Goal: Information Seeking & Learning: Learn about a topic

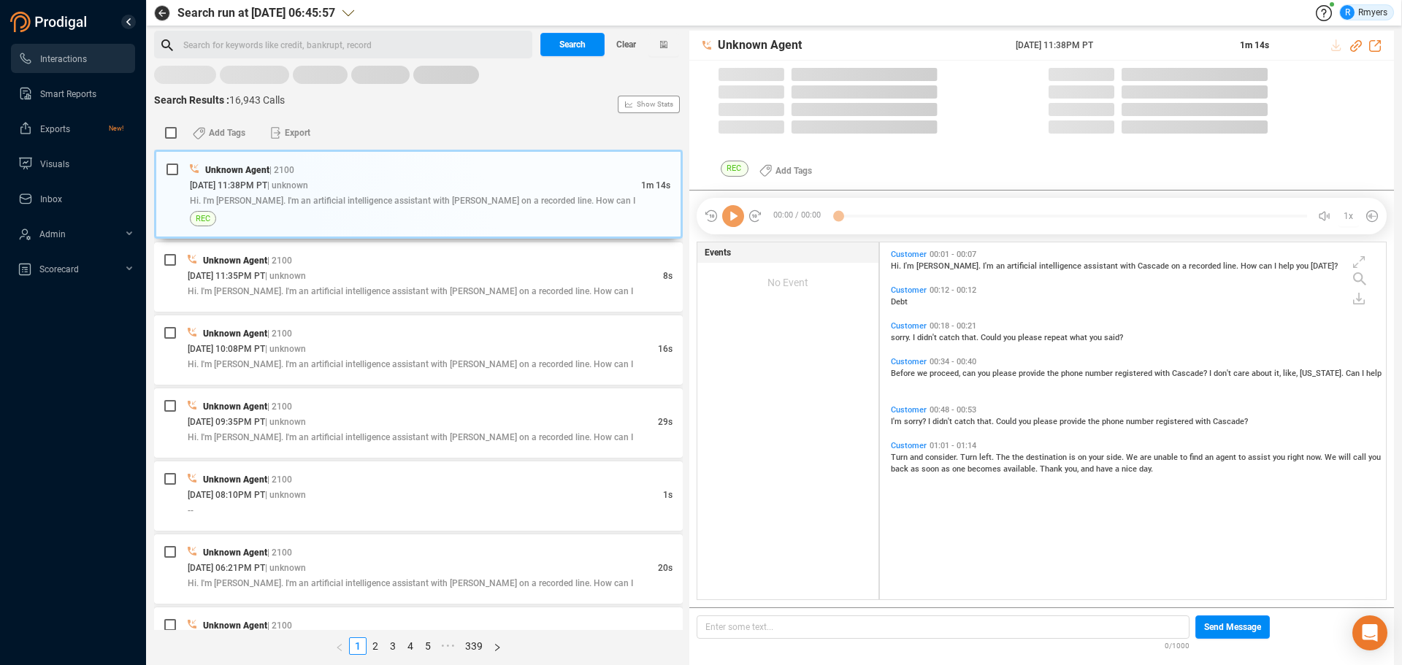
scroll to position [353, 499]
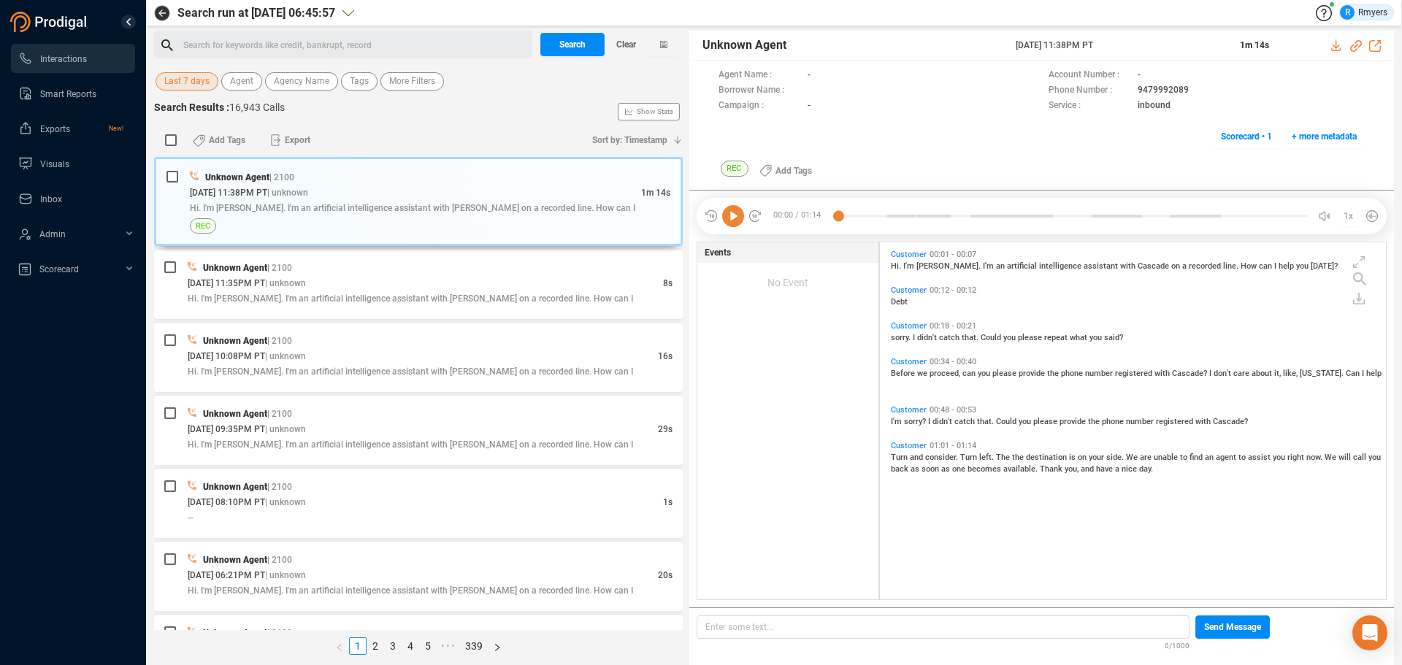
click at [188, 88] on span "Last 7 days" at bounding box center [186, 81] width 45 height 18
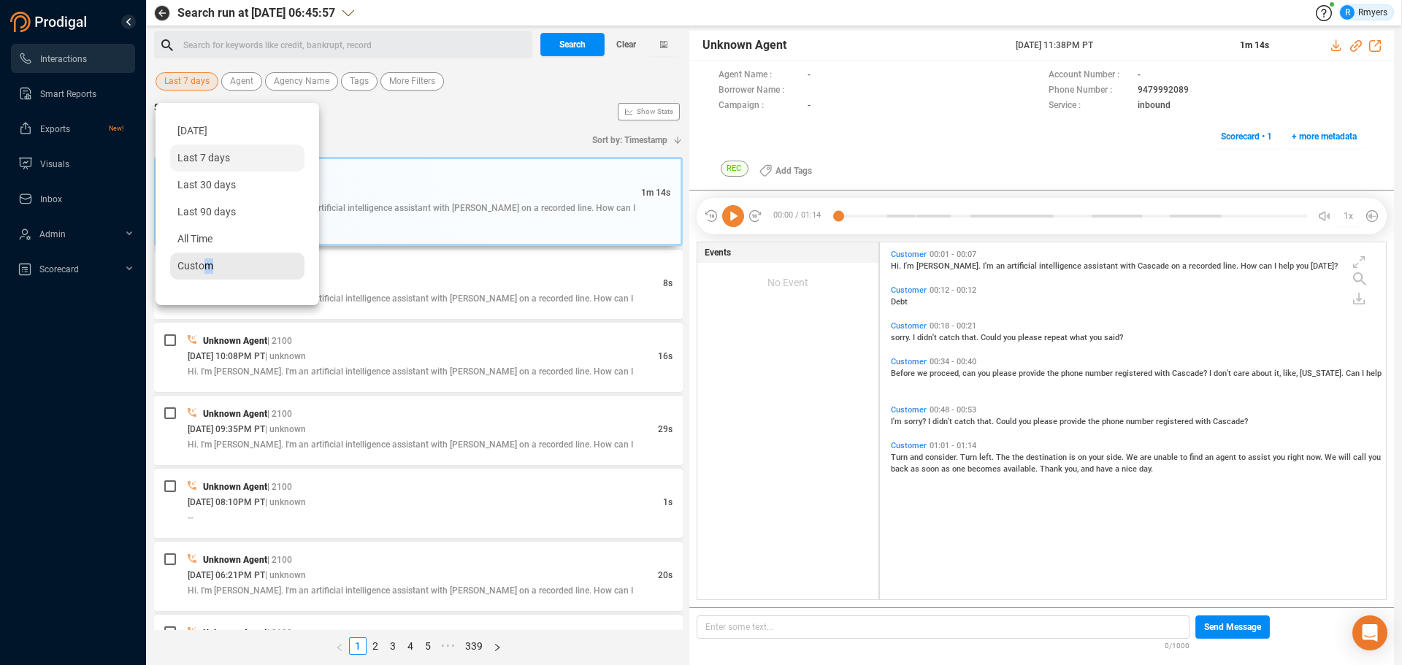
click at [208, 262] on span "Custom" at bounding box center [195, 266] width 36 height 12
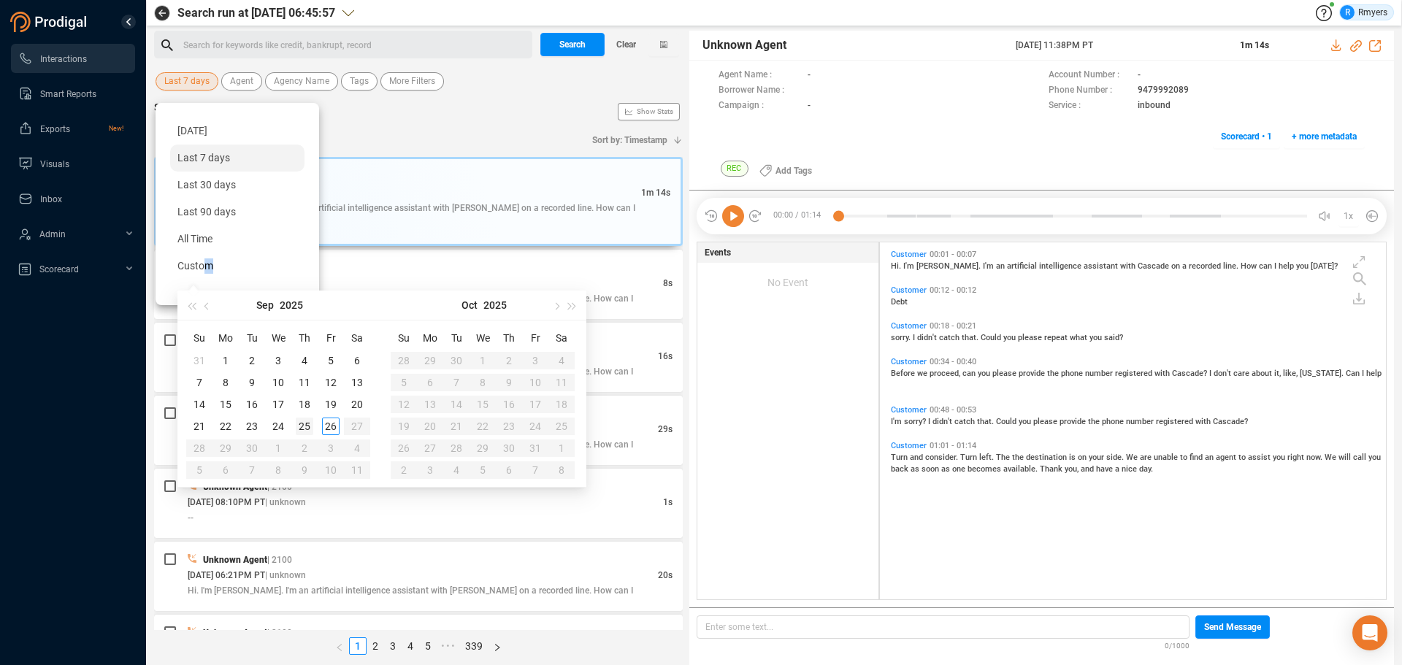
type input "[DATE]"
click at [309, 423] on div "25" at bounding box center [305, 427] width 18 height 18
click at [305, 423] on div "25" at bounding box center [305, 427] width 18 height 18
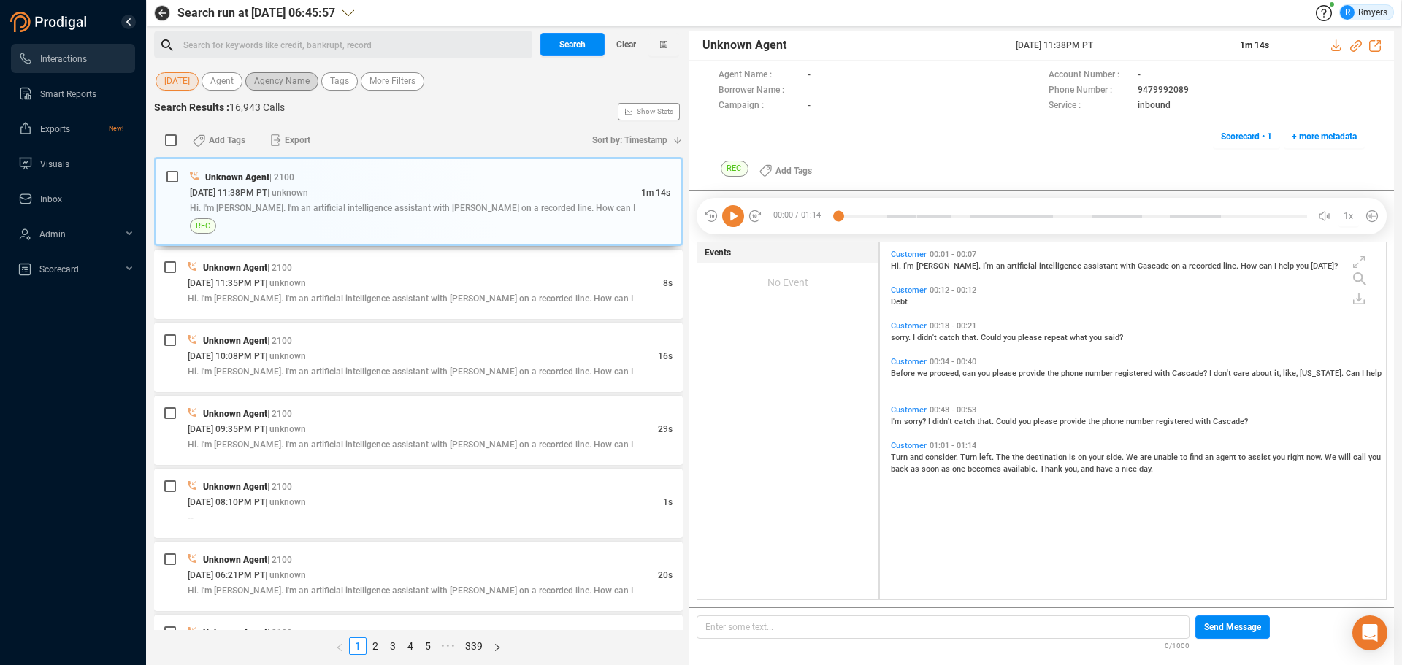
click at [289, 84] on span "Agency Name" at bounding box center [281, 81] width 55 height 18
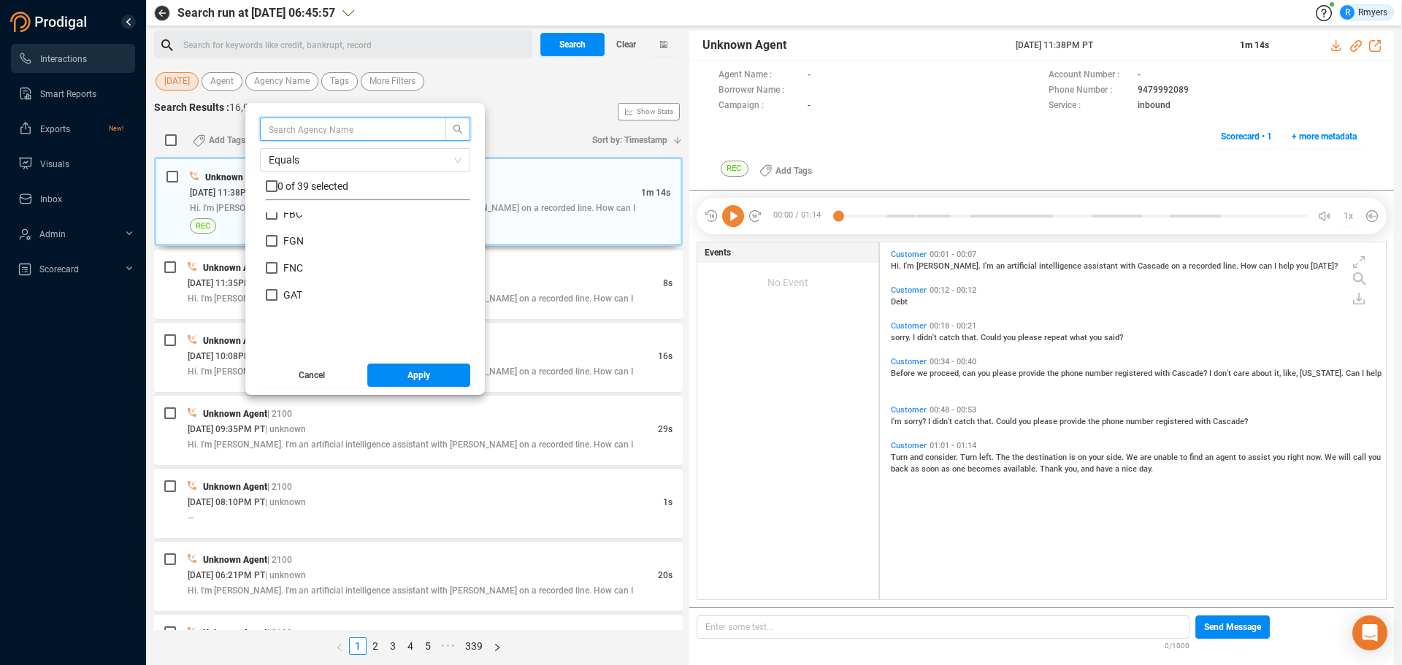
scroll to position [219, 0]
click at [289, 296] on span "CRM" at bounding box center [294, 298] width 22 height 12
click at [277, 296] on input "CRM" at bounding box center [272, 298] width 12 height 12
checkbox input "true"
click at [391, 369] on button "Apply" at bounding box center [419, 375] width 104 height 23
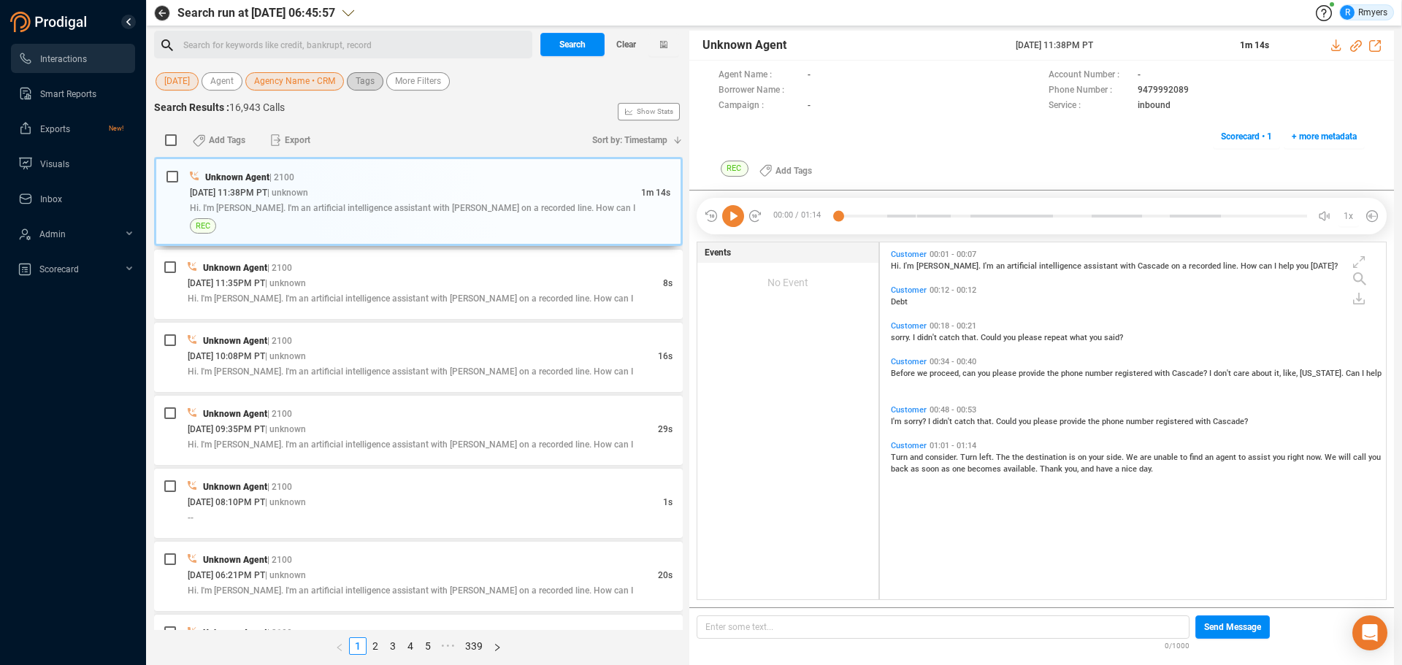
click at [372, 88] on span "Tags" at bounding box center [365, 81] width 19 height 18
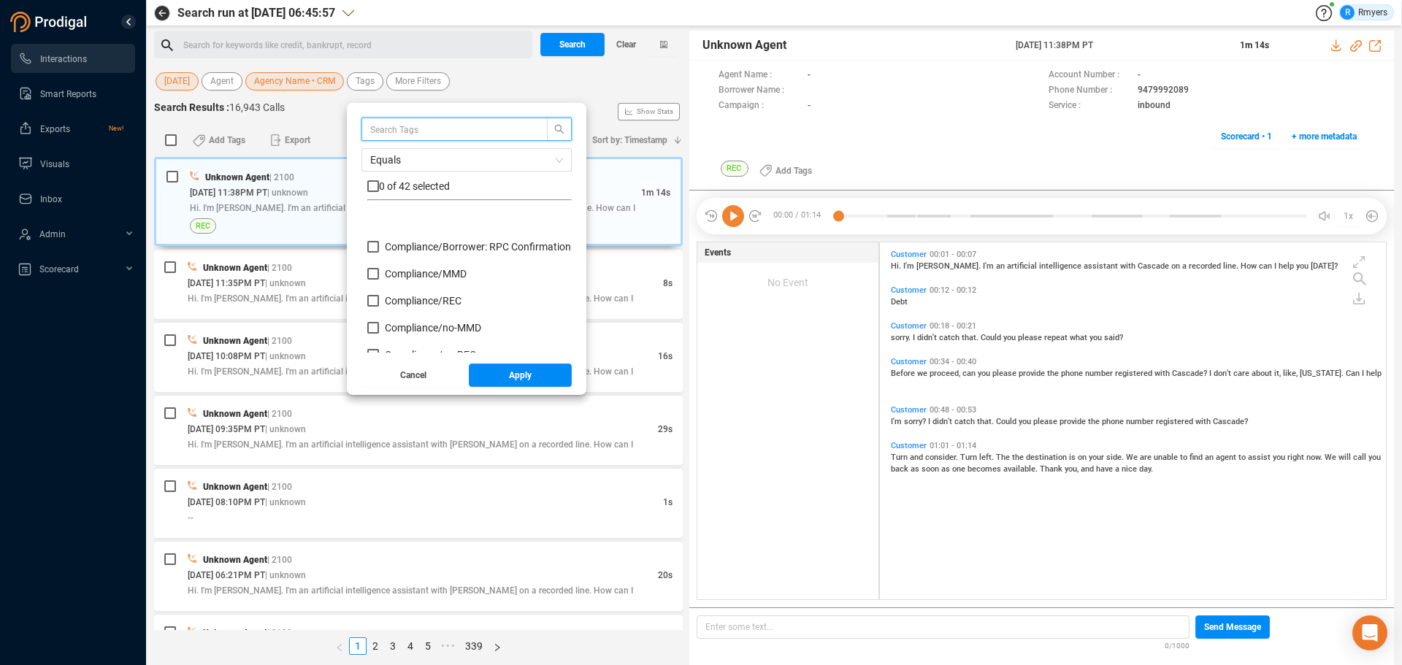
scroll to position [146, 0]
click at [404, 266] on span "Insight/ CBR" at bounding box center [412, 263] width 55 height 12
click at [379, 266] on input "Insight/ CBR" at bounding box center [373, 263] width 12 height 12
checkbox input "true"
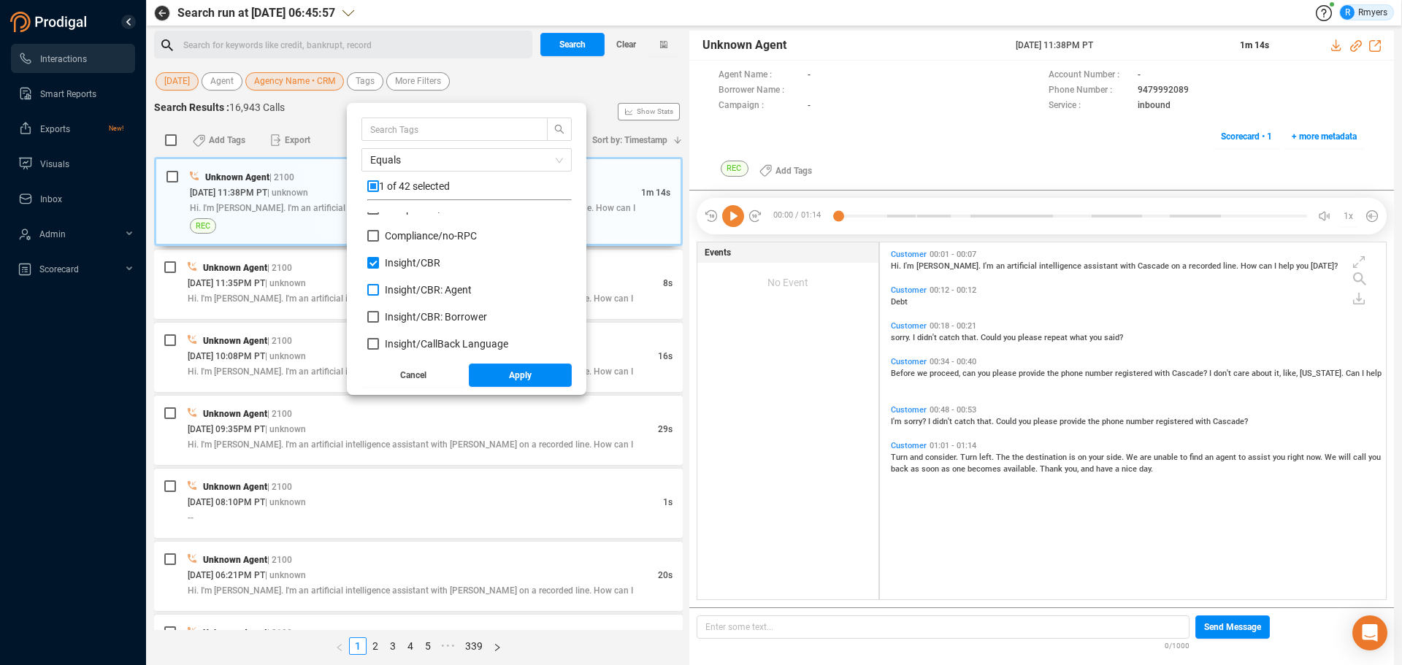
click at [399, 285] on span "Insight/ CBR: Agent" at bounding box center [428, 290] width 87 height 12
click at [379, 285] on input "Insight/ CBR: Agent" at bounding box center [373, 290] width 12 height 12
checkbox input "true"
click at [398, 315] on span "Insight/ CBR: Borrower" at bounding box center [436, 317] width 102 height 12
click at [379, 315] on input "Insight/ CBR: Borrower" at bounding box center [373, 317] width 12 height 12
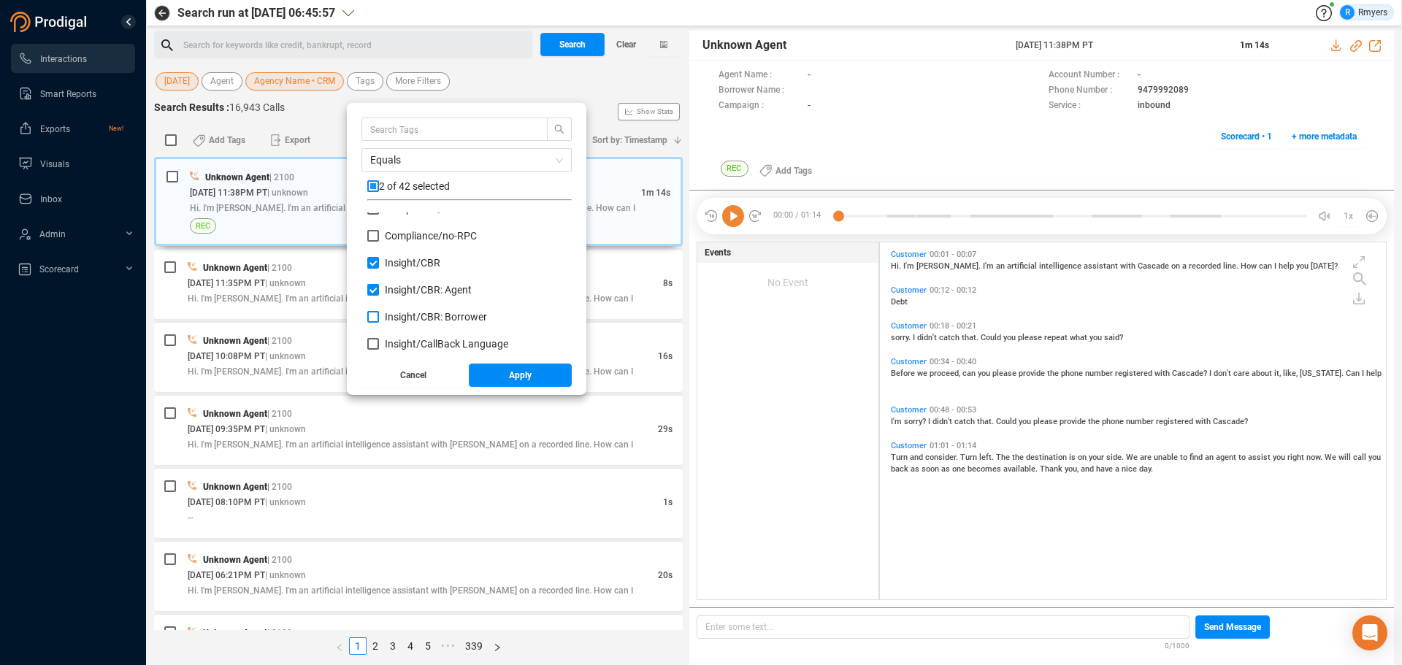
checkbox input "true"
click at [422, 263] on span "Red Flag/ Bankruptcy Language" at bounding box center [457, 265] width 145 height 12
click at [379, 263] on input "Red Flag/ Bankruptcy Language" at bounding box center [373, 265] width 12 height 12
checkbox input "true"
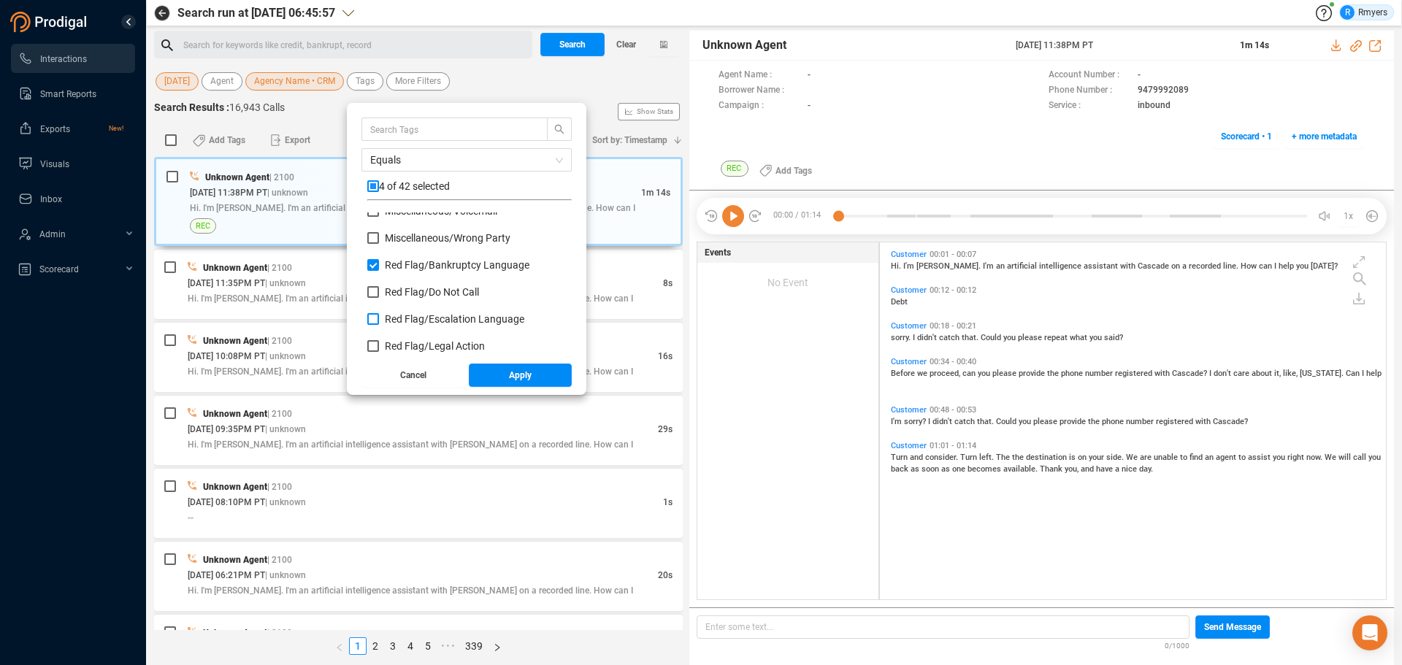
click at [412, 315] on span "Red Flag/ Escalation Language" at bounding box center [454, 319] width 139 height 12
click at [379, 315] on input "Red Flag/ Escalation Language" at bounding box center [373, 319] width 12 height 12
checkbox input "true"
click at [406, 345] on span "Red Flag/ Legal Action" at bounding box center [435, 346] width 100 height 12
click at [379, 345] on input "Red Flag/ Legal Action" at bounding box center [373, 346] width 12 height 12
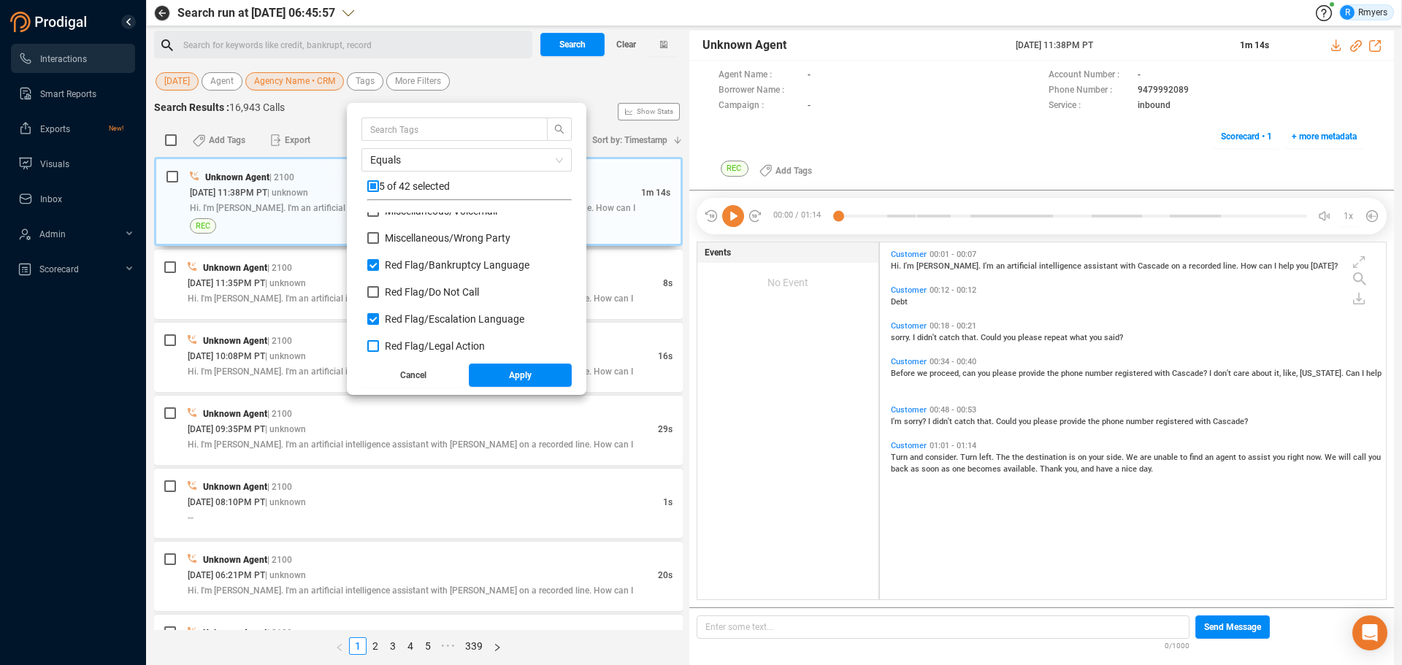
checkbox input "true"
click at [415, 301] on span "Red Flag/ Legal Action: Agent" at bounding box center [450, 300] width 131 height 12
click at [379, 301] on input "Red Flag/ Legal Action: Agent" at bounding box center [373, 300] width 12 height 12
checkbox input "true"
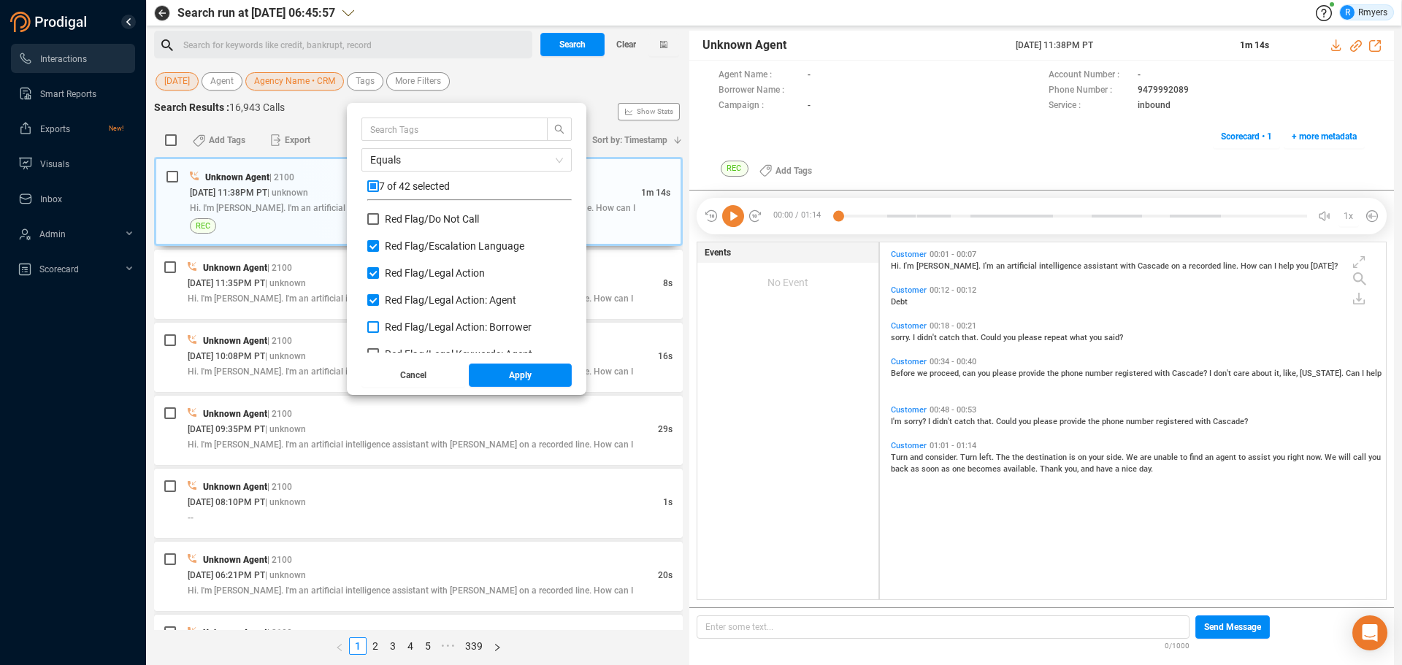
click at [410, 323] on span "Red Flag/ Legal Action: Borrower" at bounding box center [458, 327] width 147 height 12
click at [379, 323] on input "Red Flag/ Legal Action: Borrower" at bounding box center [373, 327] width 12 height 12
checkbox input "true"
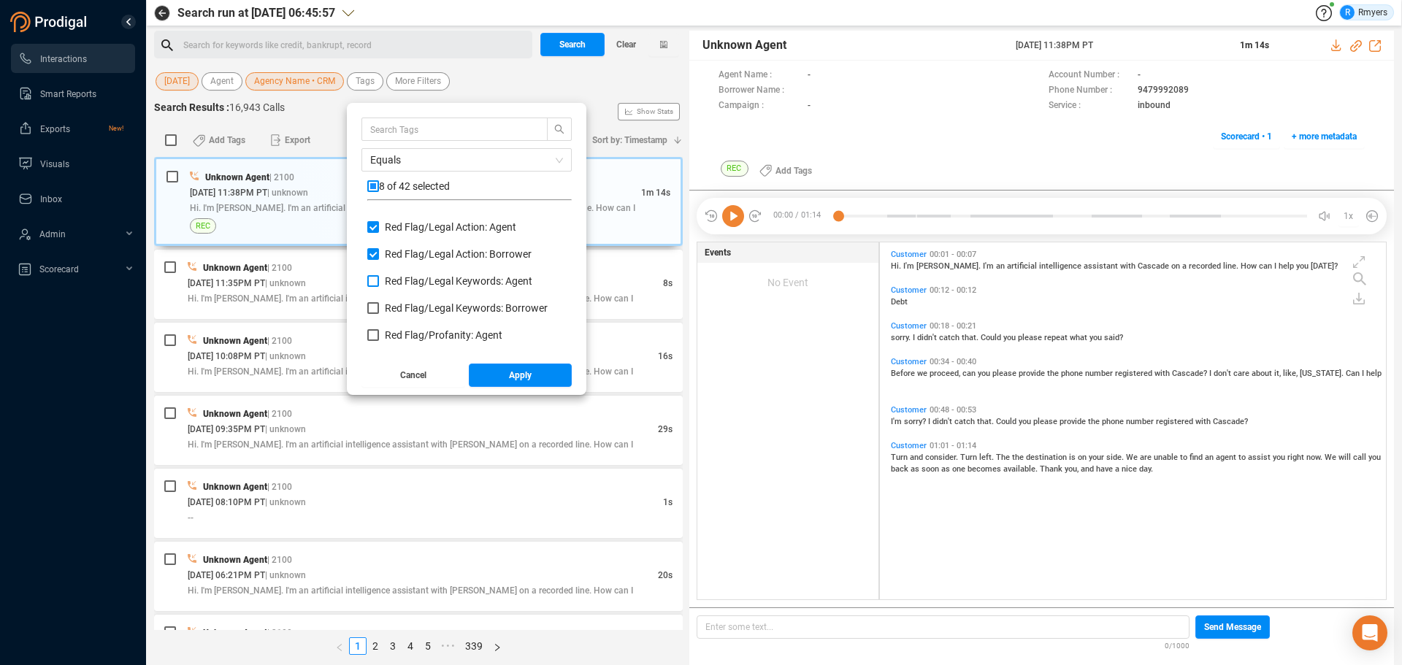
click at [415, 283] on span "Red Flag/ Legal Keywords: Agent" at bounding box center [458, 281] width 147 height 12
click at [379, 283] on input "Red Flag/ Legal Keywords: Agent" at bounding box center [373, 281] width 12 height 12
checkbox input "true"
click at [410, 309] on span "Red Flag/ Legal Keywords: Borrower" at bounding box center [466, 308] width 163 height 12
click at [379, 309] on input "Red Flag/ Legal Keywords: Borrower" at bounding box center [373, 308] width 12 height 12
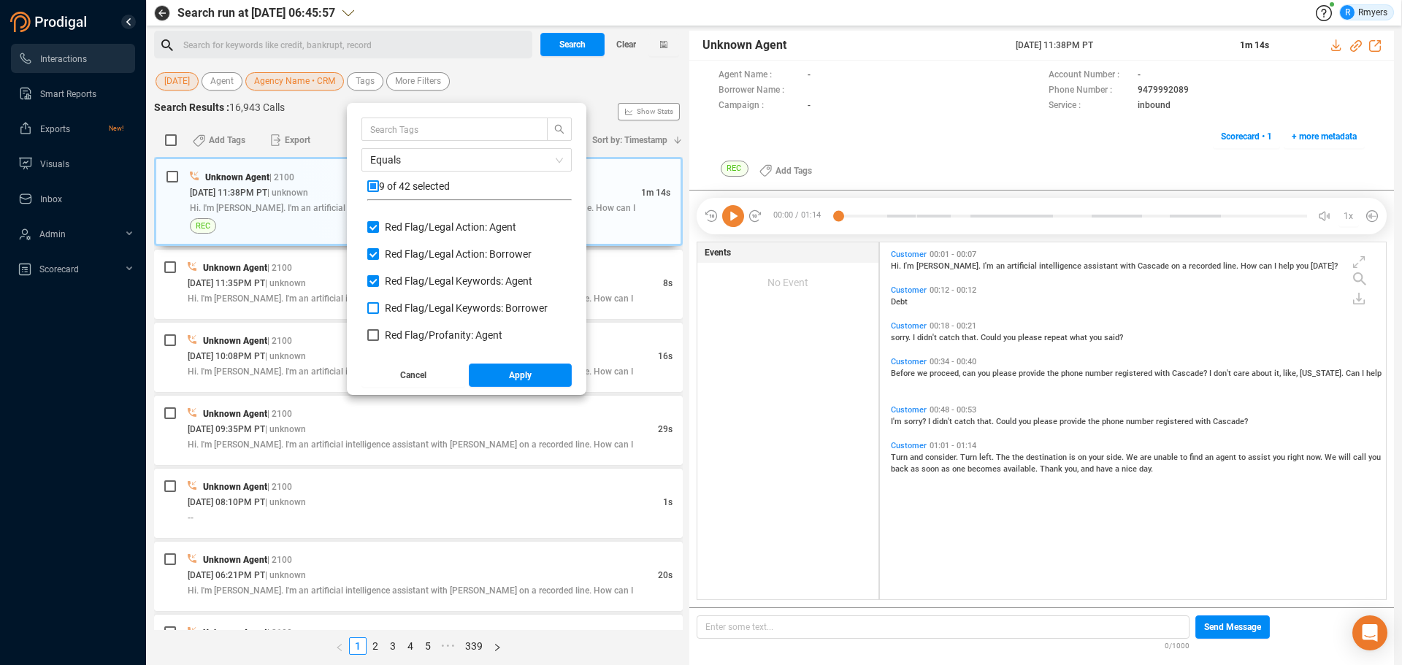
checkbox input "true"
click at [406, 329] on span "Red Flag/ Profanity: Agent" at bounding box center [444, 335] width 118 height 12
click at [379, 329] on input "Red Flag/ Profanity: Agent" at bounding box center [373, 335] width 12 height 12
checkbox input "true"
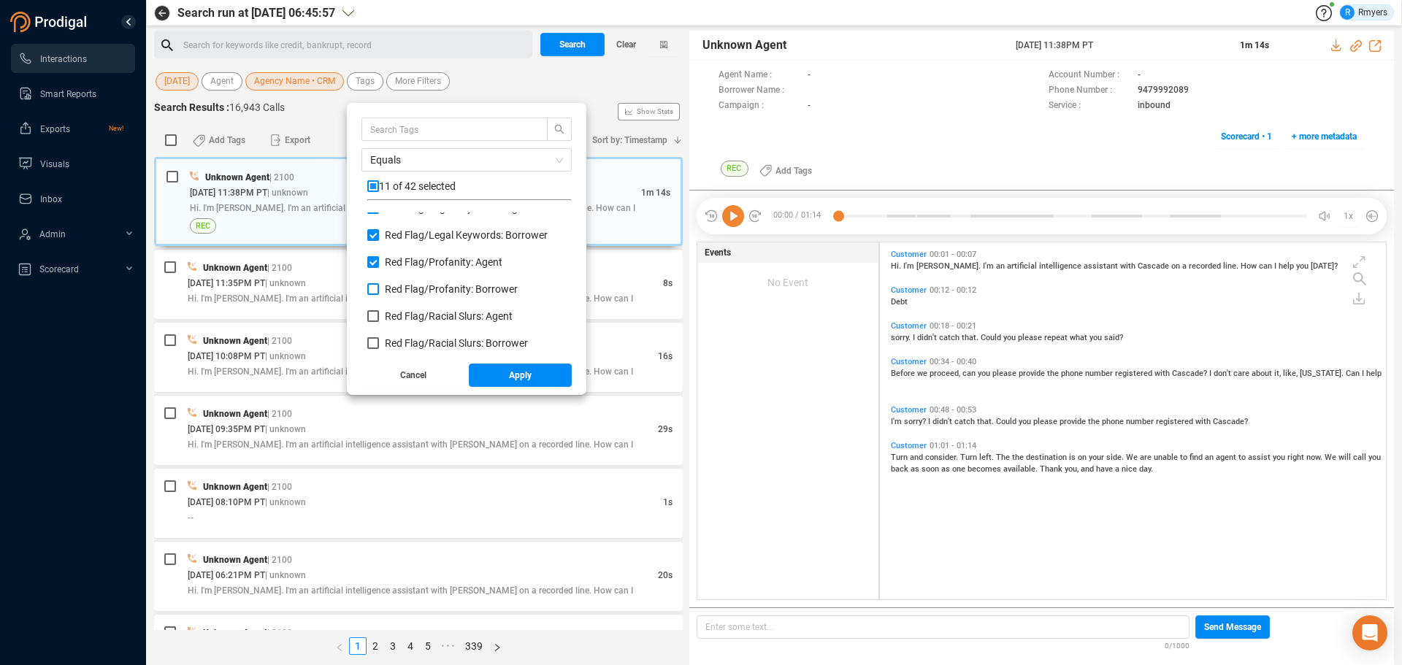
click at [412, 288] on span "Red Flag/ Profanity: Borrower" at bounding box center [451, 289] width 133 height 12
click at [379, 288] on input "Red Flag/ Profanity: Borrower" at bounding box center [373, 289] width 12 height 12
checkbox input "true"
click at [404, 316] on span "Red Flag/ Racial Slurs: Agent" at bounding box center [449, 316] width 128 height 12
click at [379, 316] on input "Red Flag/ Racial Slurs: Agent" at bounding box center [373, 316] width 12 height 12
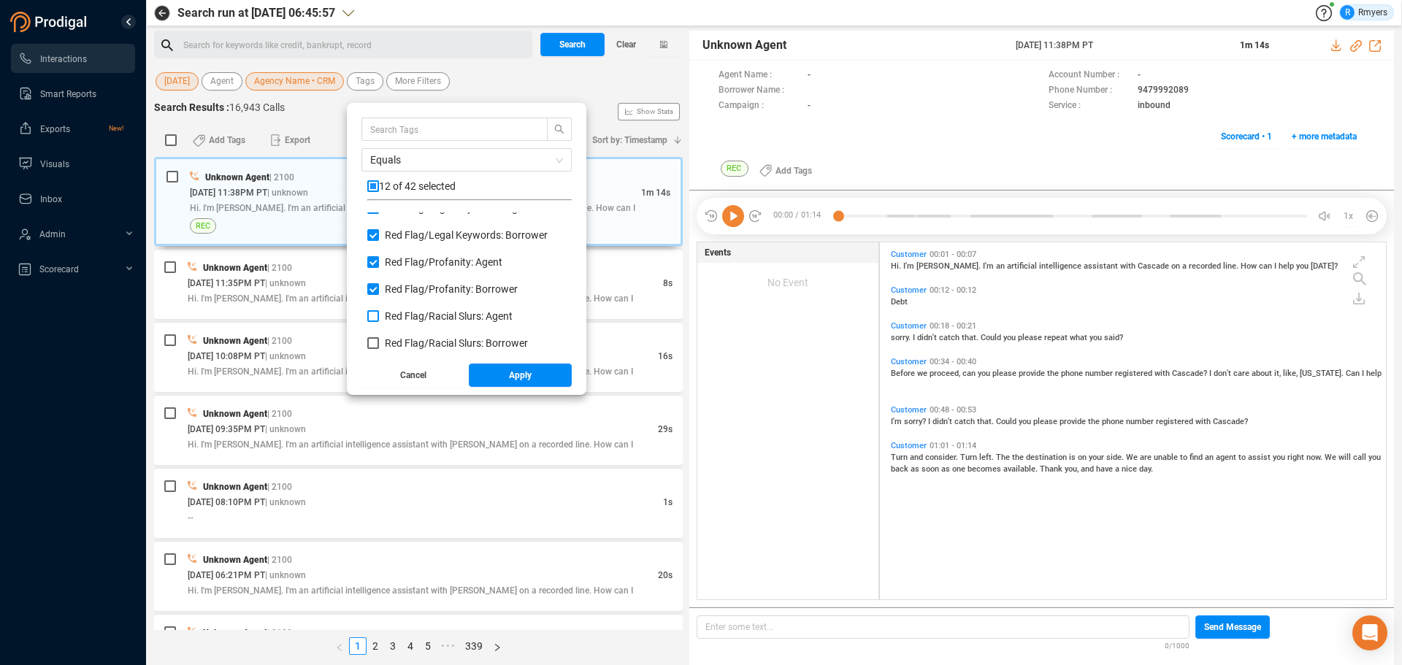
checkbox input "true"
click at [400, 337] on span "Red Flag/ Racial Slurs: Borrower" at bounding box center [456, 343] width 143 height 12
click at [379, 337] on input "Red Flag/ Racial Slurs: Borrower" at bounding box center [373, 343] width 12 height 12
checkbox input "true"
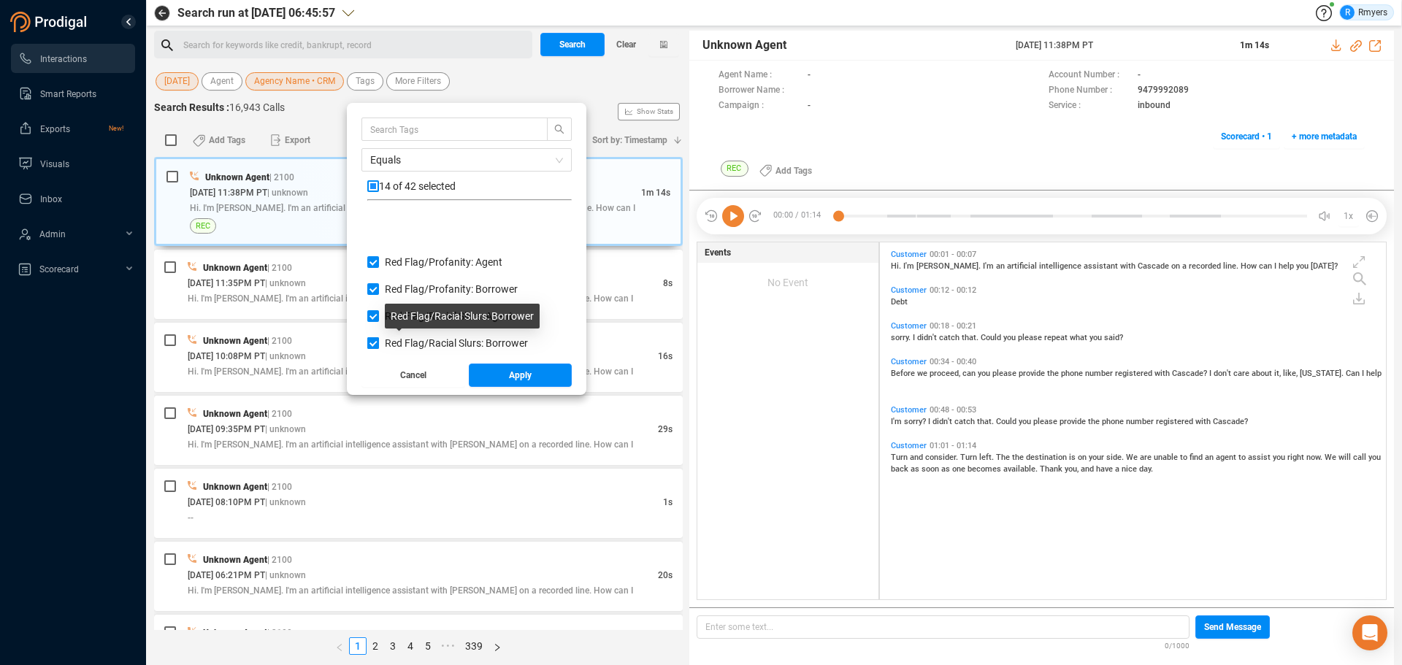
scroll to position [949, 0]
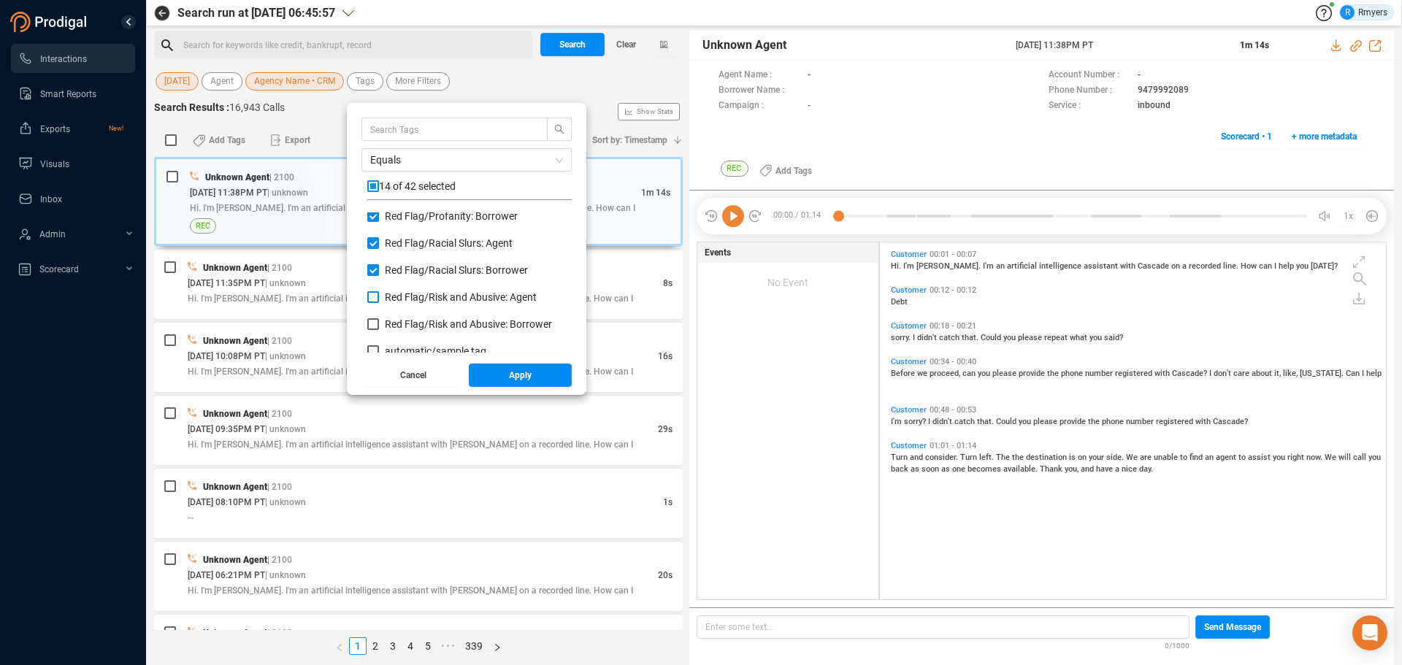
click at [415, 293] on span "Red Flag/ Risk and Abusive: Agent" at bounding box center [461, 297] width 152 height 12
click at [379, 293] on input "Red Flag/ Risk and Abusive: Agent" at bounding box center [373, 297] width 12 height 12
checkbox input "true"
click at [415, 323] on span "Red Flag/ Risk and Abusive: Borrower" at bounding box center [468, 324] width 167 height 12
click at [379, 323] on input "Red Flag/ Risk and Abusive: Borrower" at bounding box center [373, 324] width 12 height 12
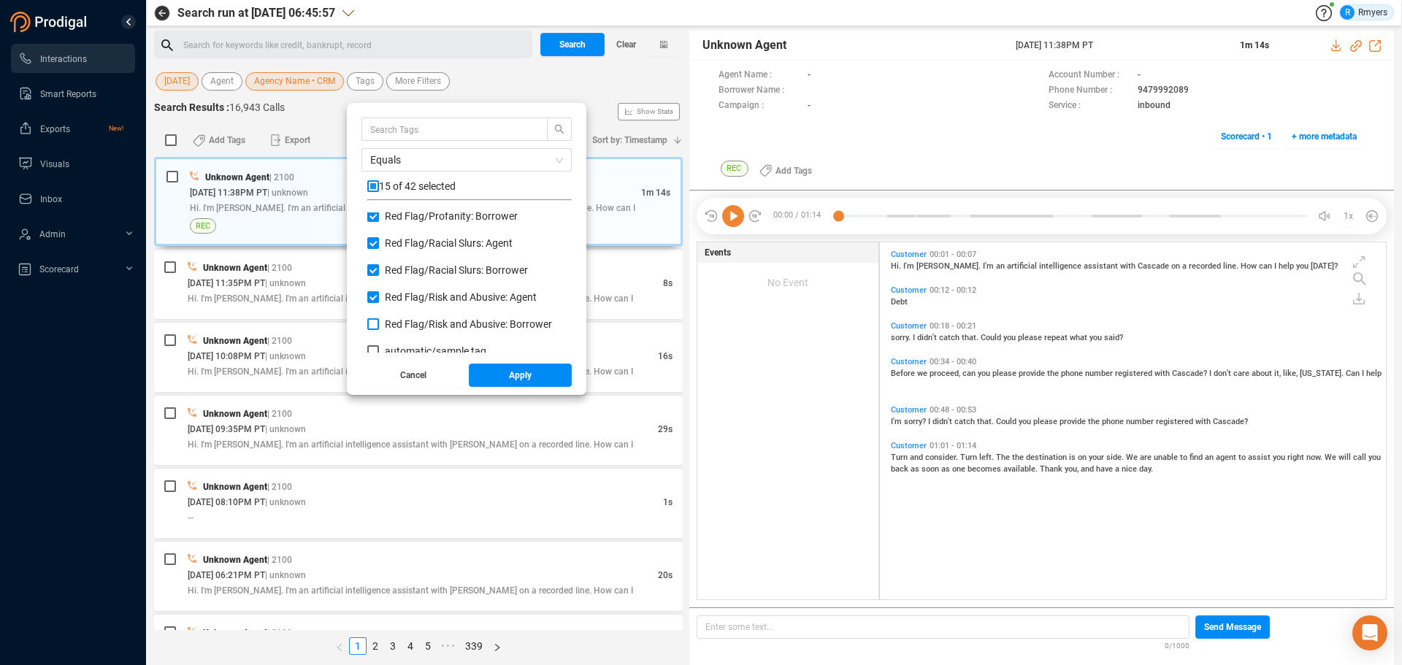
checkbox input "true"
click at [493, 372] on button "Apply" at bounding box center [521, 375] width 104 height 23
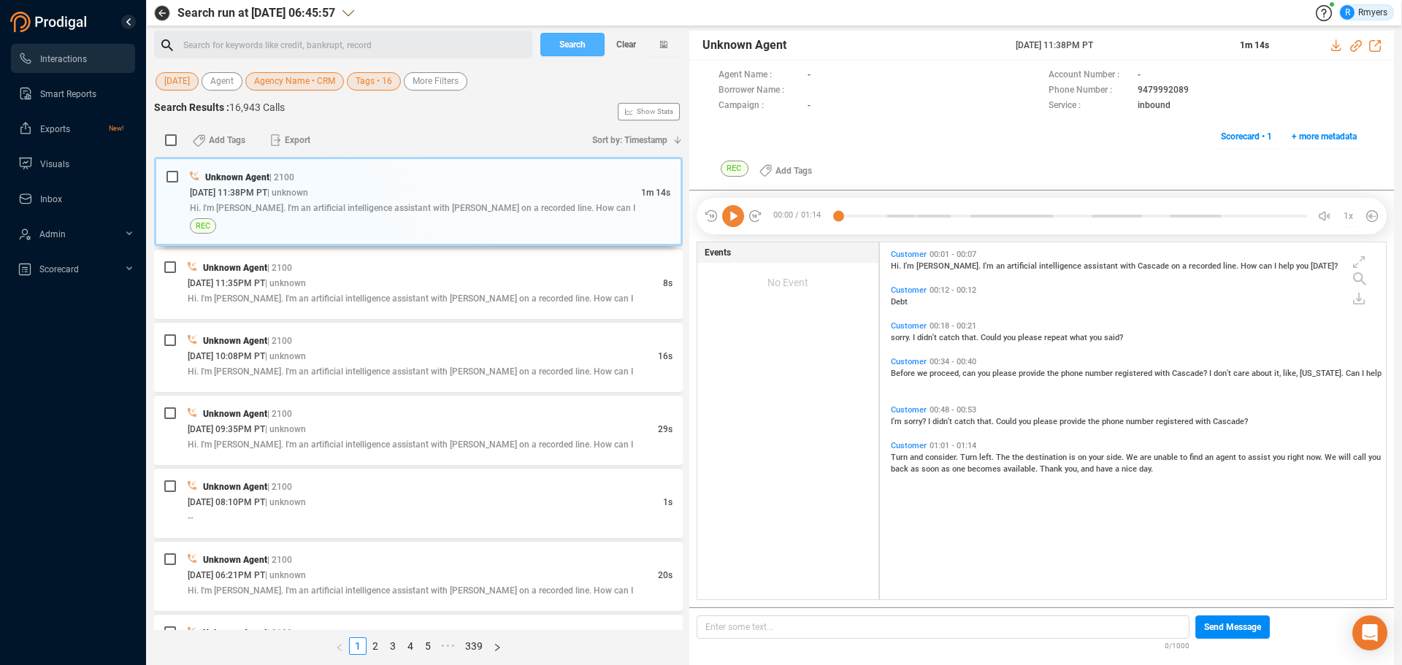
click at [580, 47] on span "Search" at bounding box center [572, 44] width 26 height 23
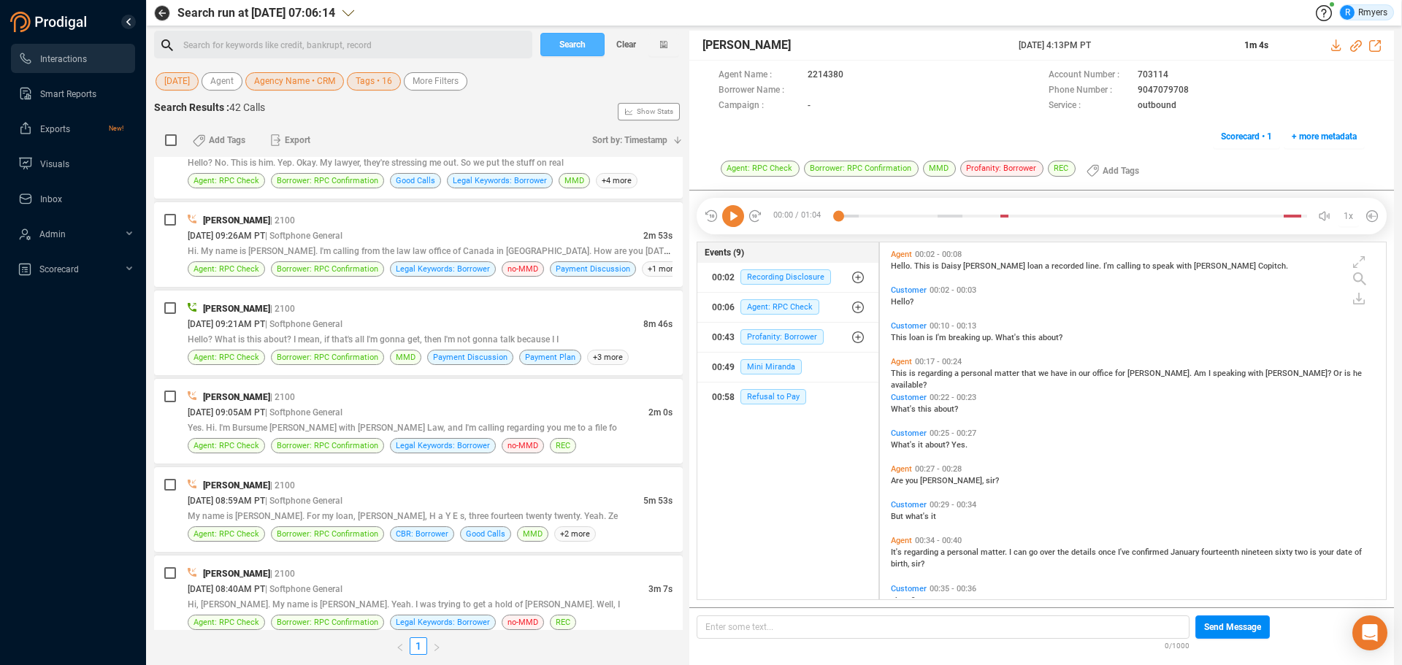
scroll to position [3241, 0]
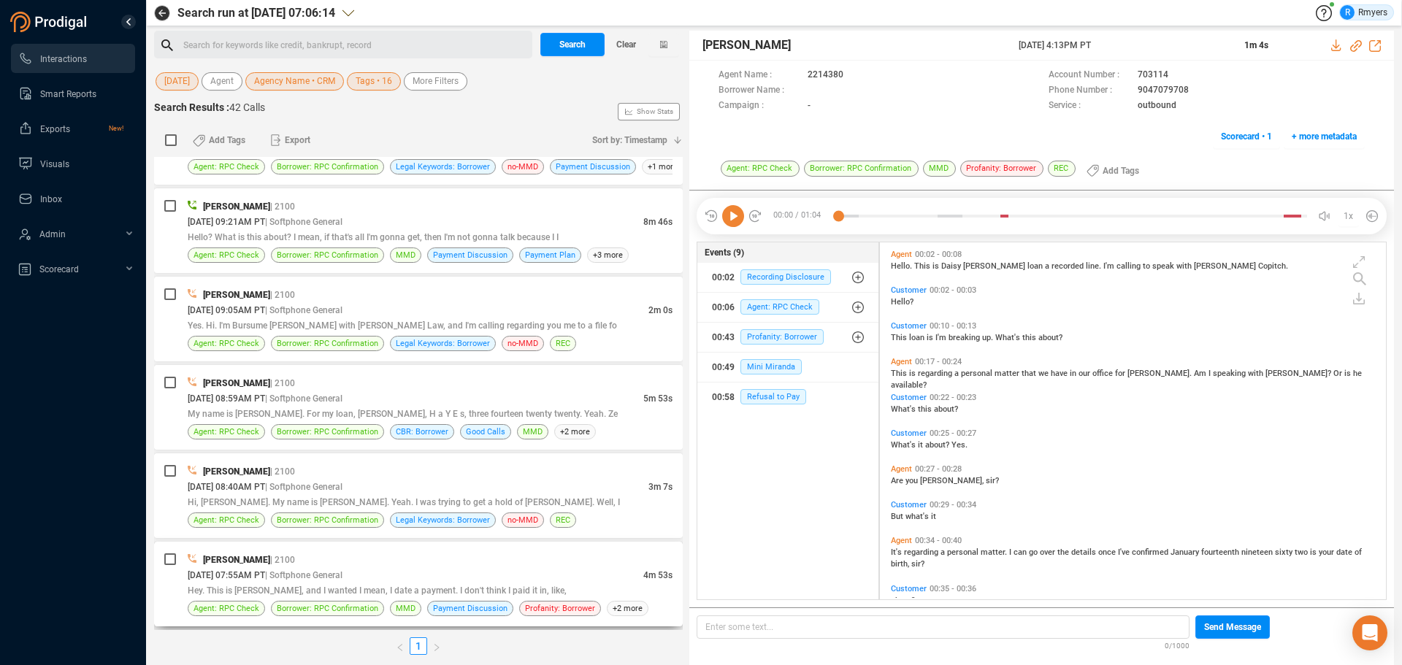
click at [376, 554] on div "[PERSON_NAME] | 2100 [DATE] 07:55AM PT | Softphone General 4m 53s Hey. This is …" at bounding box center [418, 584] width 529 height 85
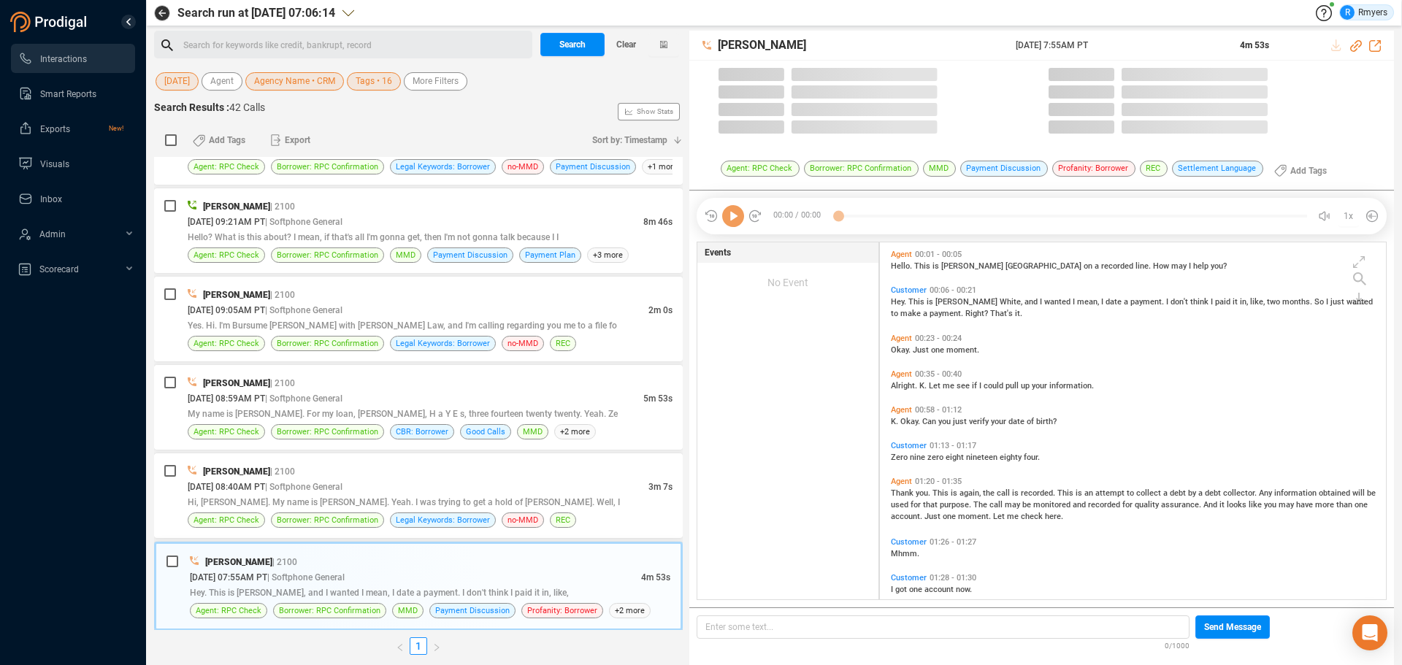
scroll to position [4, 8]
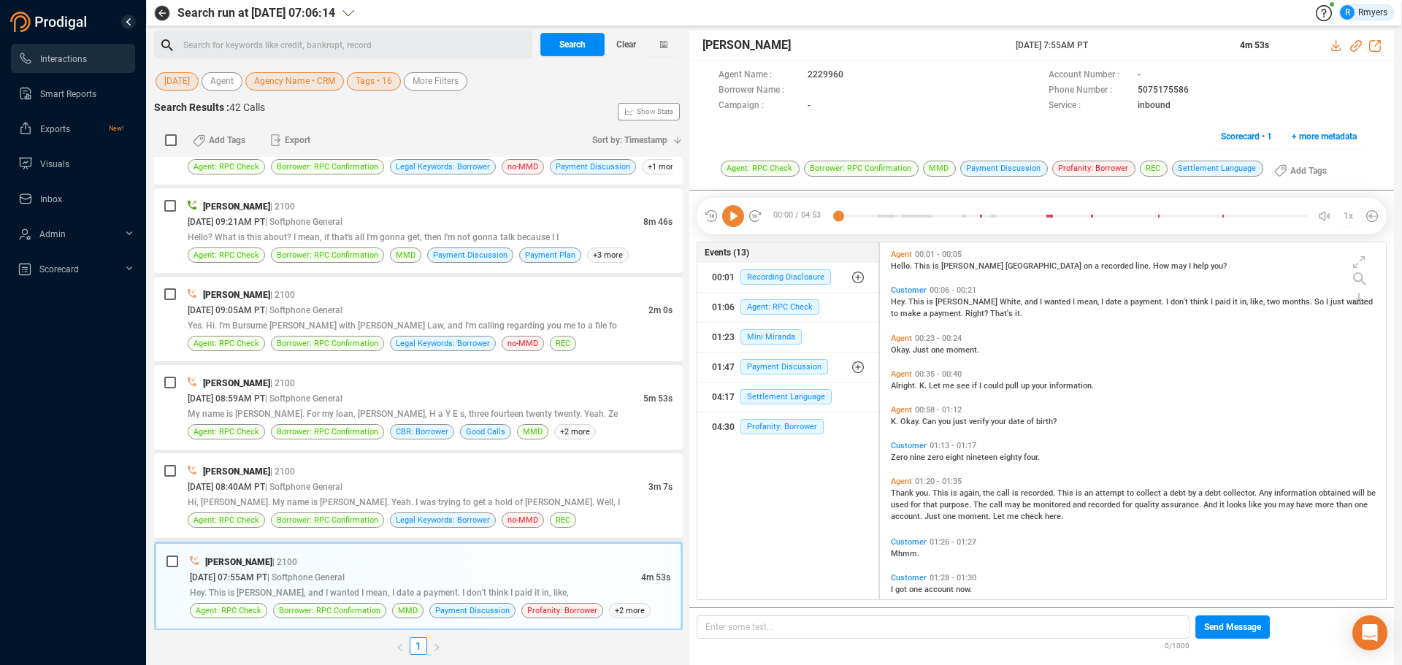
click at [729, 226] on div "00:00 / 04:53 1x" at bounding box center [1041, 216] width 690 height 36
click at [731, 223] on icon at bounding box center [733, 216] width 22 height 22
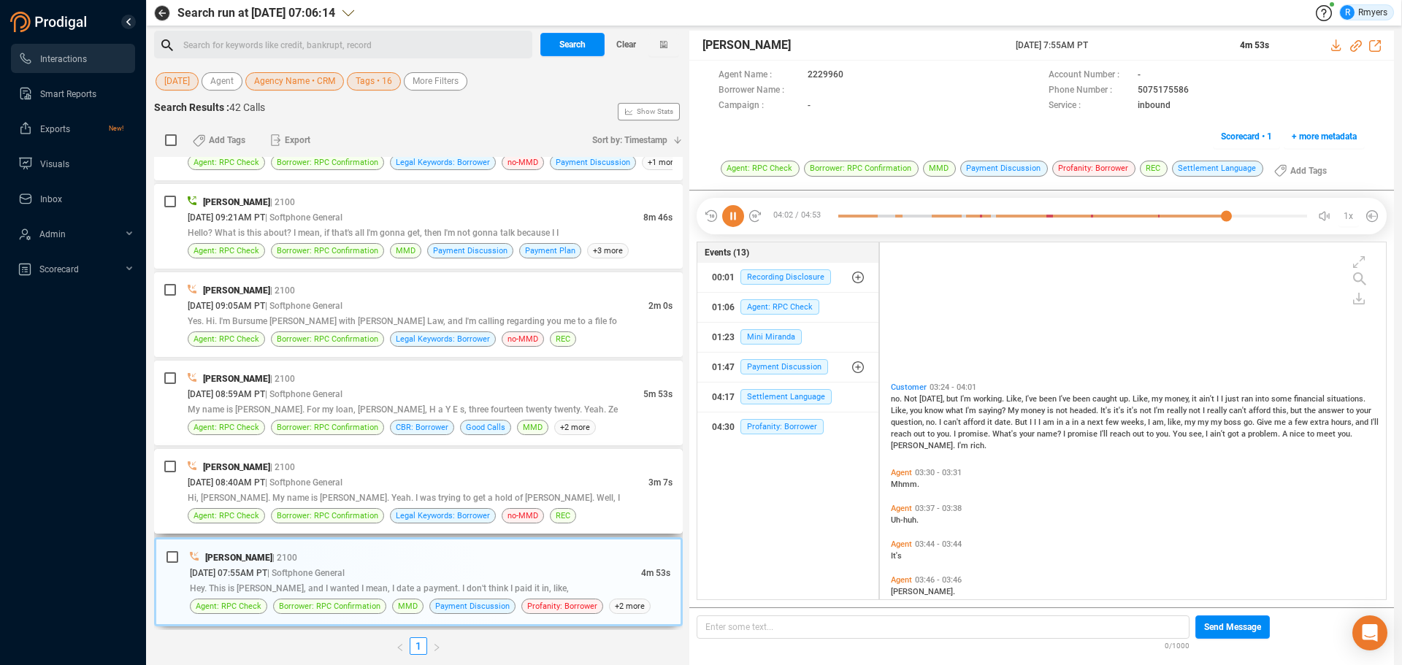
scroll to position [1015, 0]
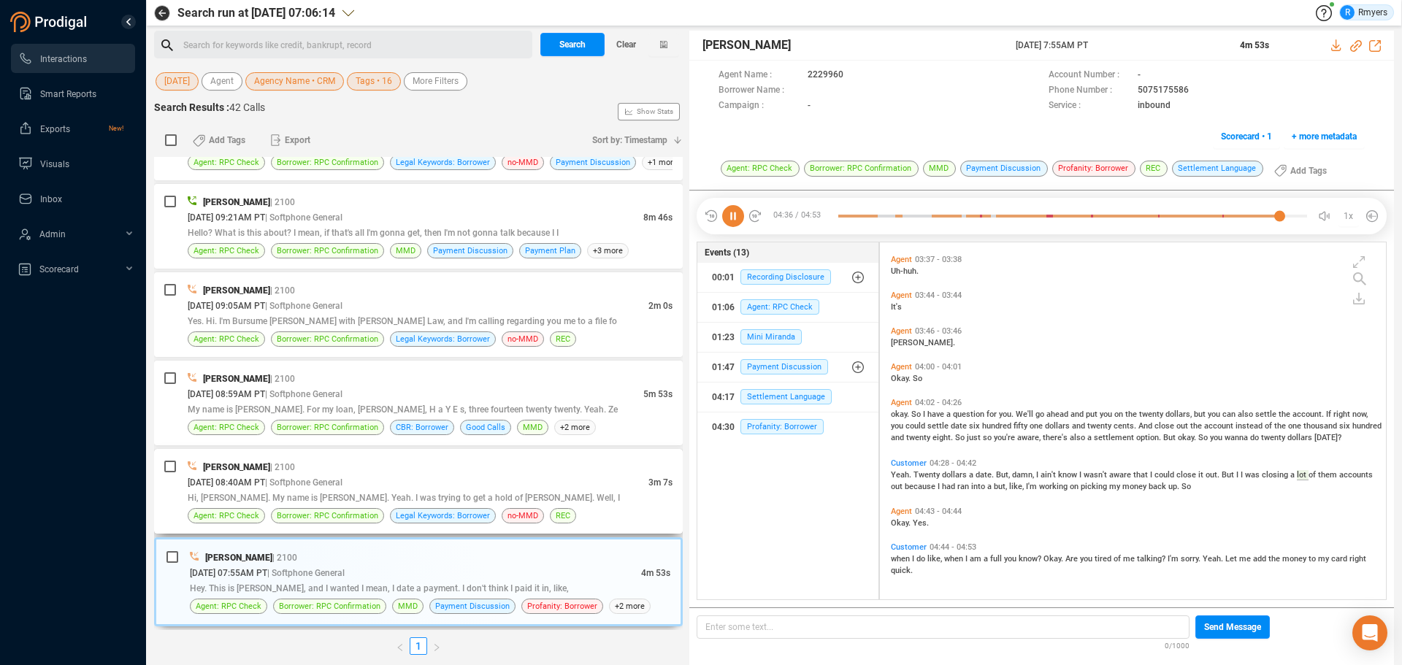
click at [337, 461] on div "[PERSON_NAME] | 2100" at bounding box center [430, 466] width 485 height 15
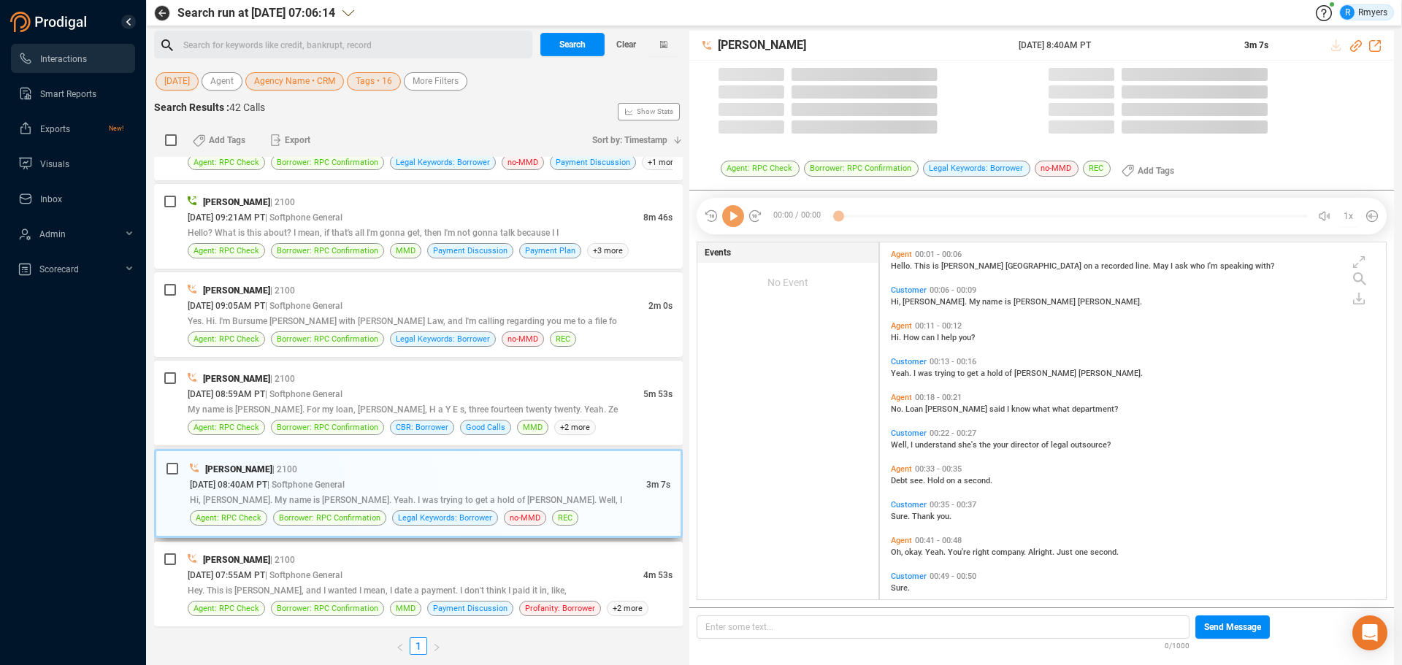
scroll to position [353, 499]
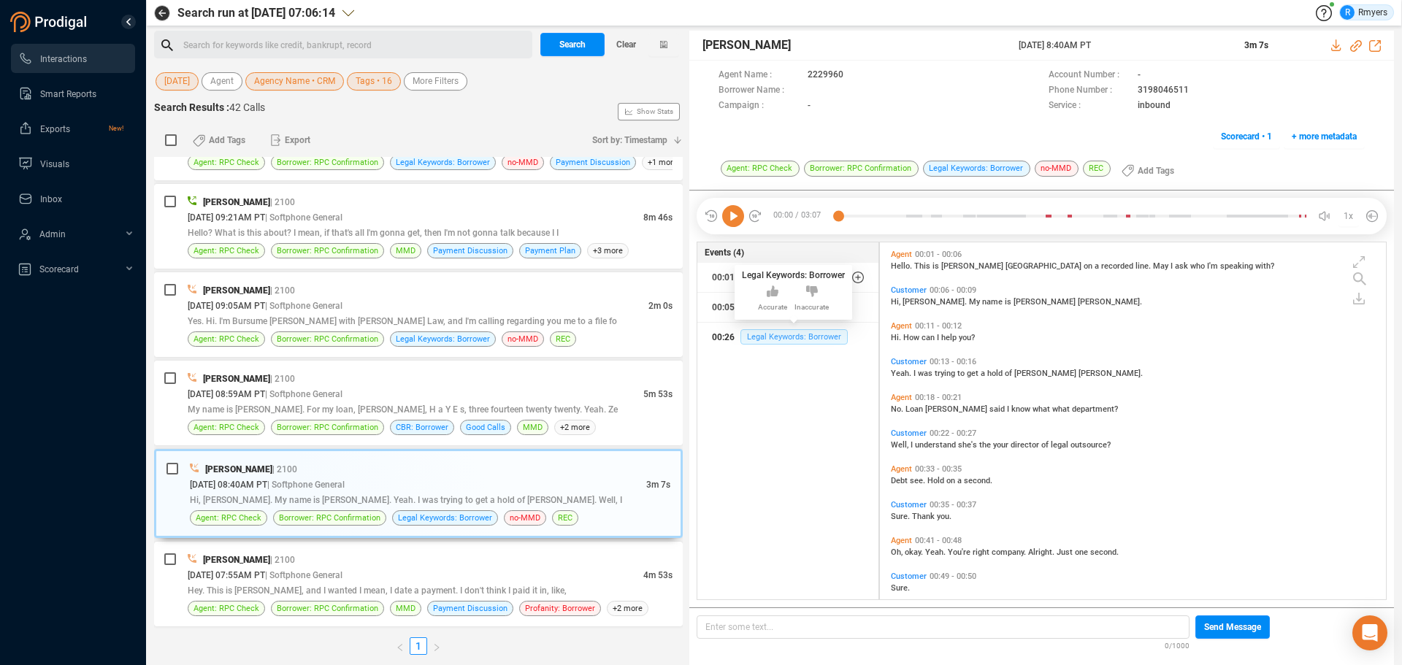
click at [759, 332] on span "Legal Keywords: Borrower" at bounding box center [793, 336] width 107 height 15
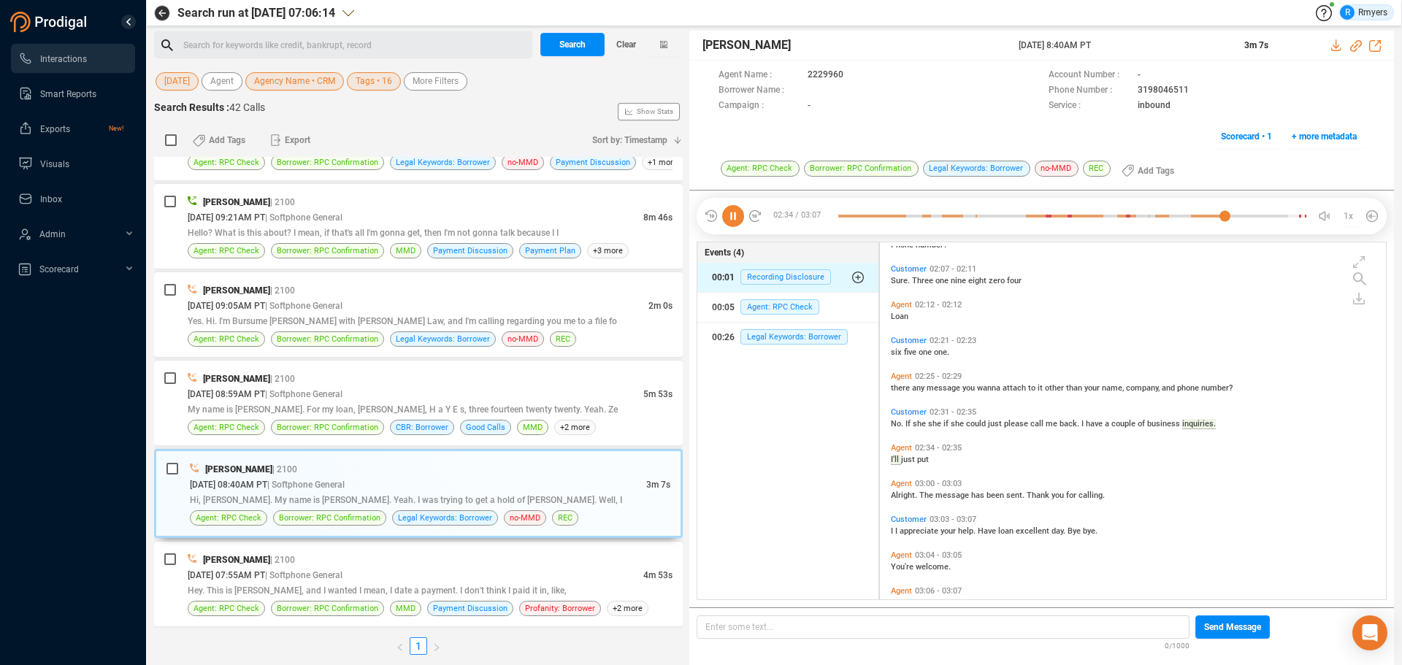
scroll to position [804, 0]
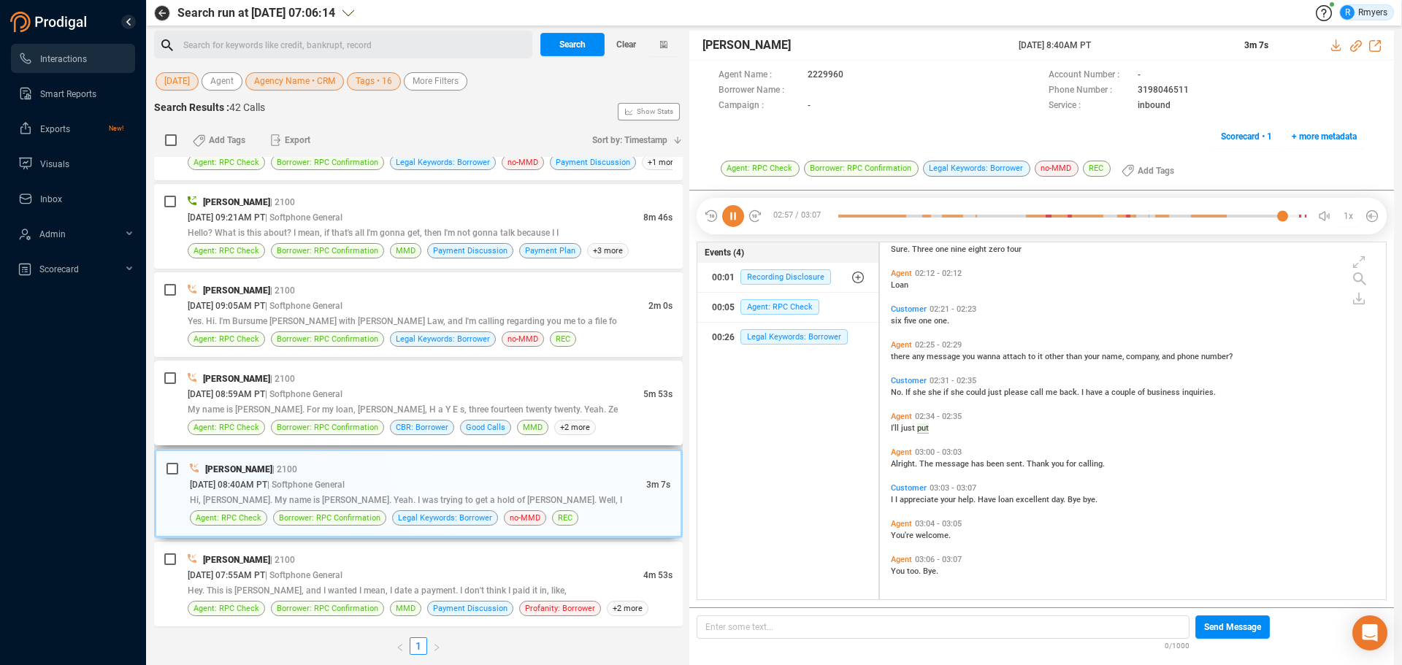
click at [269, 426] on div "Agent: RPC Check Borrower: RPC Confirmation CBR: Borrower Good Calls MMD +2 more" at bounding box center [430, 427] width 485 height 15
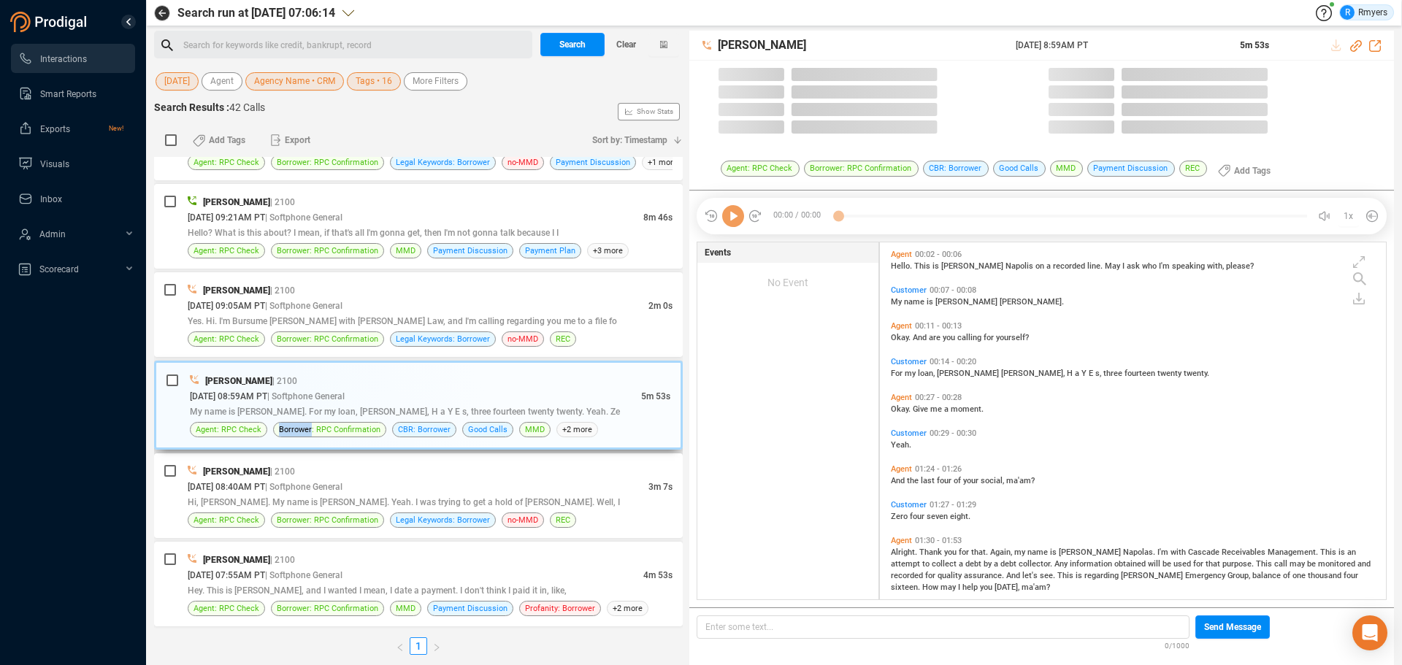
scroll to position [353, 499]
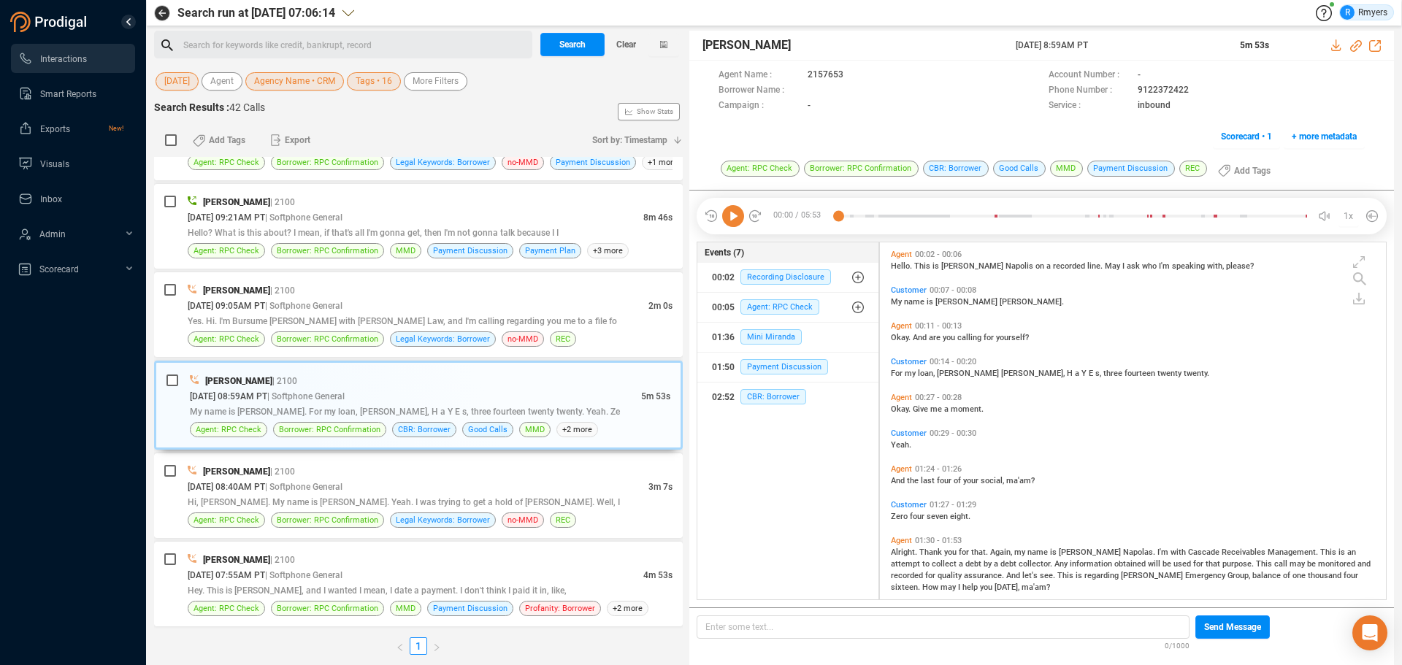
click at [751, 210] on icon at bounding box center [755, 216] width 15 height 15
click at [839, 218] on div at bounding box center [1072, 216] width 469 height 22
click at [732, 220] on icon at bounding box center [733, 216] width 22 height 22
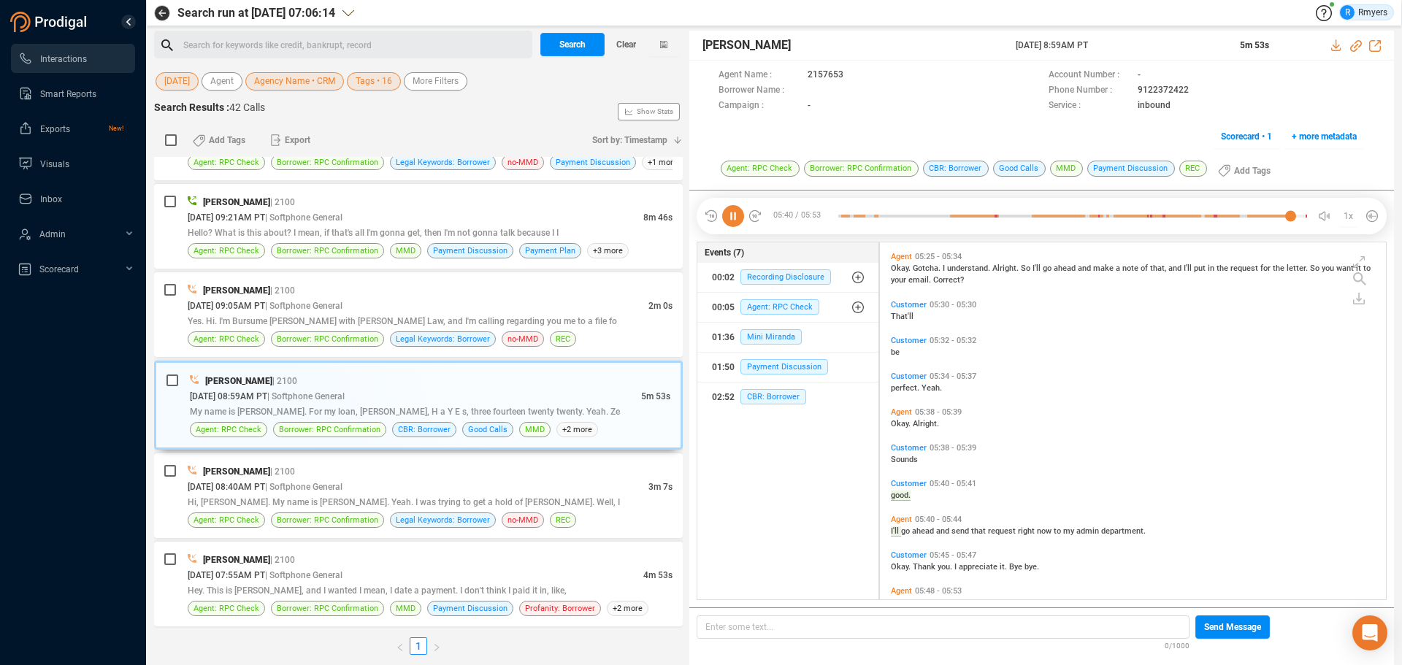
scroll to position [1572, 0]
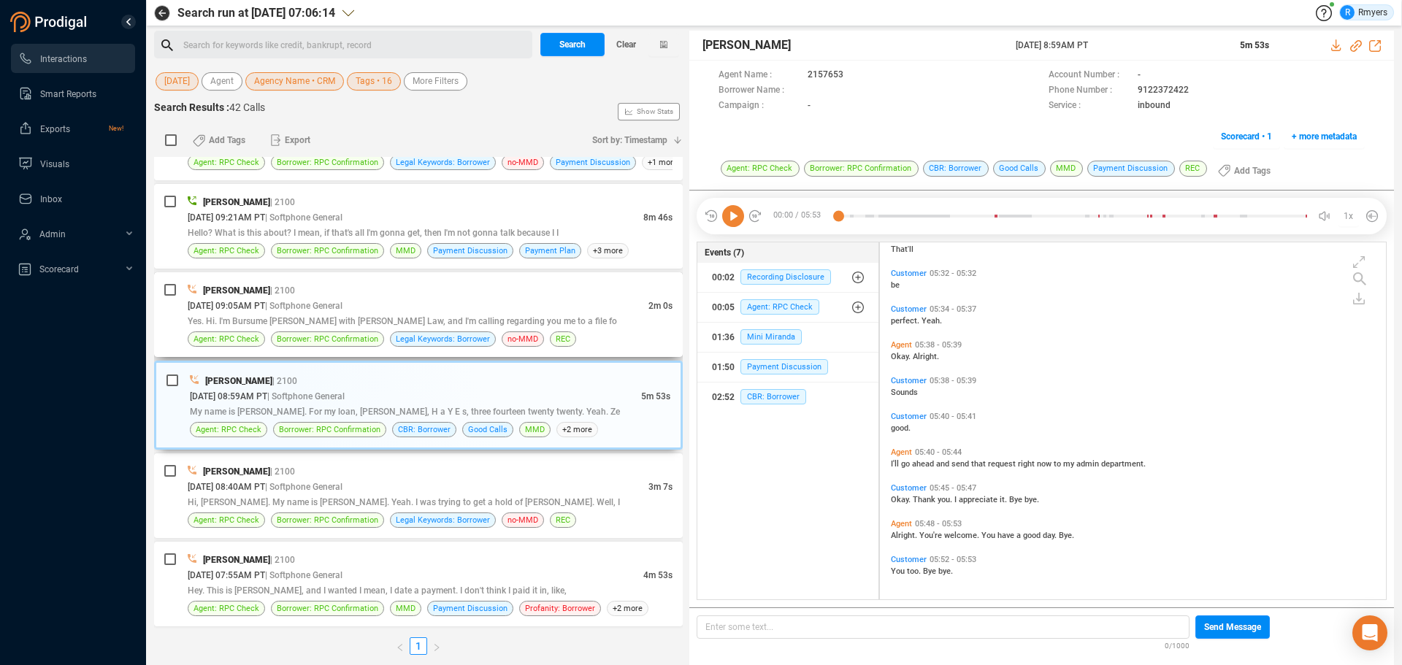
click at [369, 278] on div "[PERSON_NAME] | 2100 [DATE] 09:05AM PT | Softphone General 2m 0s Yes. Hi. I'm B…" at bounding box center [418, 314] width 529 height 85
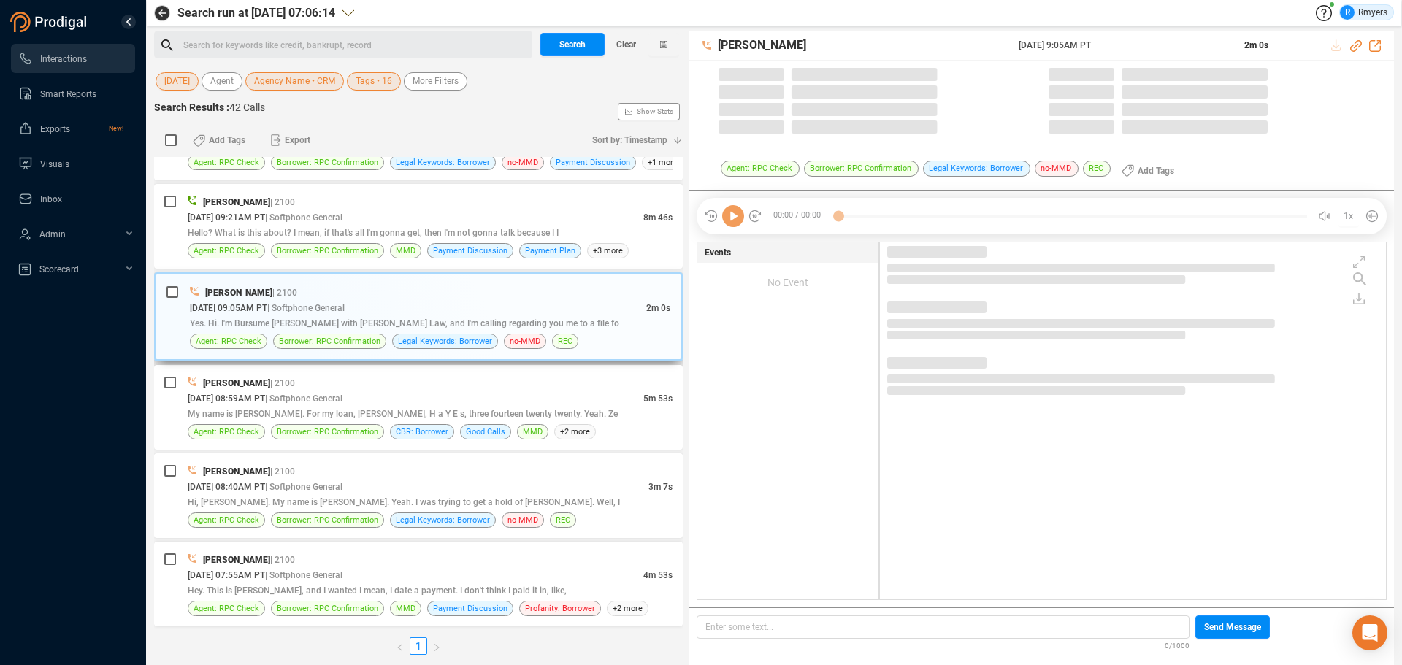
click at [360, 298] on div "[PERSON_NAME] | 2100" at bounding box center [430, 292] width 480 height 15
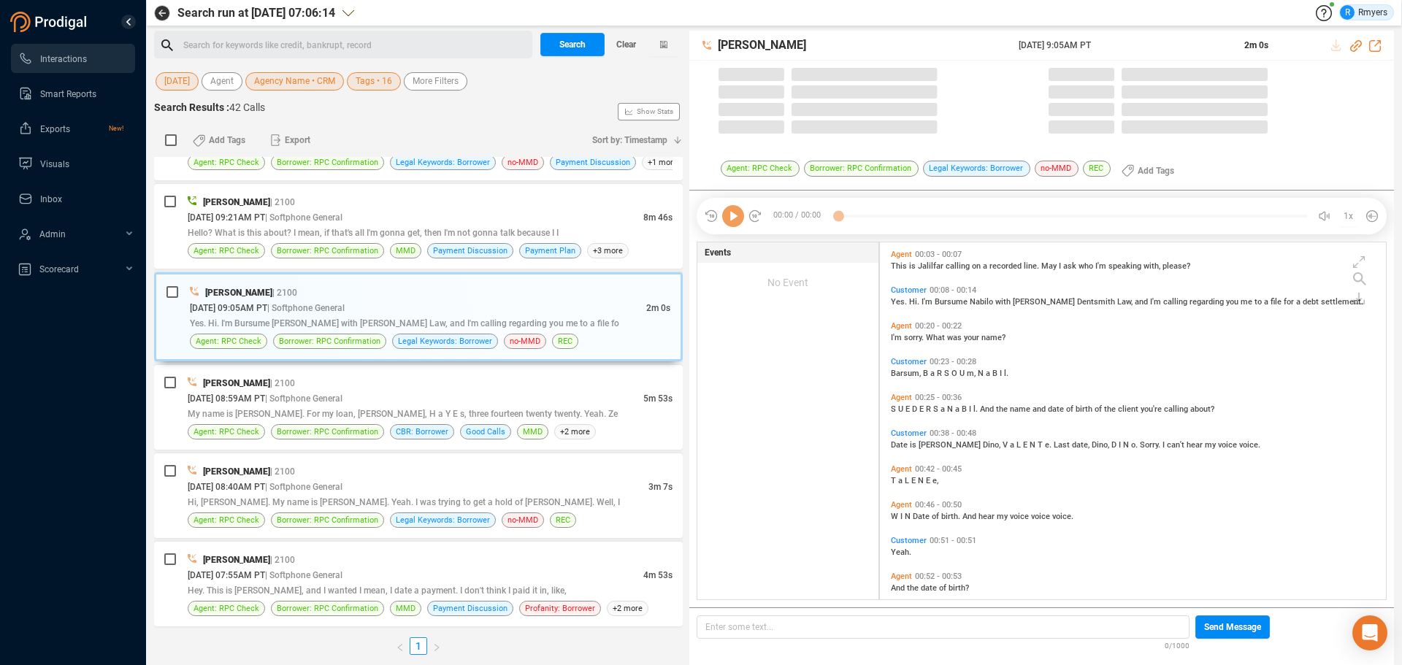
scroll to position [353, 499]
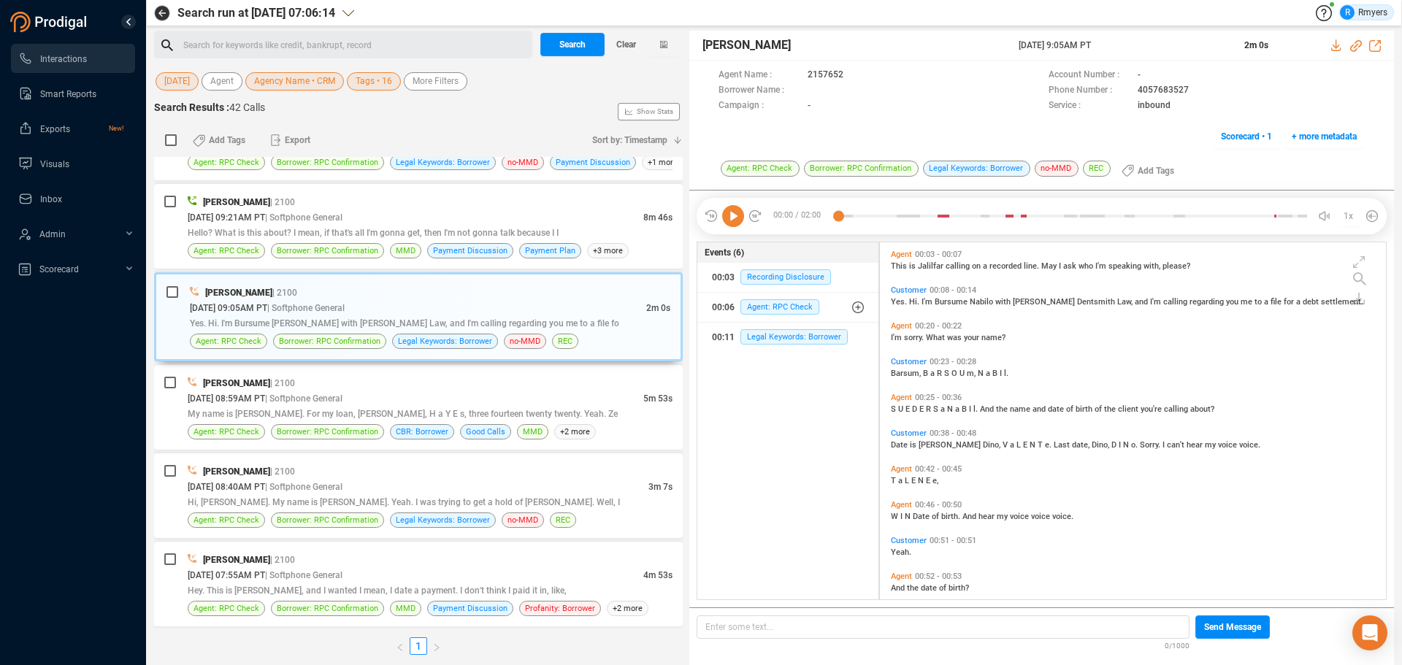
click at [737, 216] on icon at bounding box center [733, 216] width 22 height 22
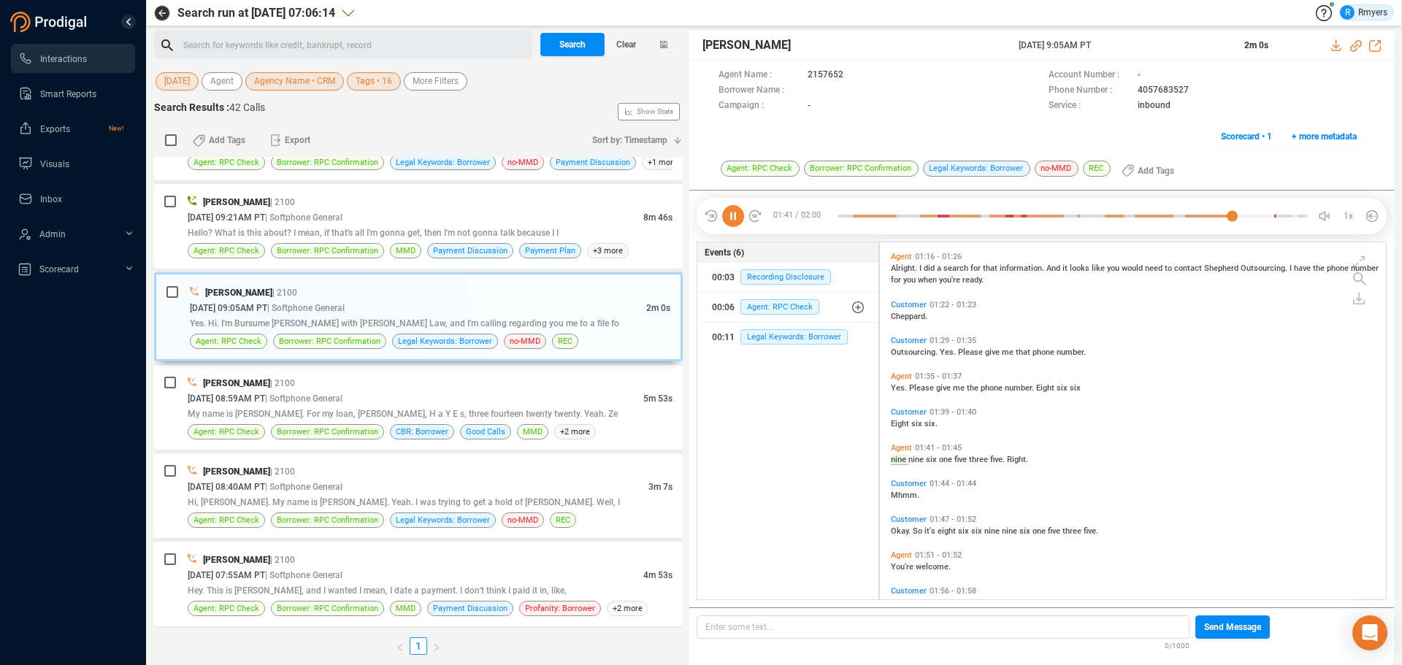
scroll to position [530, 0]
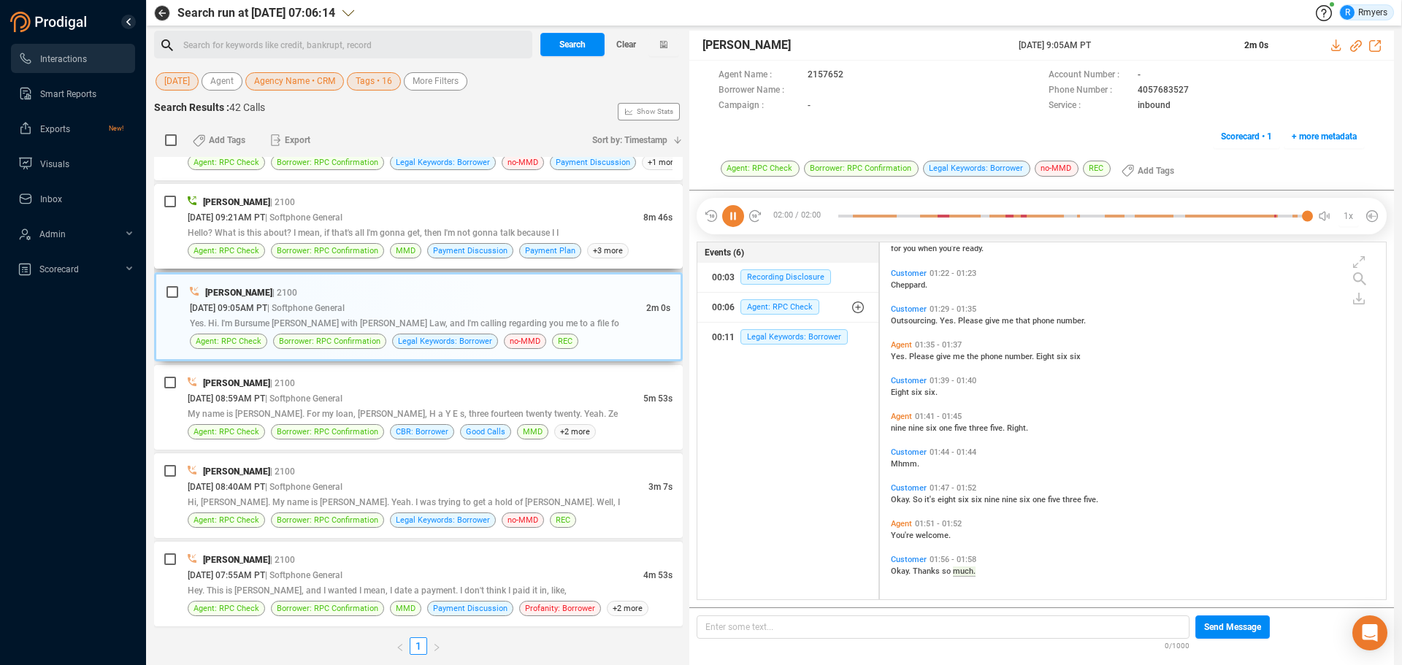
click at [484, 213] on div "[DATE] 09:21AM PT | Softphone General" at bounding box center [416, 217] width 456 height 15
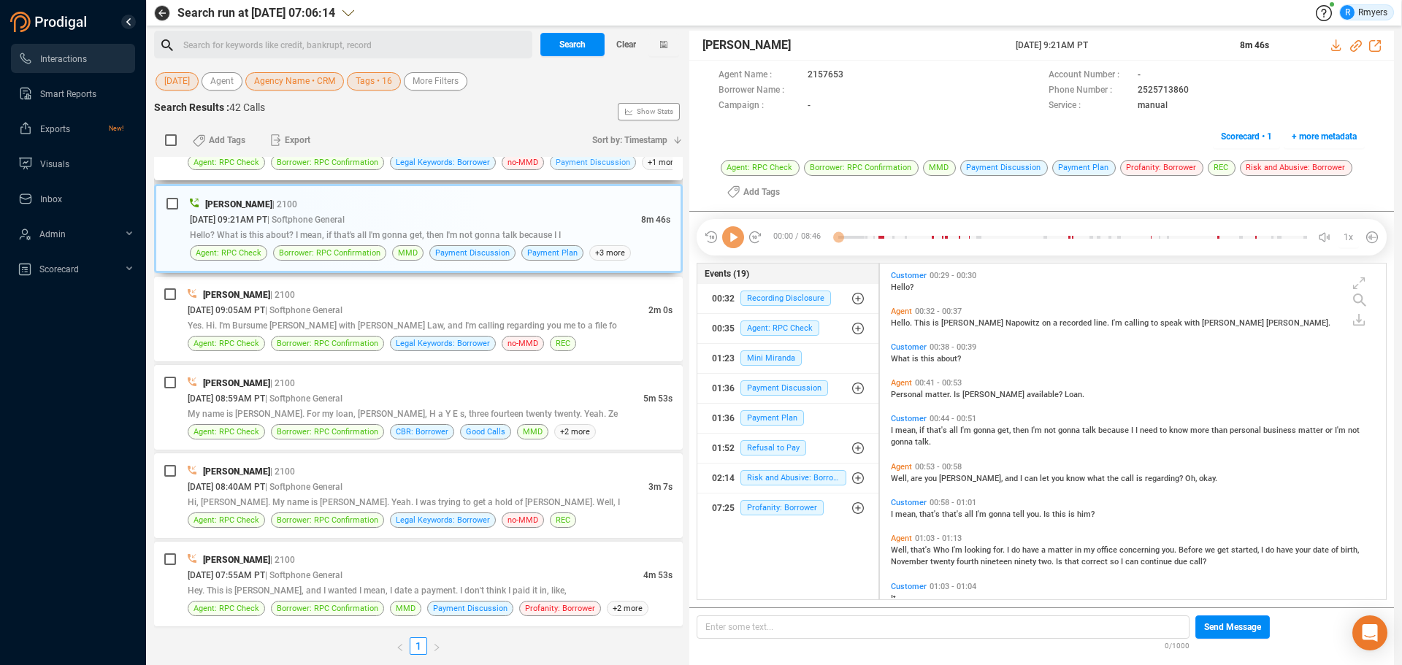
scroll to position [332, 499]
click at [732, 232] on icon at bounding box center [733, 237] width 22 height 22
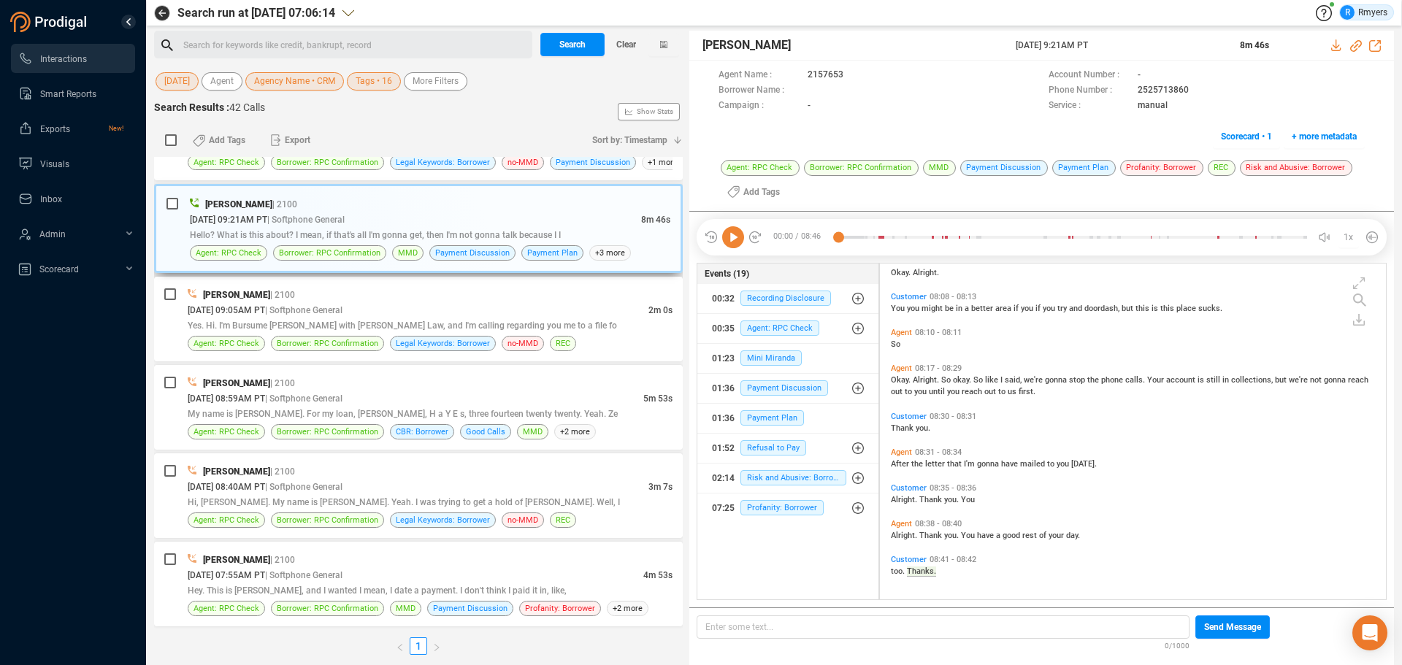
scroll to position [3022, 0]
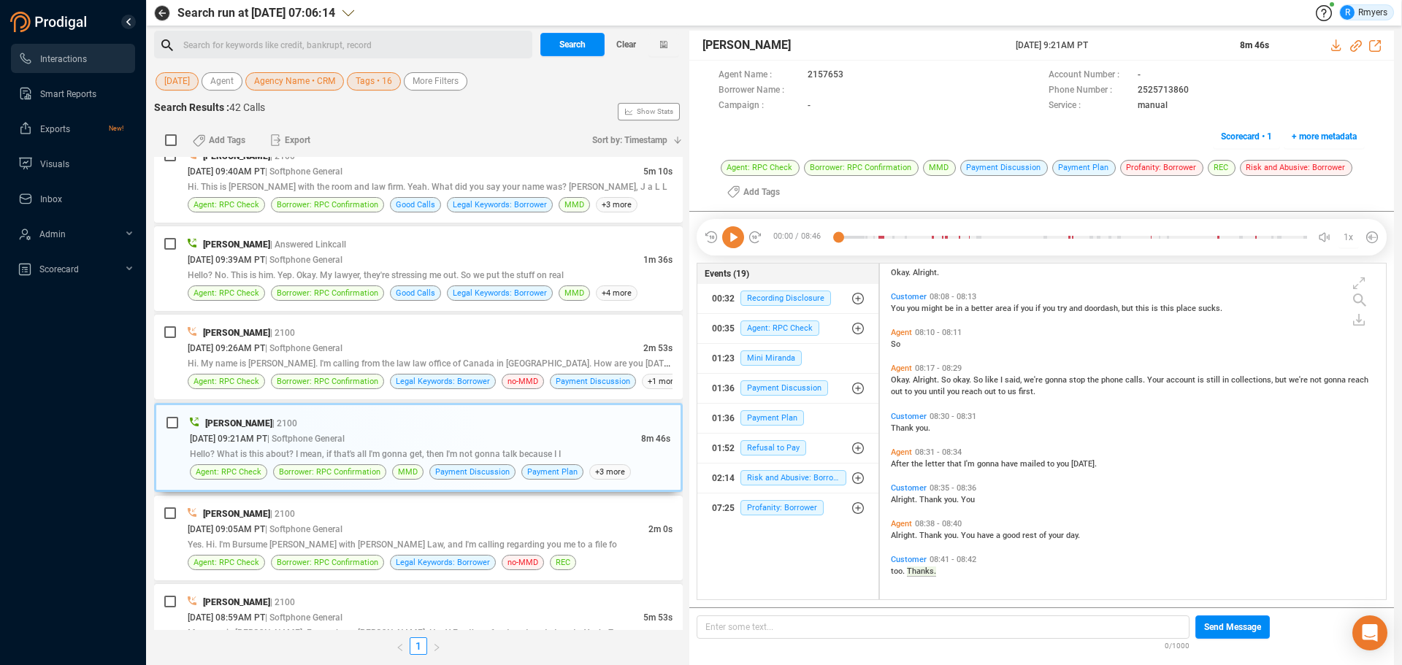
click at [733, 237] on icon at bounding box center [733, 237] width 22 height 22
click at [387, 365] on span "Hi. My name is [PERSON_NAME]. I'm calling from the law law office of Canada in …" at bounding box center [434, 363] width 492 height 12
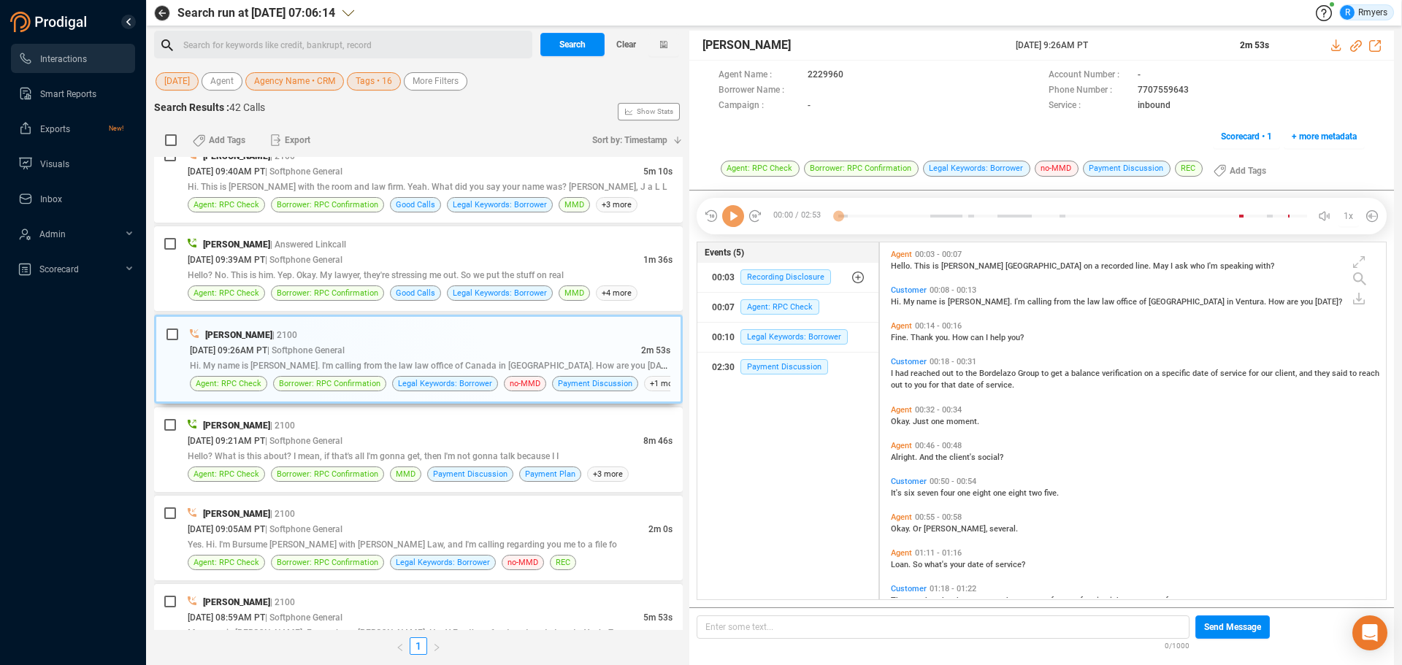
scroll to position [353, 499]
click at [729, 218] on icon at bounding box center [733, 216] width 22 height 22
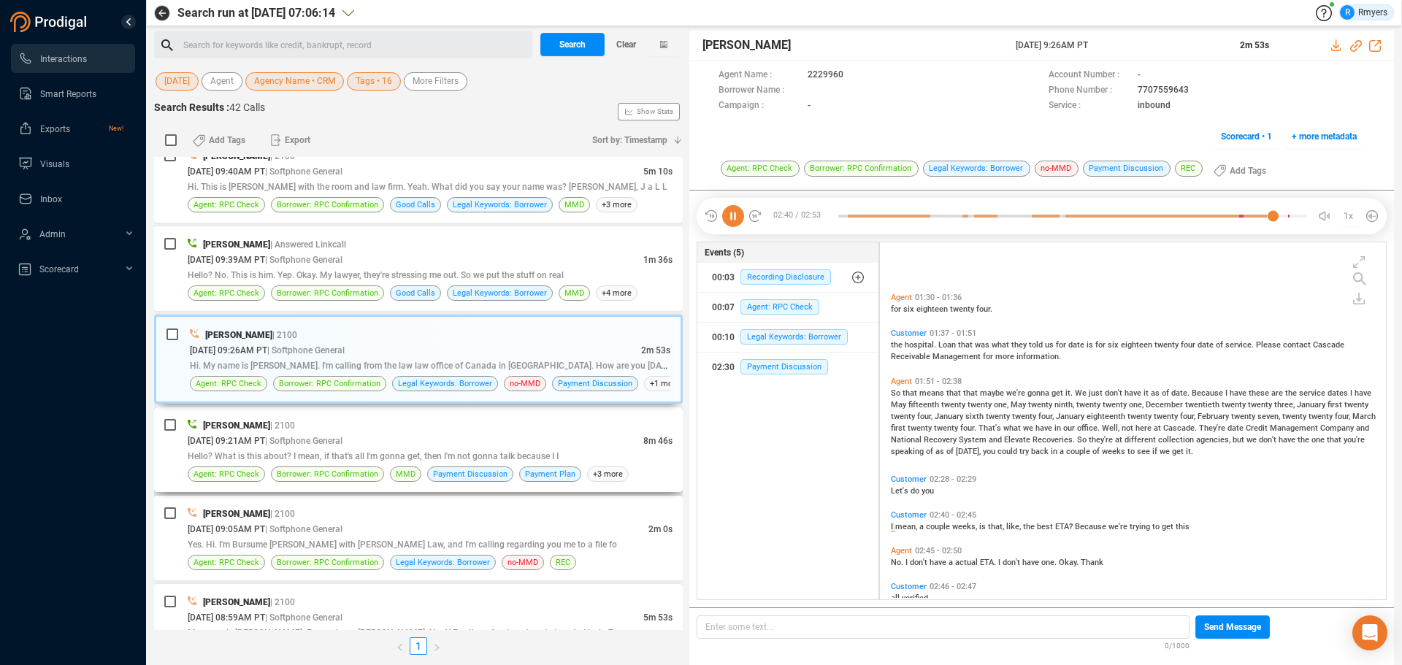
scroll to position [533, 0]
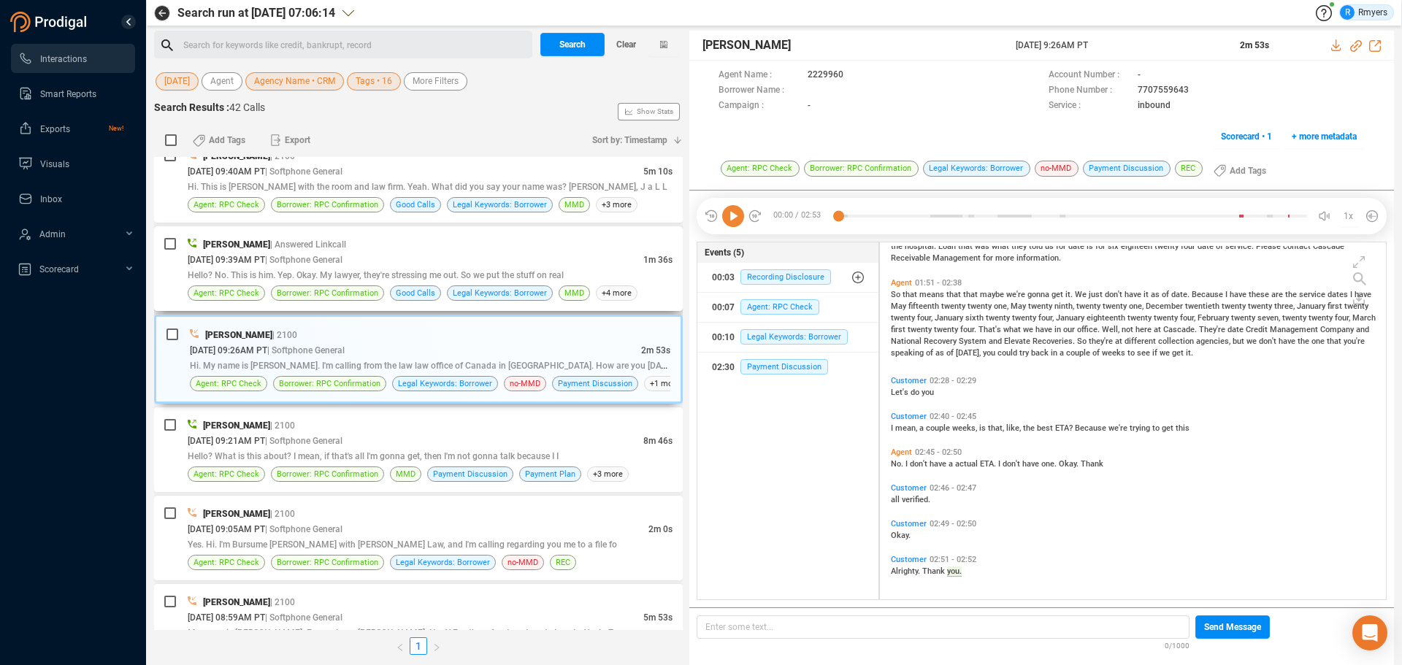
click at [486, 283] on div "[PERSON_NAME] | Answered Linkcall [DATE] 09:39AM PT | Softphone General 1m 36s …" at bounding box center [430, 269] width 485 height 64
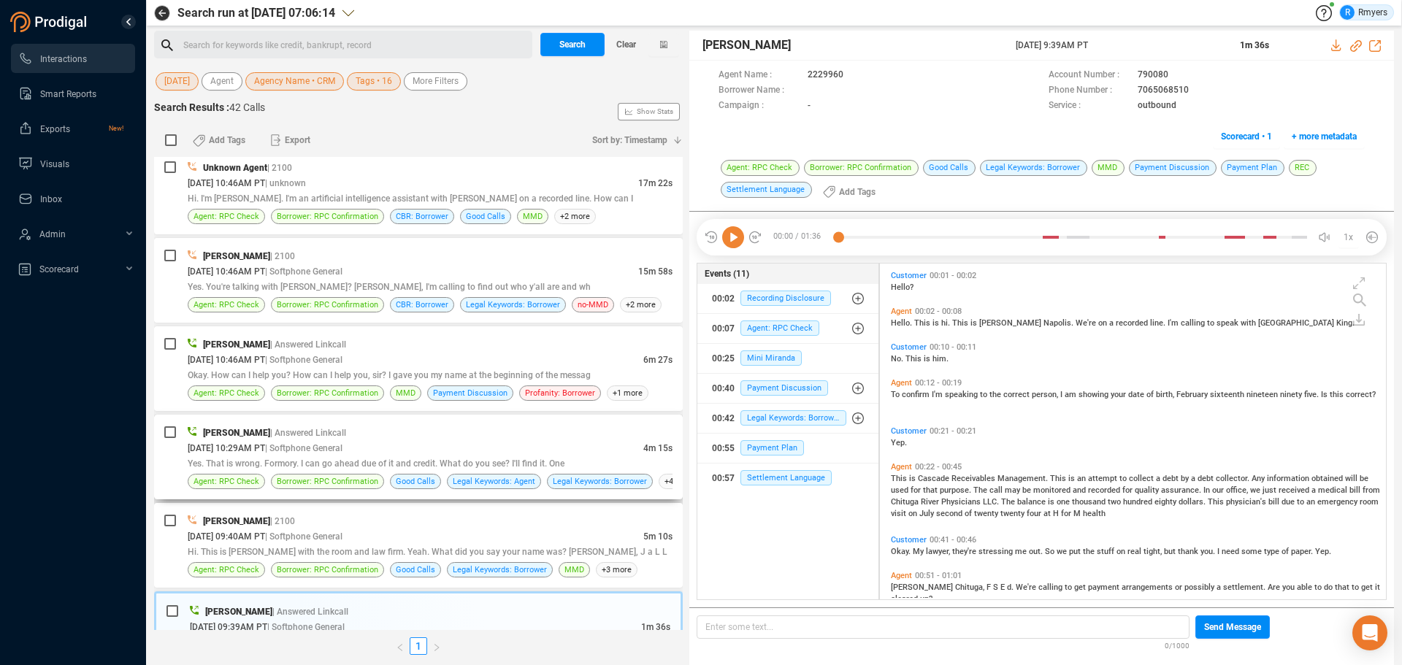
scroll to position [2730, 0]
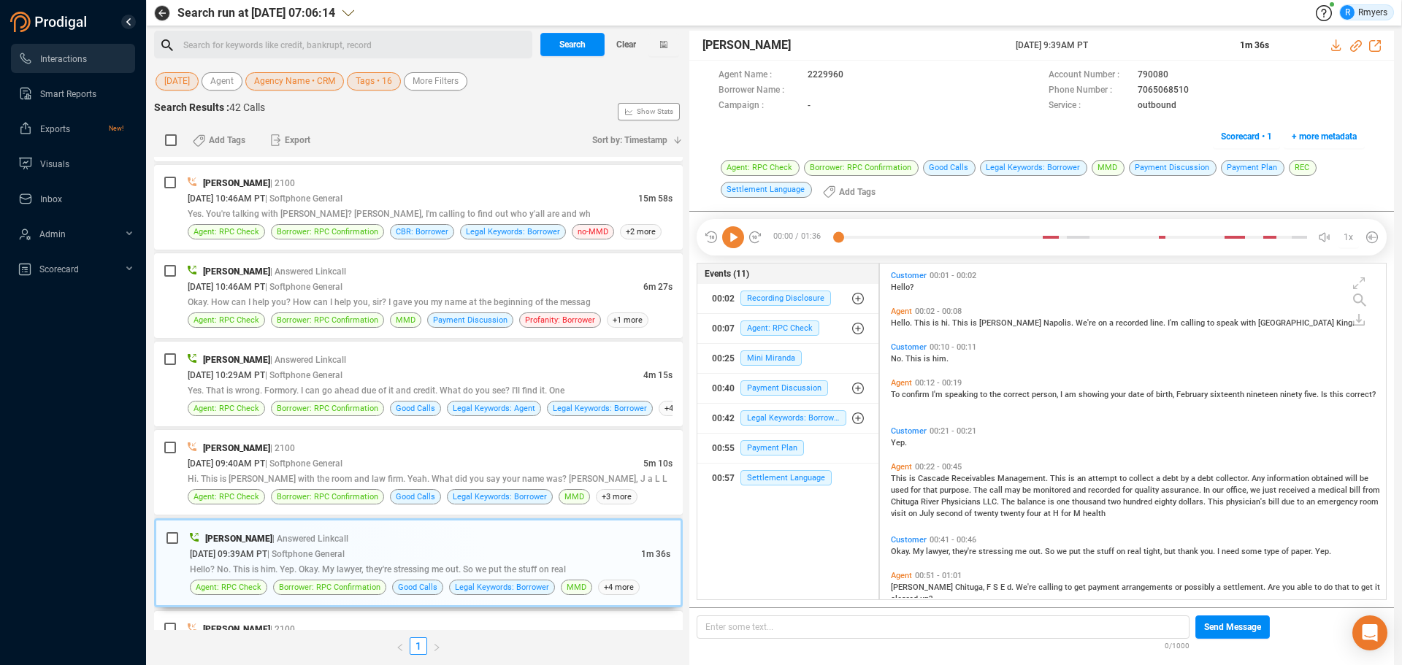
click at [737, 236] on icon at bounding box center [733, 237] width 22 height 22
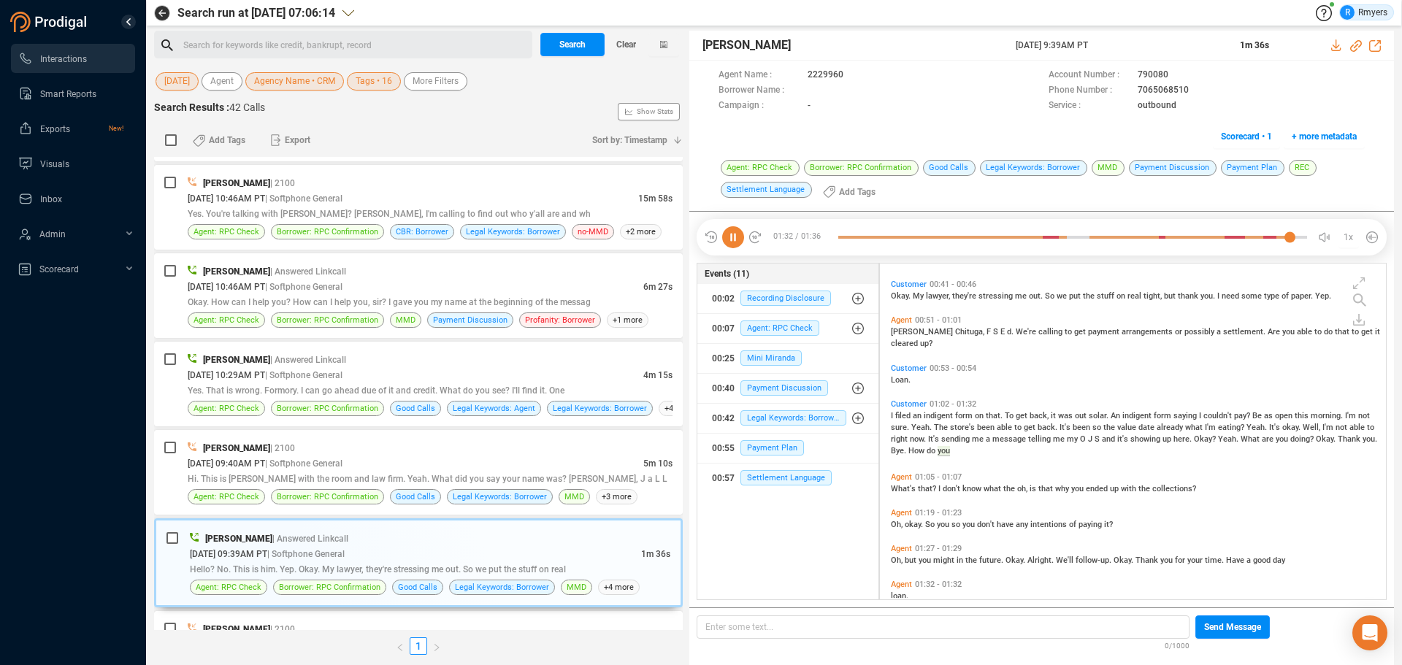
scroll to position [280, 0]
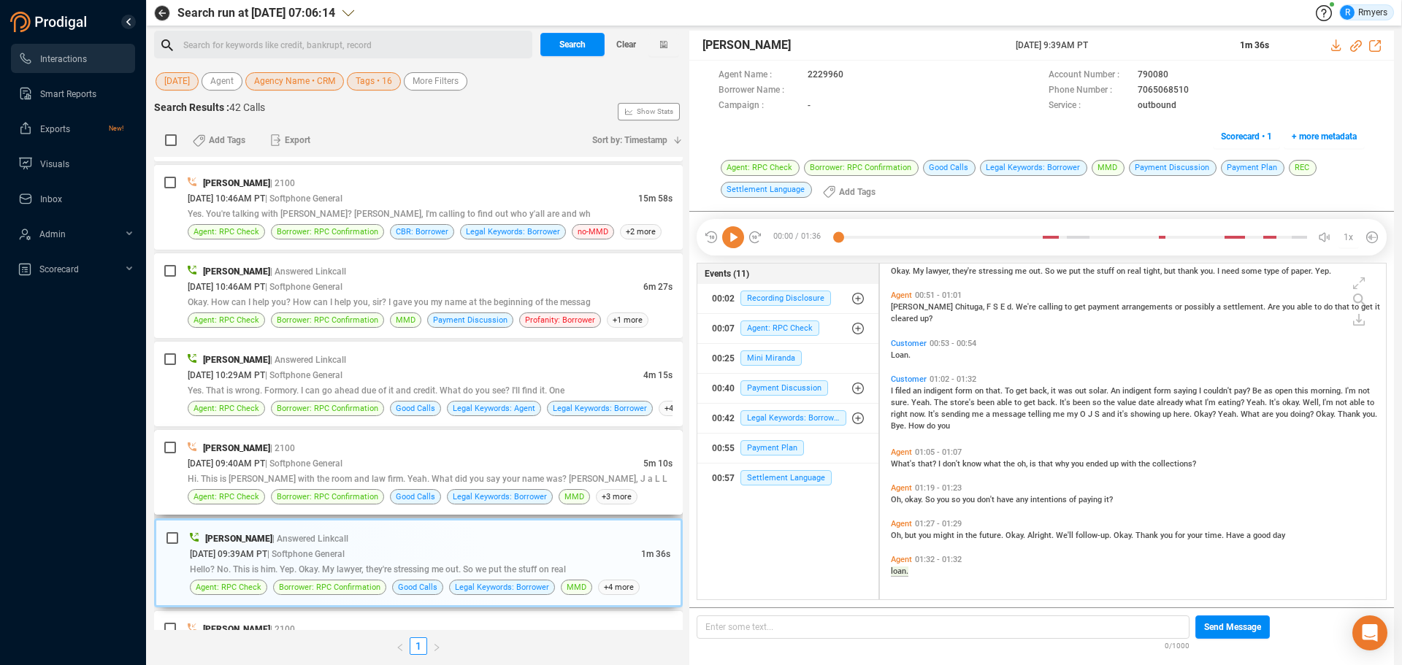
click at [334, 455] on div "[PERSON_NAME] | 2100" at bounding box center [430, 447] width 485 height 15
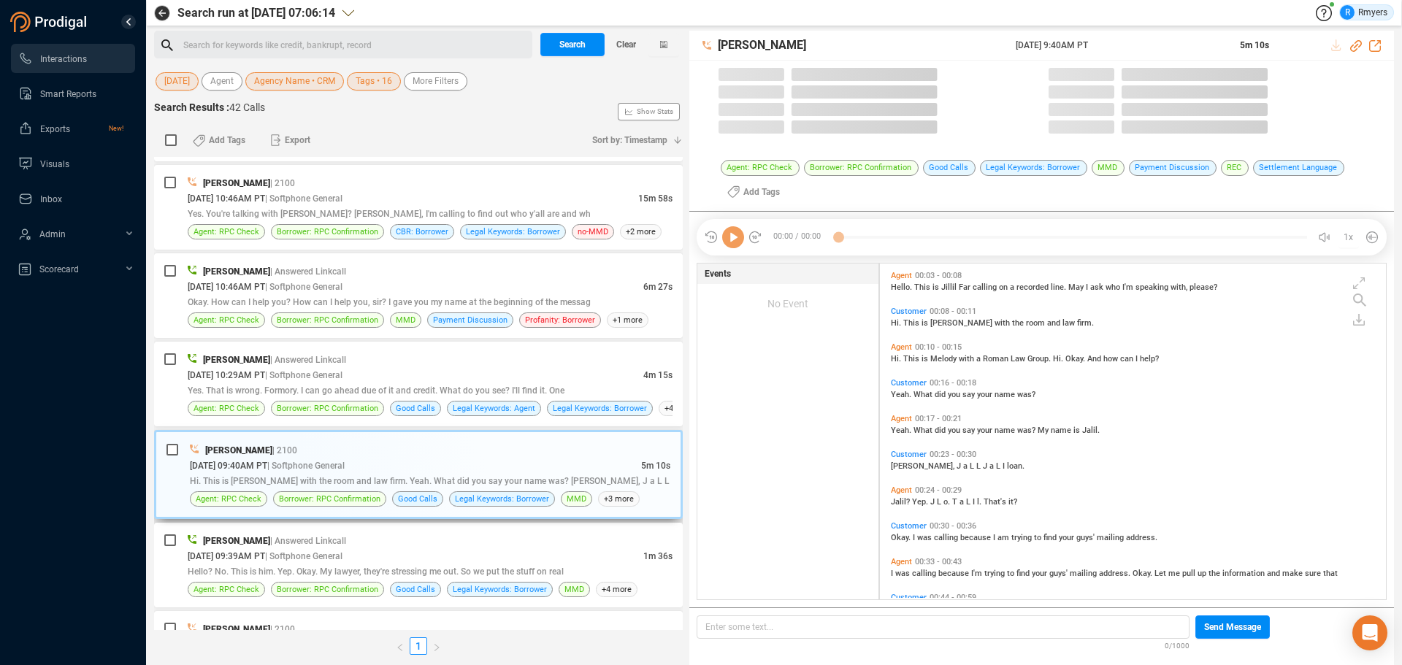
scroll to position [332, 499]
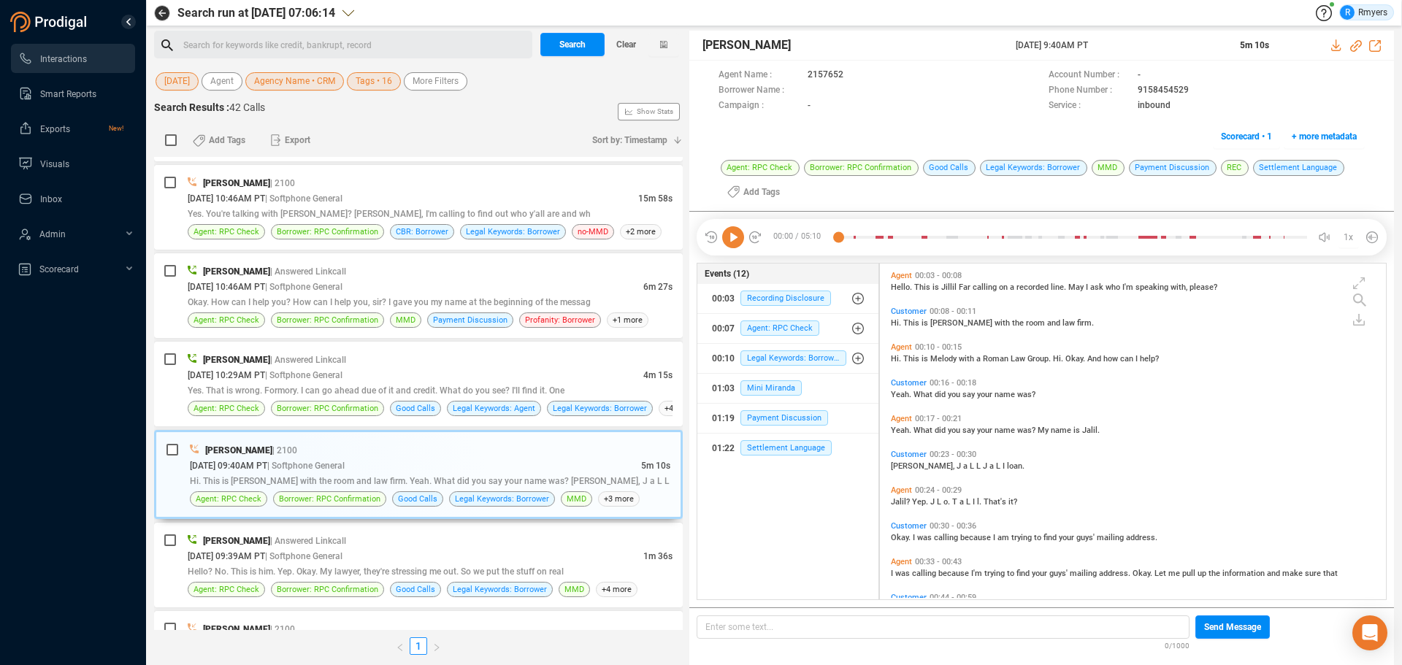
click at [740, 237] on icon at bounding box center [733, 237] width 22 height 22
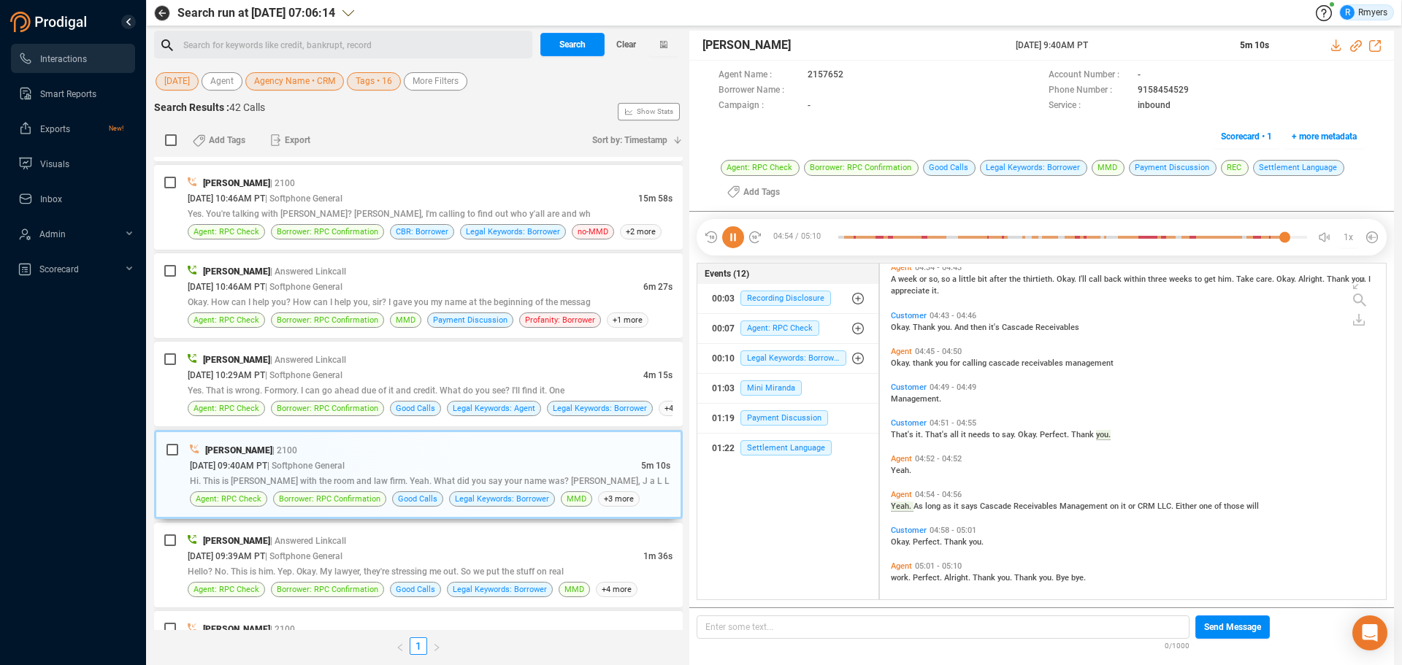
scroll to position [1618, 0]
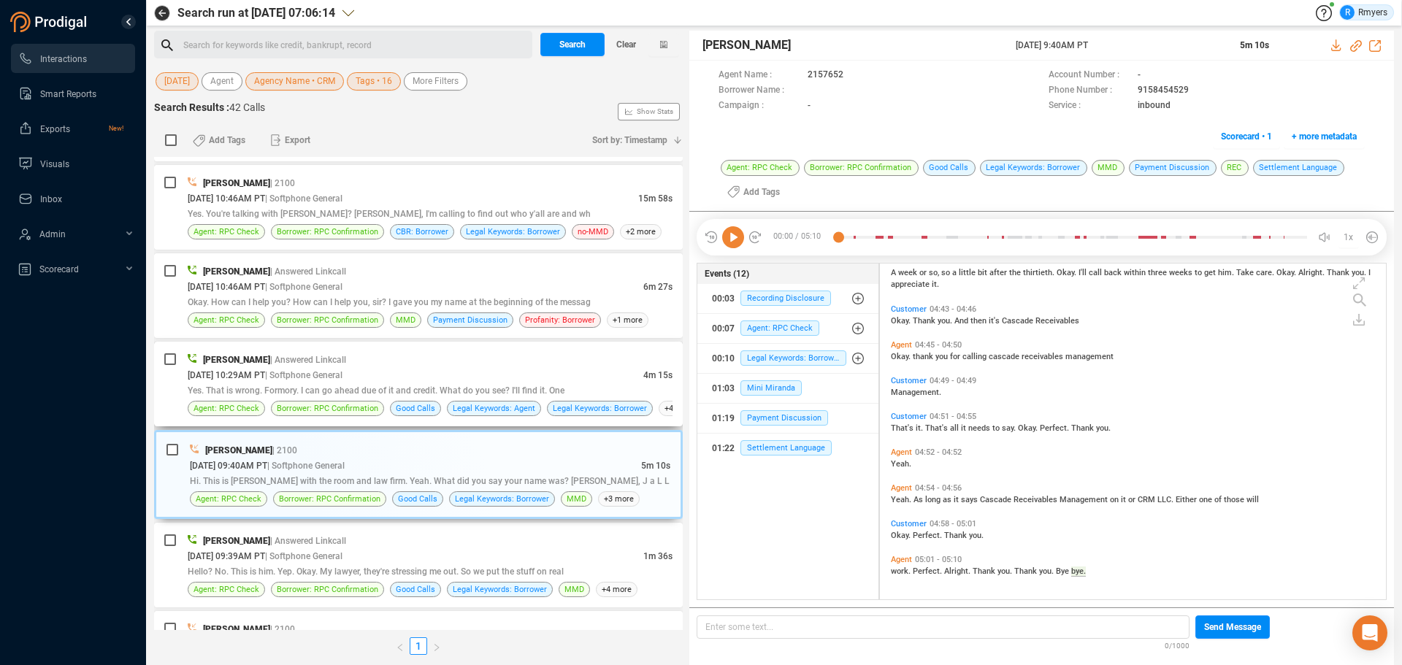
click at [484, 383] on div "Yes. That is wrong. Formory. I can go ahead due of it and credit. What do you s…" at bounding box center [430, 390] width 485 height 15
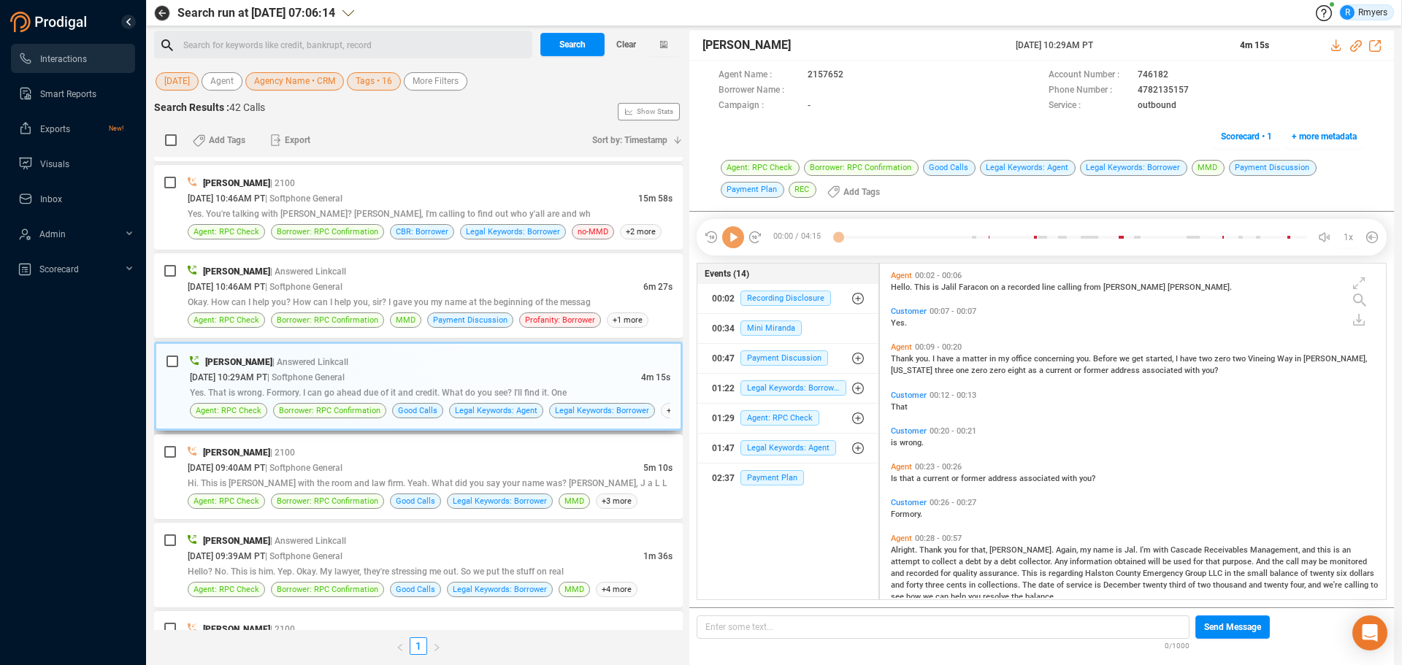
scroll to position [332, 499]
click at [442, 299] on span "Okay. How can I help you? How can I help you, sir? I gave you my name at the be…" at bounding box center [389, 302] width 403 height 10
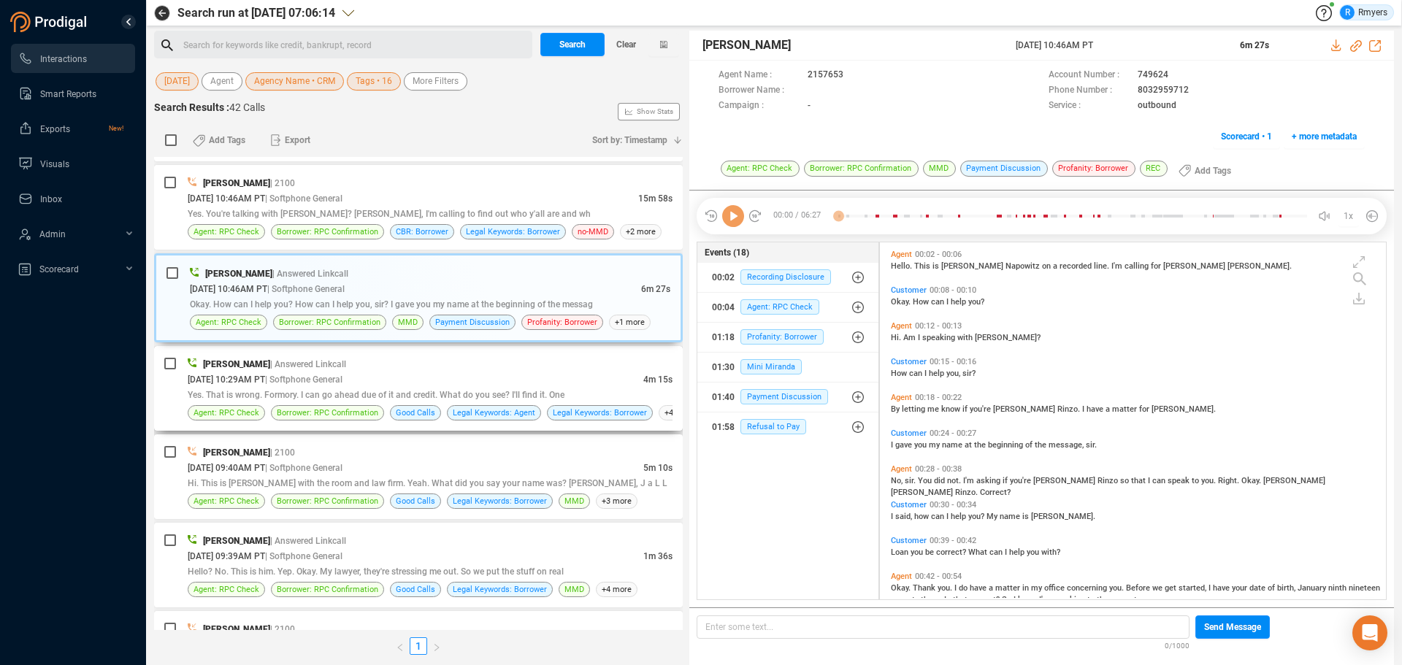
scroll to position [353, 499]
drag, startPoint x: 294, startPoint y: 394, endPoint x: 388, endPoint y: 345, distance: 105.8
click at [295, 394] on span "Yes. That is wrong. Formory. I can go ahead due of it and credit. What do you s…" at bounding box center [376, 395] width 377 height 10
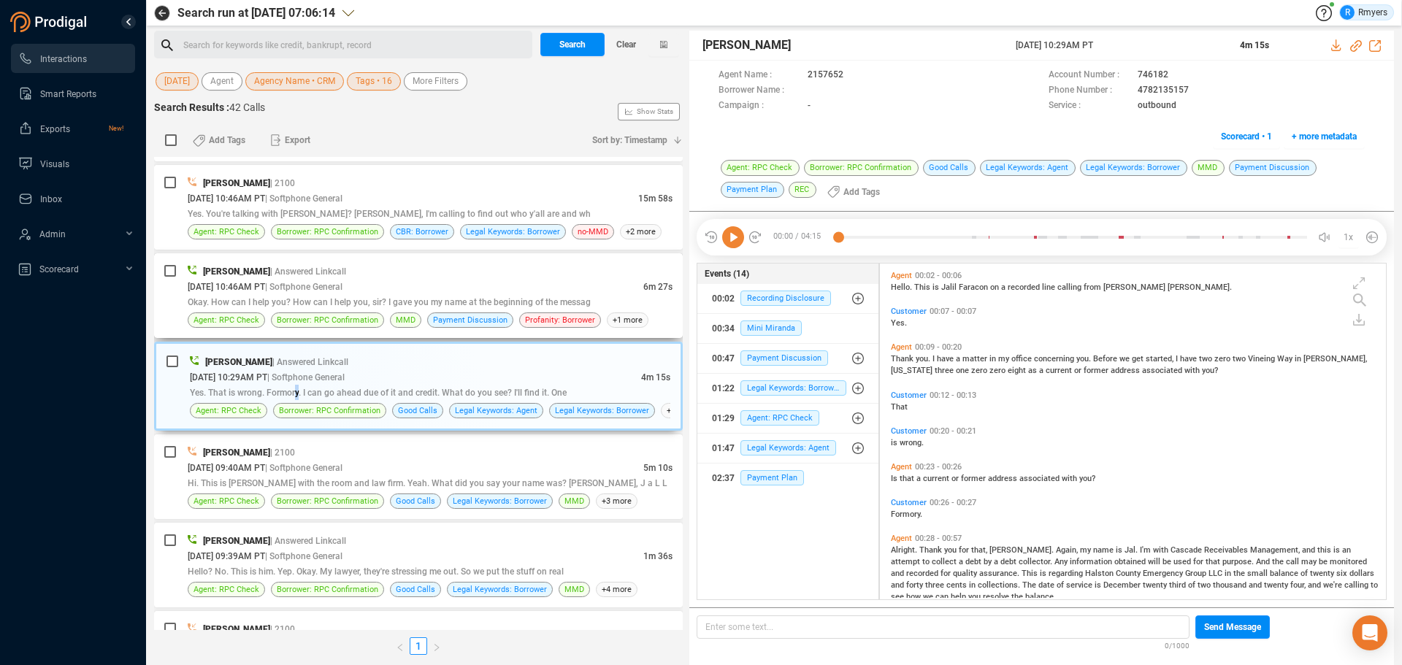
scroll to position [332, 499]
click at [728, 245] on icon at bounding box center [733, 237] width 22 height 22
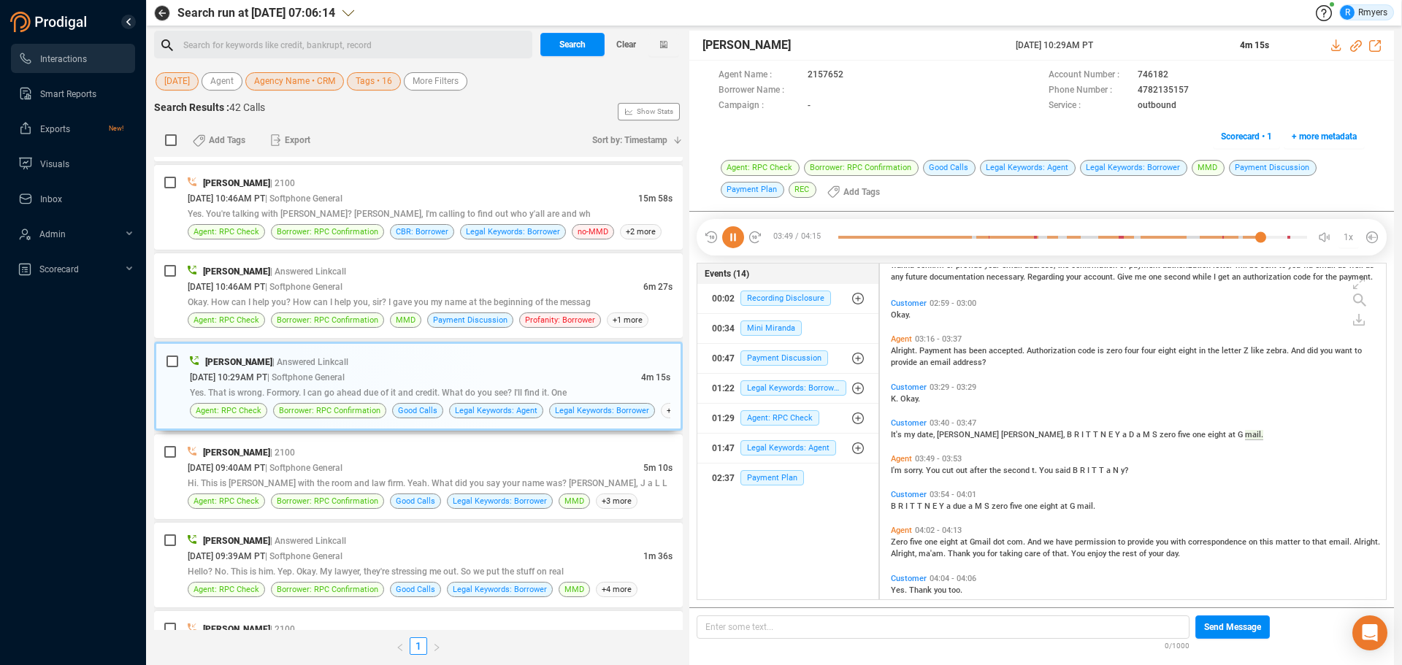
scroll to position [1415, 0]
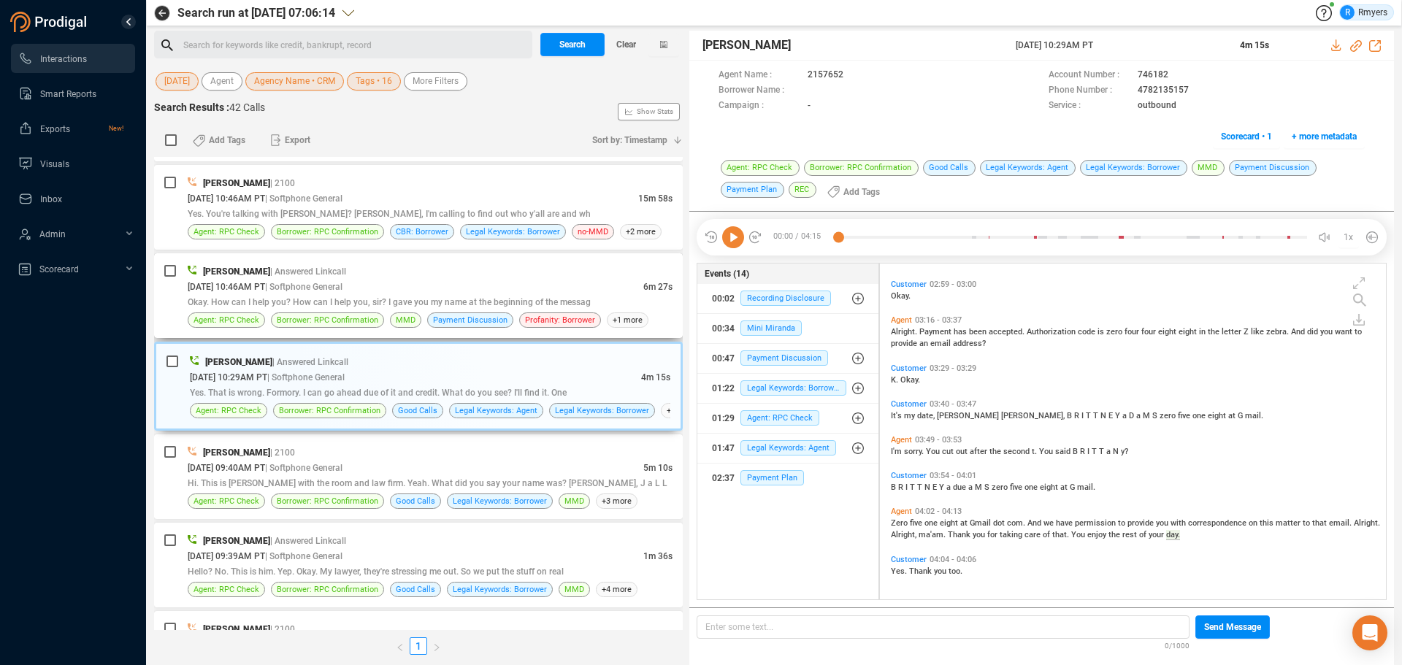
click at [439, 271] on div "[PERSON_NAME] | Answered Linkcall" at bounding box center [430, 271] width 485 height 15
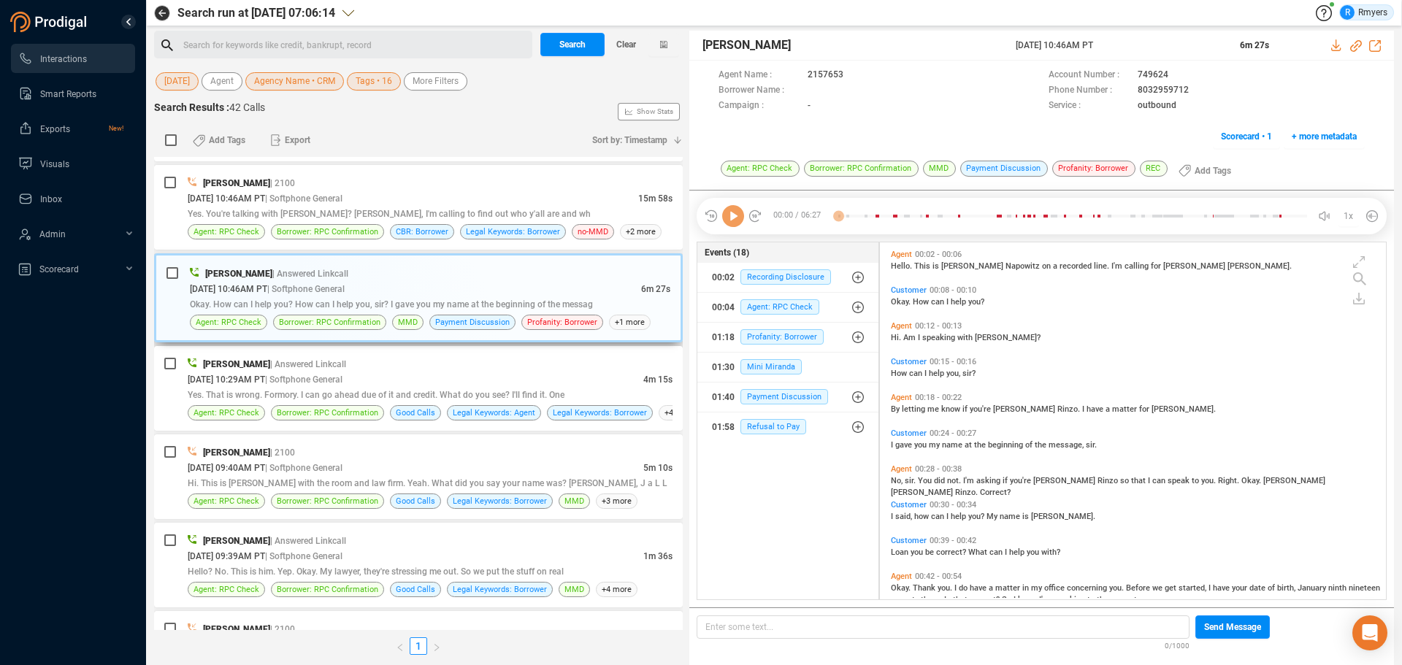
scroll to position [353, 499]
click at [730, 219] on icon at bounding box center [733, 216] width 22 height 22
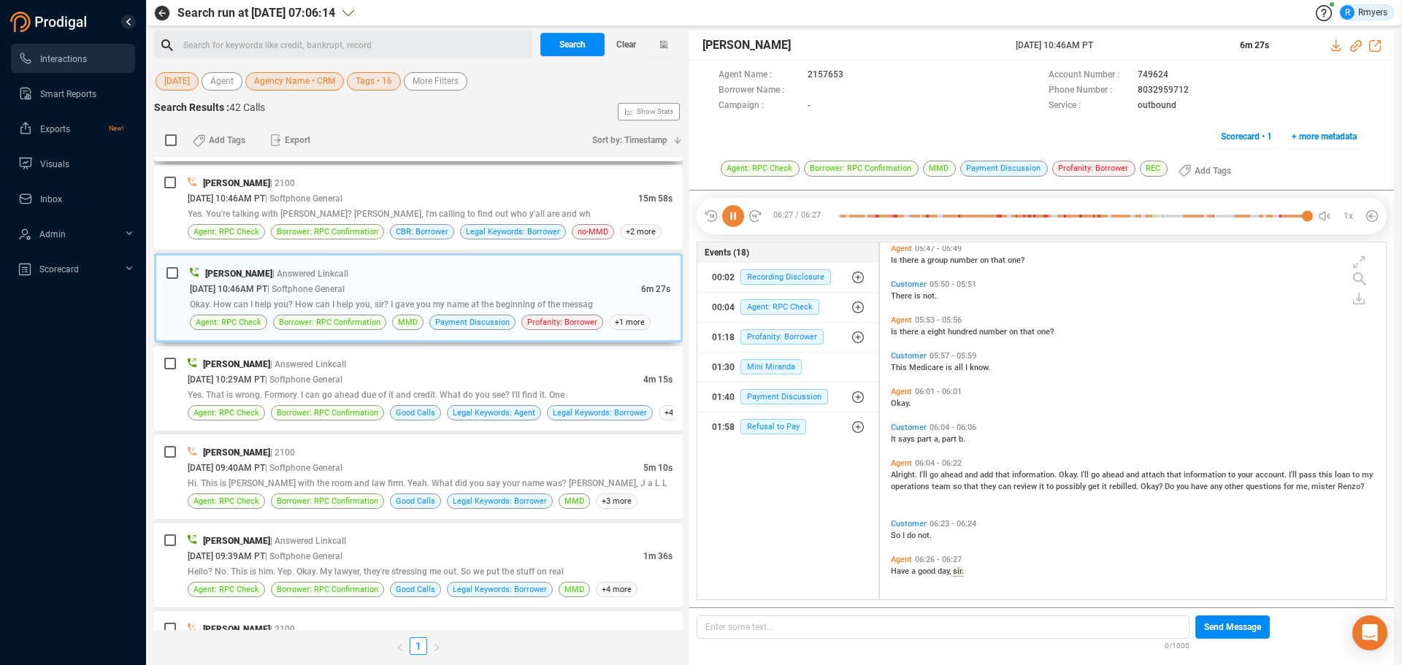
scroll to position [2511, 0]
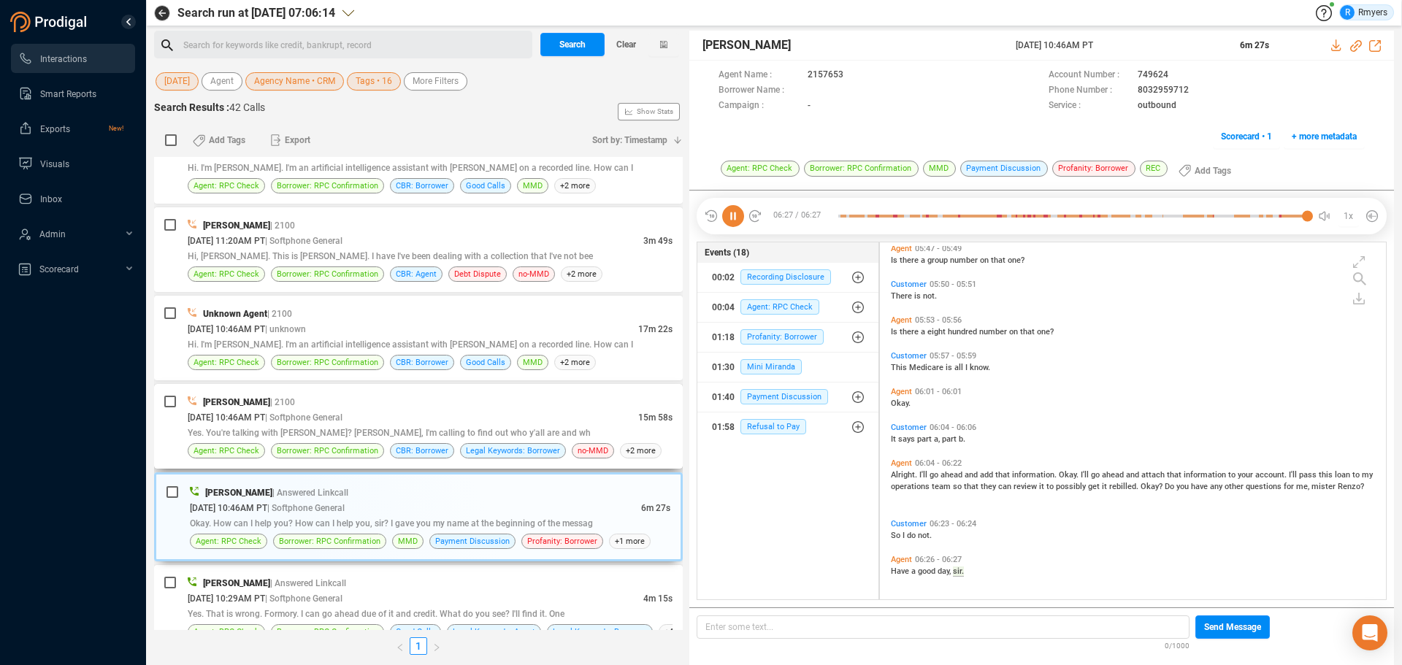
drag, startPoint x: 284, startPoint y: 415, endPoint x: 315, endPoint y: 415, distance: 30.7
click at [265, 415] on span "[DATE] 10:46AM PT" at bounding box center [226, 417] width 77 height 10
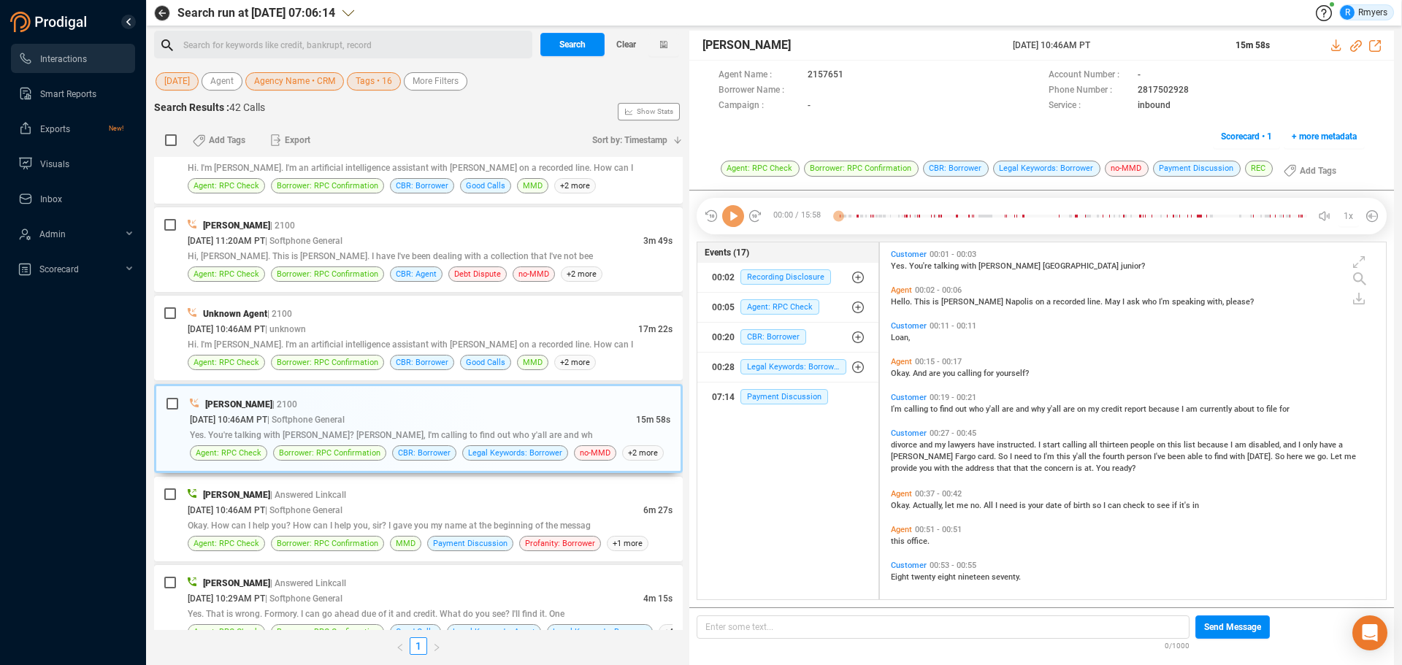
scroll to position [353, 499]
click at [741, 218] on icon at bounding box center [733, 216] width 22 height 22
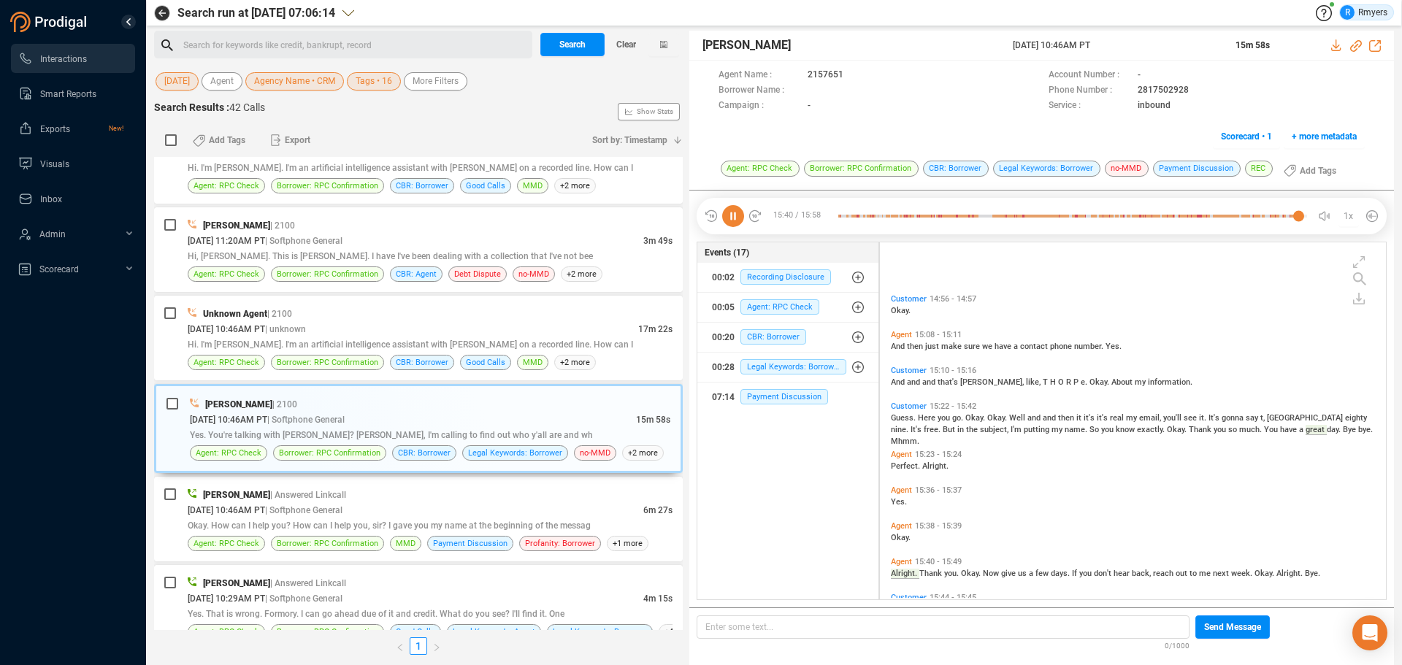
scroll to position [5903, 0]
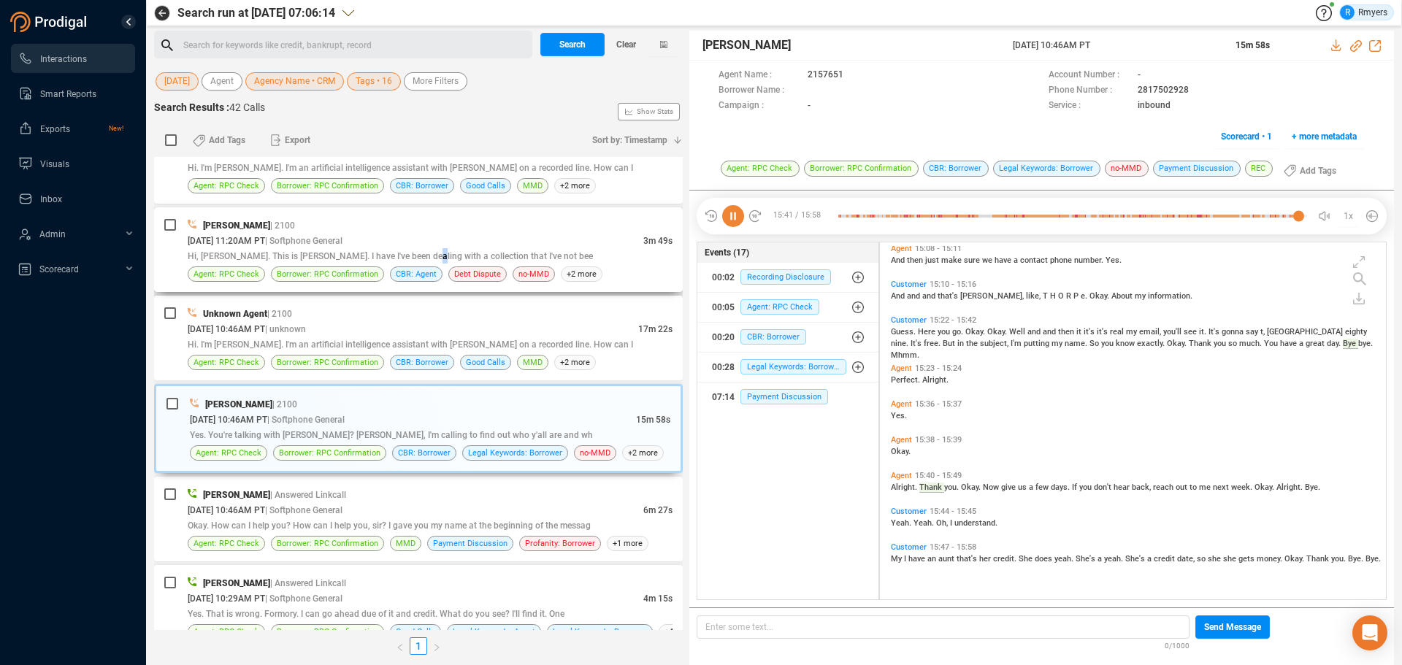
click at [420, 258] on span "Hi, [PERSON_NAME]. This is [PERSON_NAME]. I have I've been dealing with a colle…" at bounding box center [390, 256] width 405 height 10
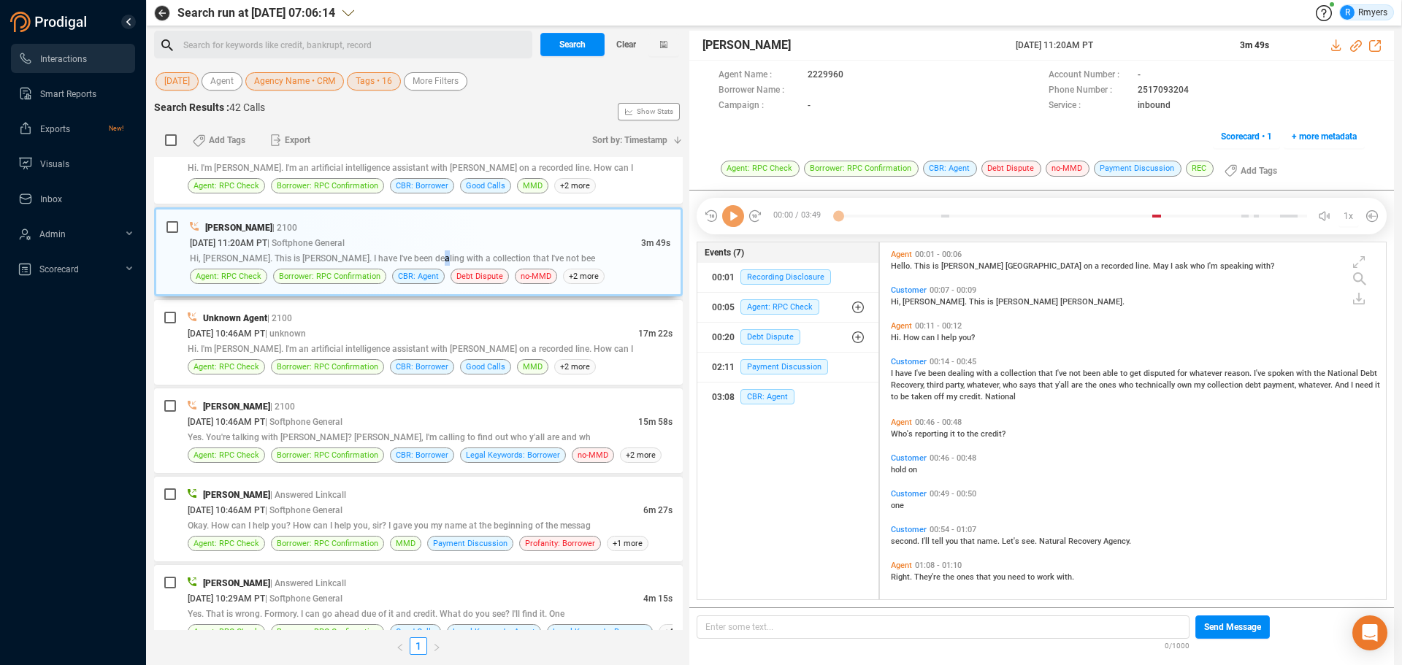
scroll to position [353, 499]
click at [736, 219] on icon at bounding box center [733, 216] width 22 height 22
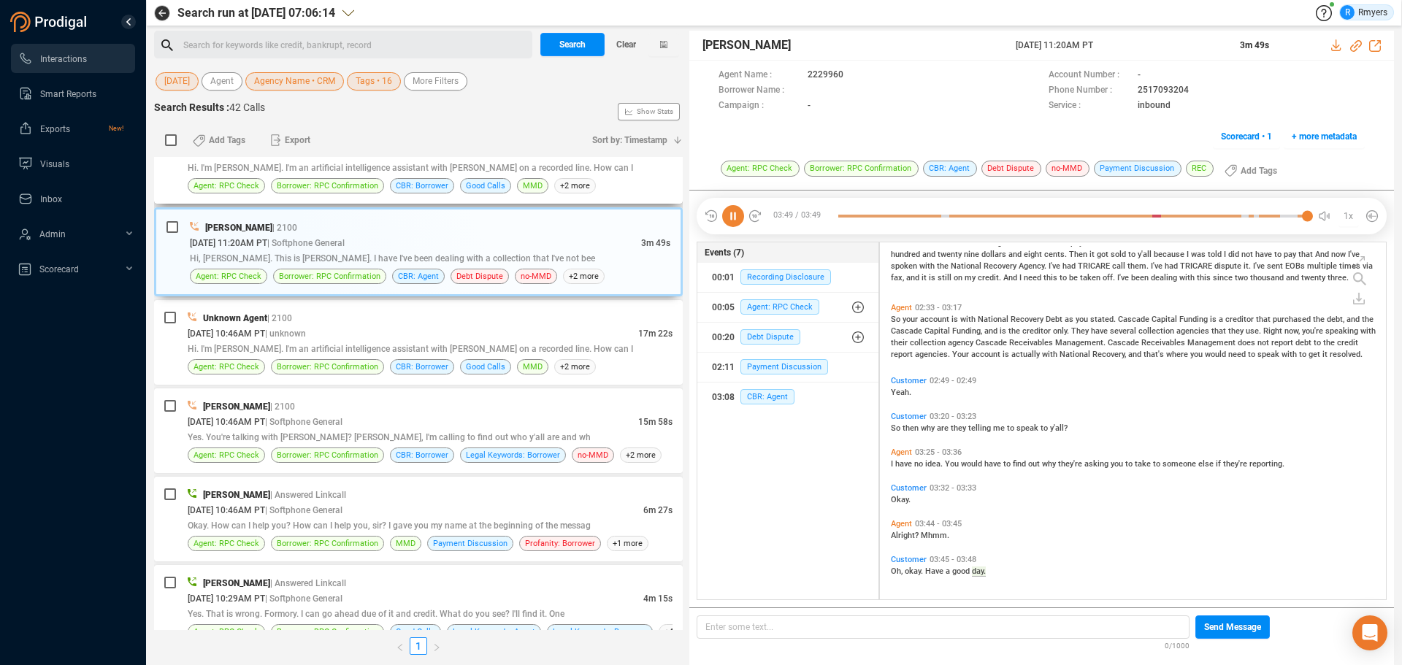
scroll to position [2292, 0]
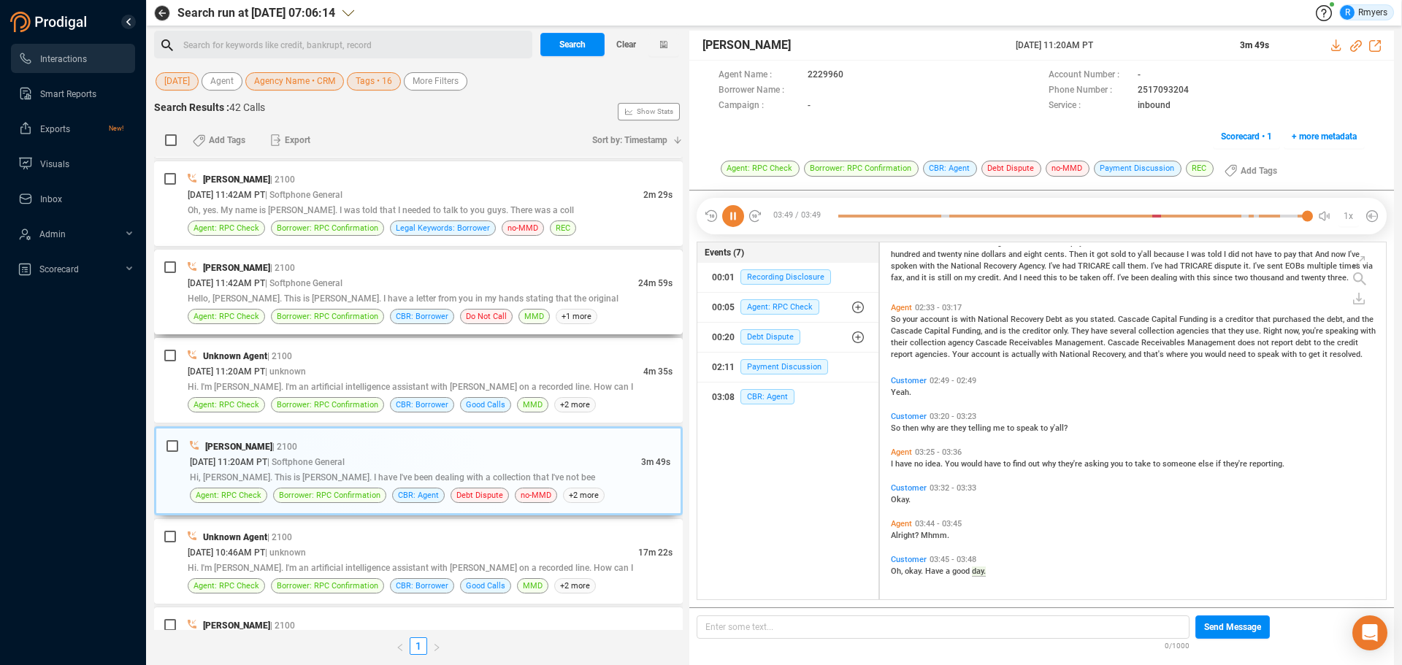
click at [460, 285] on div "[DATE] 11:42AM PT | Softphone General" at bounding box center [413, 282] width 450 height 15
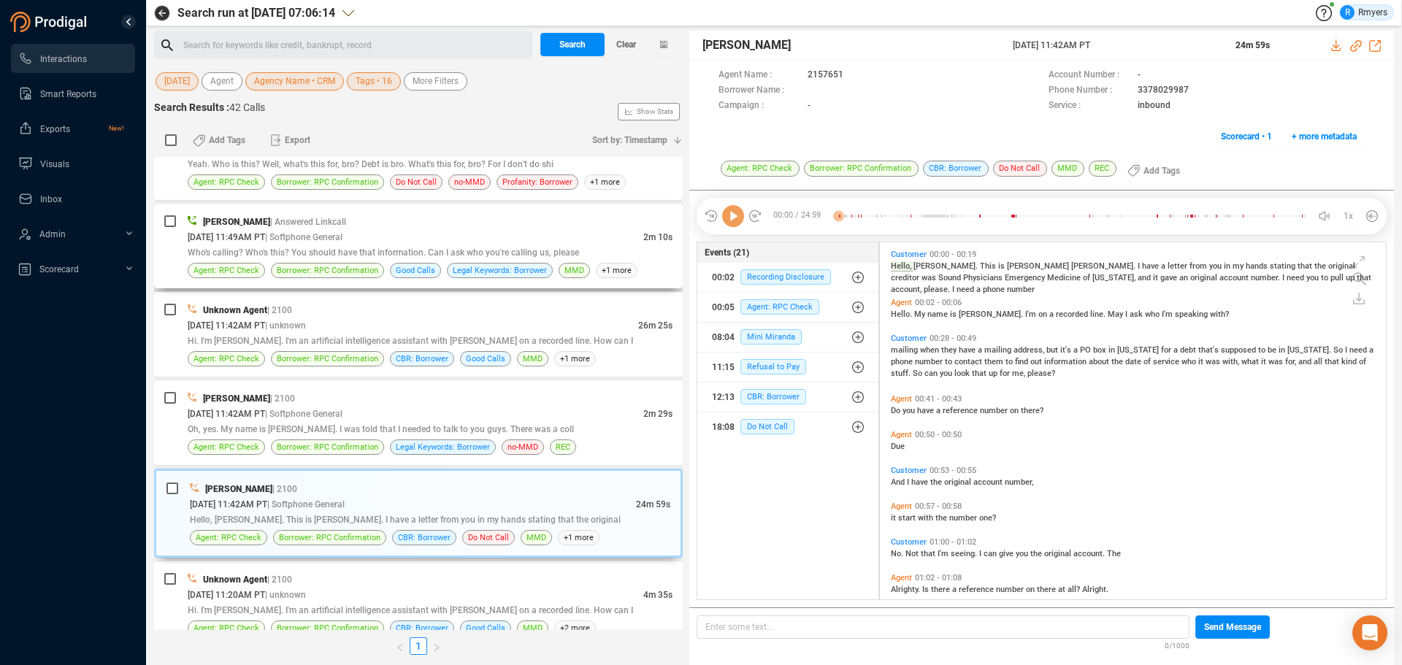
scroll to position [353, 499]
click at [731, 216] on icon at bounding box center [733, 216] width 22 height 22
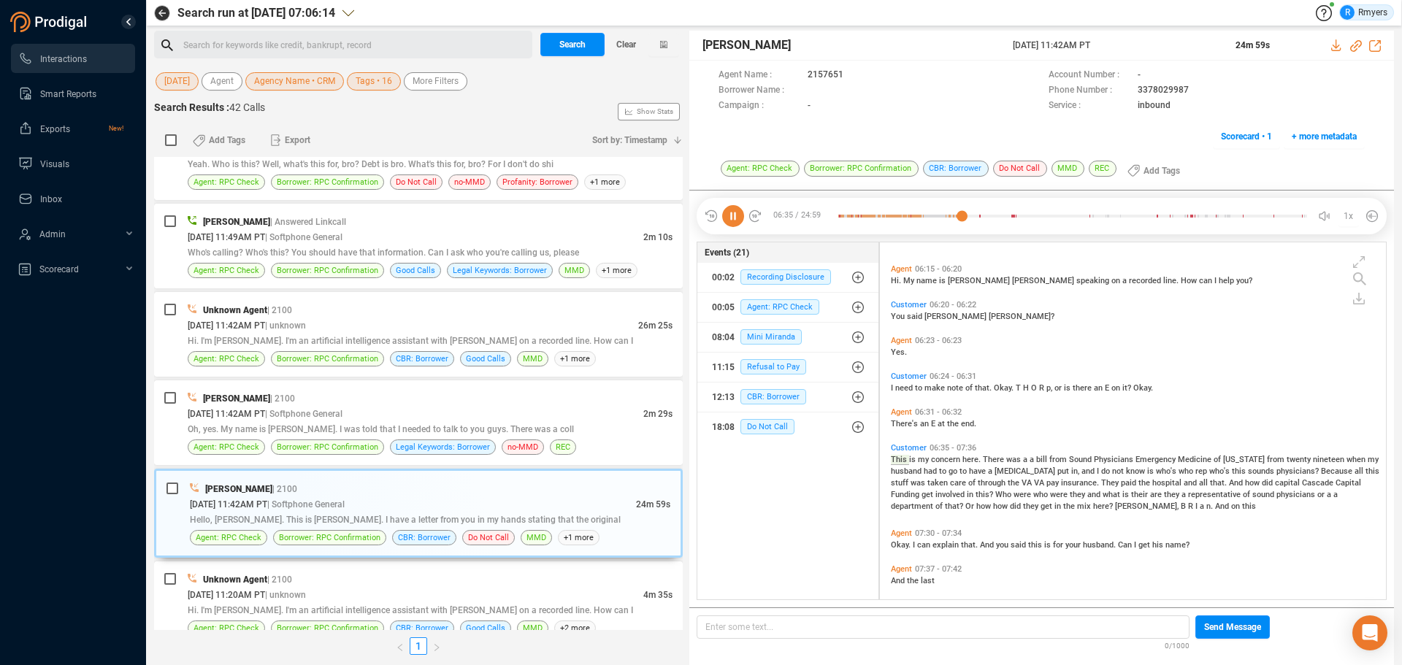
scroll to position [1590, 0]
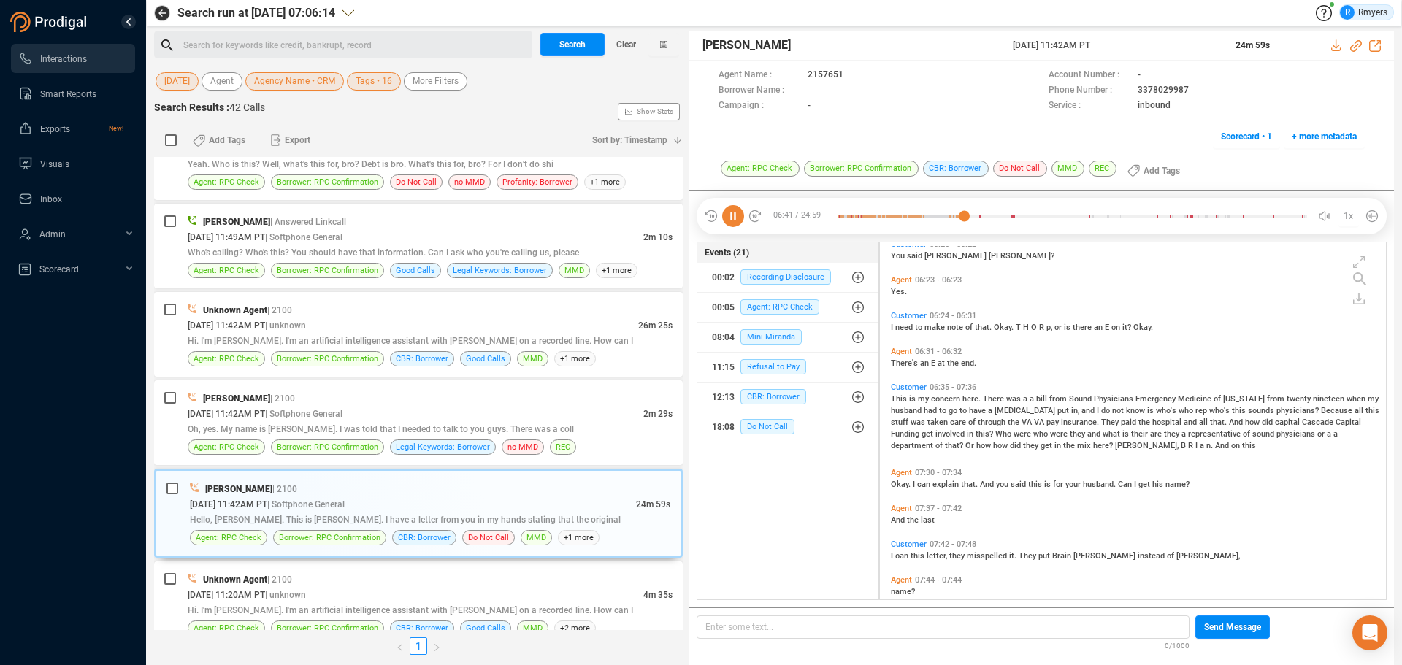
click at [739, 218] on icon at bounding box center [733, 216] width 22 height 22
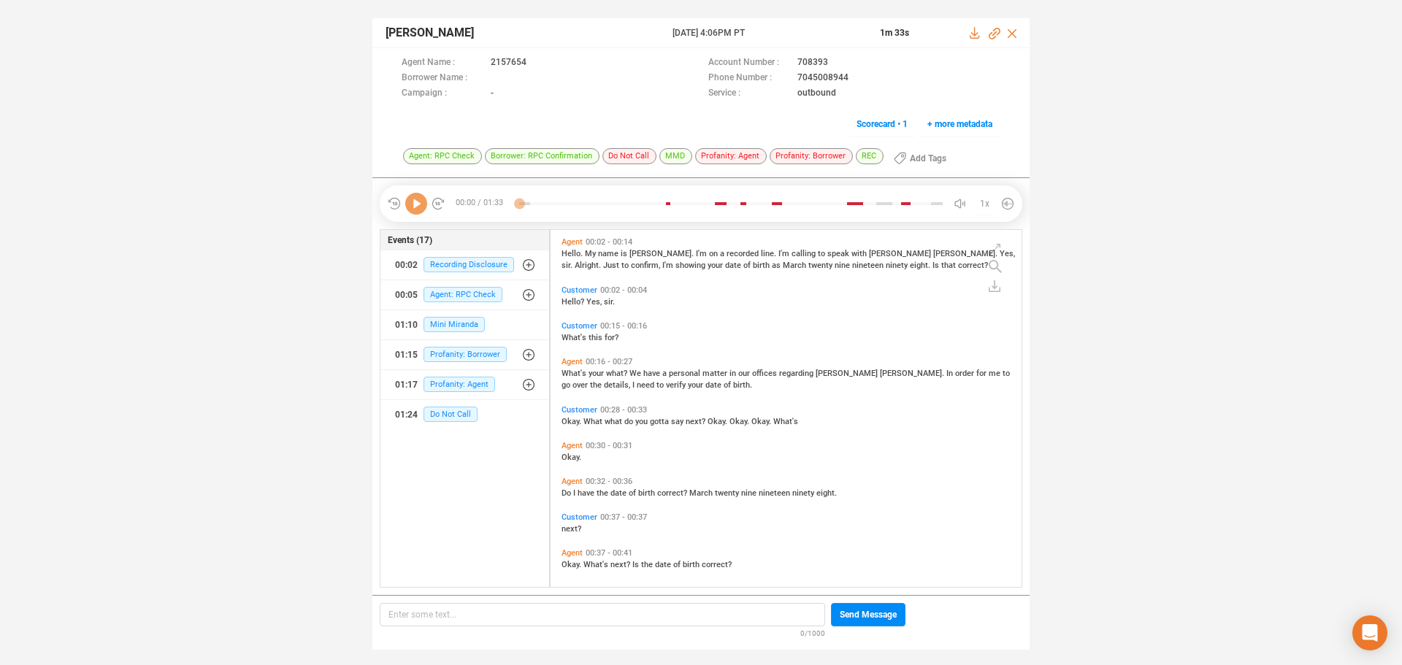
scroll to position [353, 464]
click at [421, 203] on icon at bounding box center [416, 204] width 22 height 22
click at [451, 377] on span "Profanity: Agent" at bounding box center [459, 384] width 72 height 15
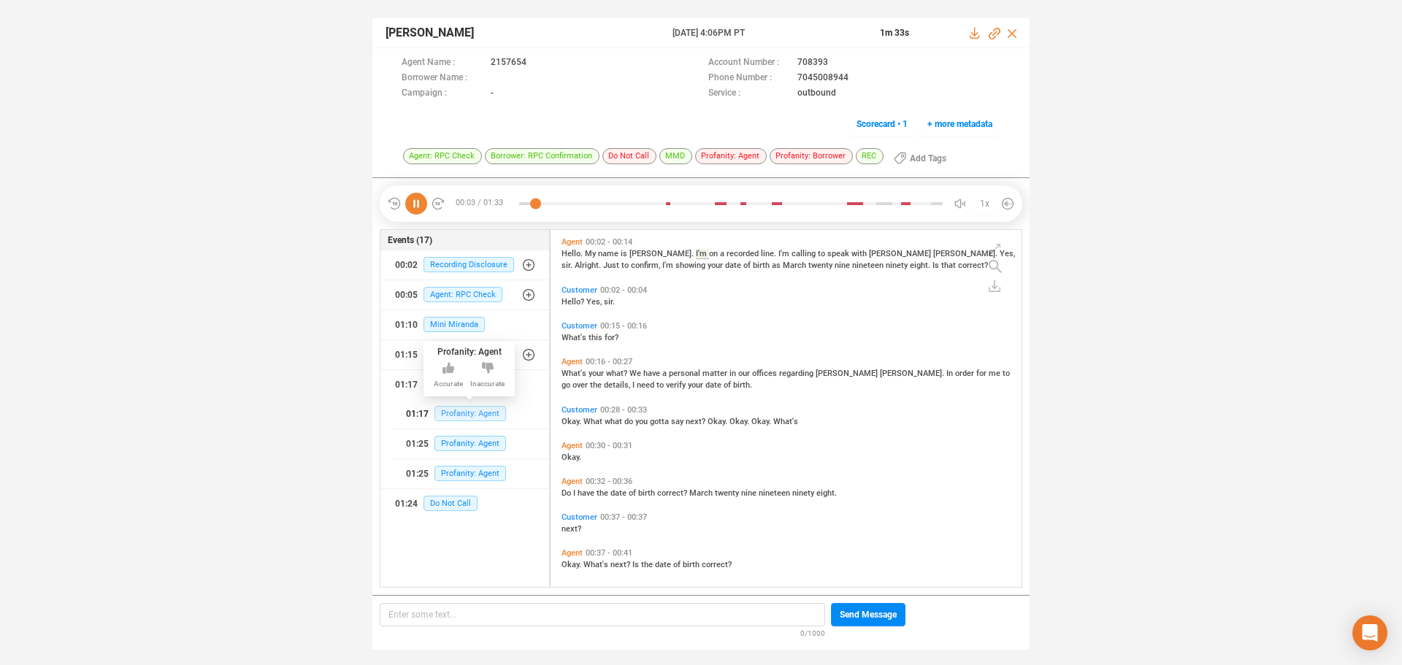
click at [445, 411] on span "Profanity: Agent" at bounding box center [470, 413] width 72 height 15
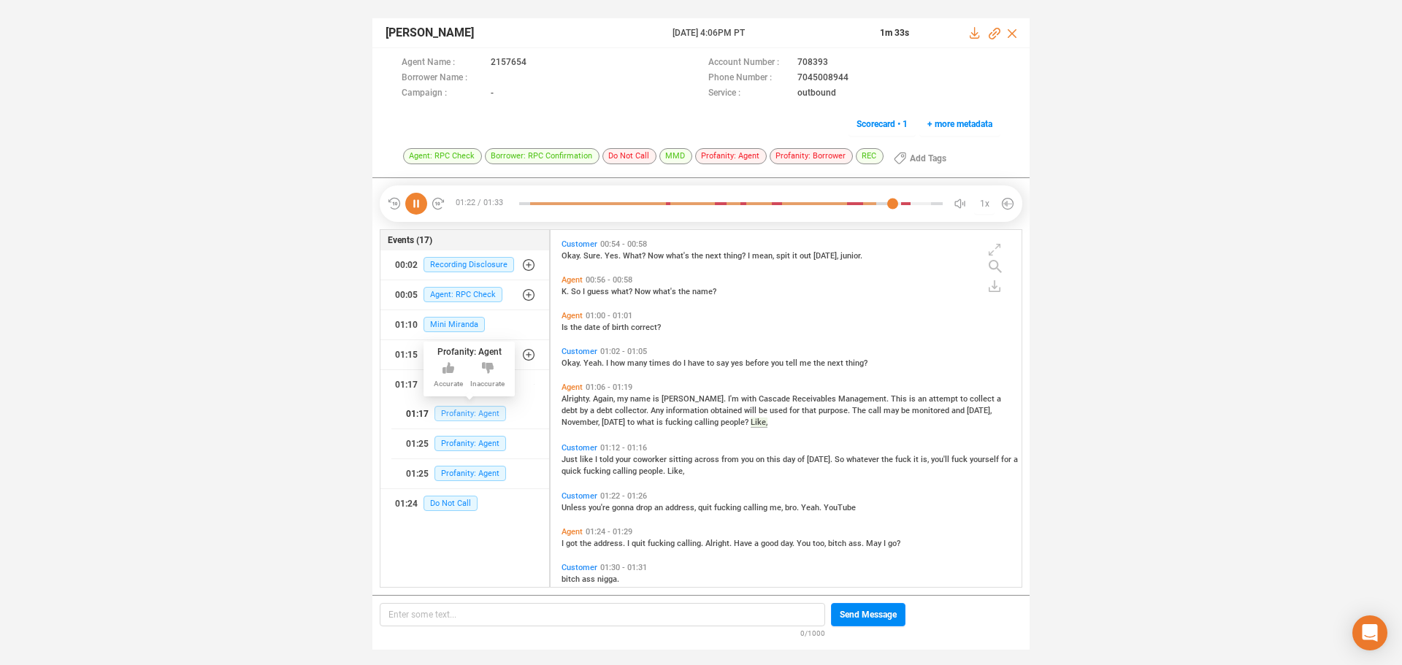
scroll to position [508, 0]
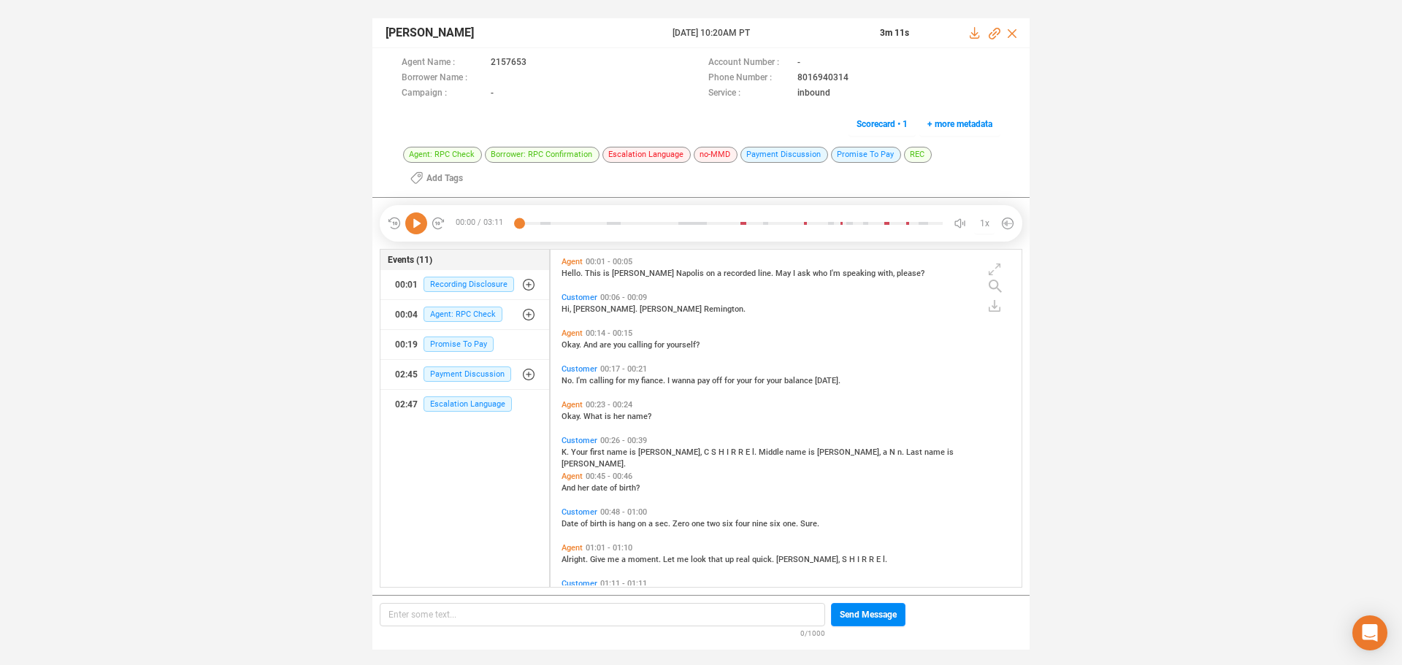
scroll to position [334, 464]
click at [414, 231] on icon at bounding box center [416, 223] width 22 height 22
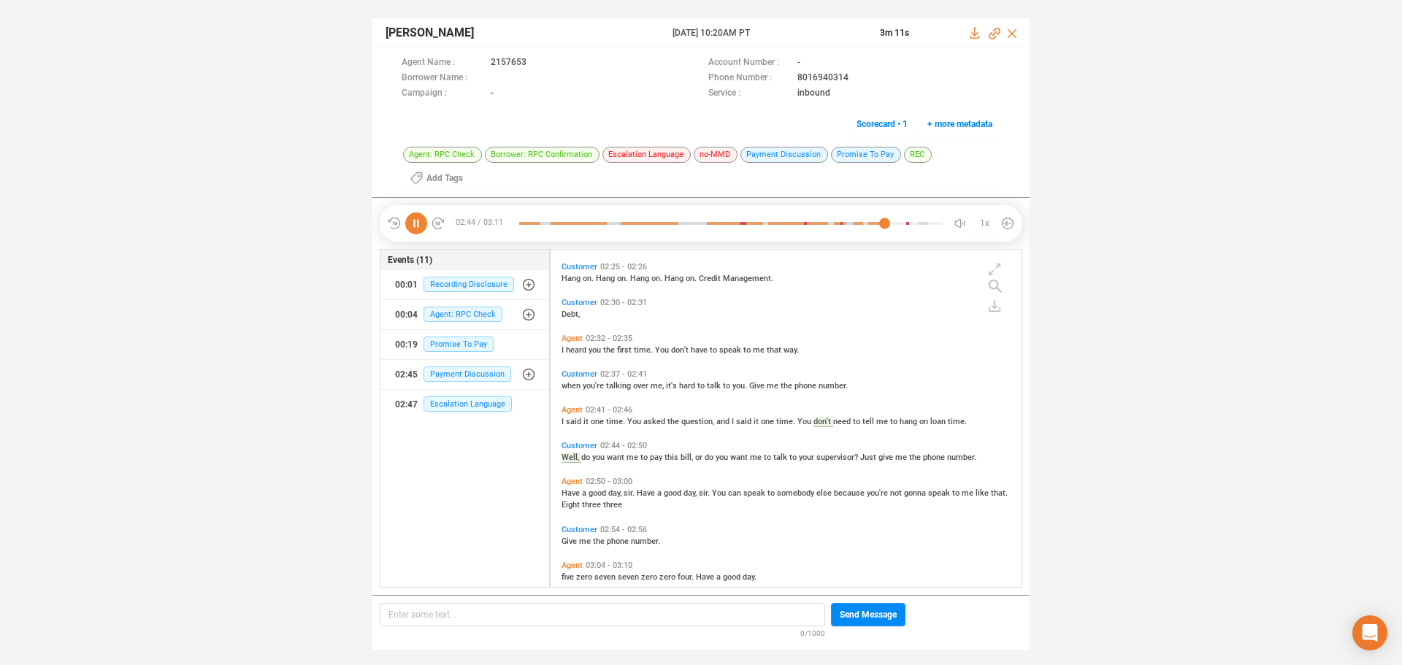
scroll to position [741, 0]
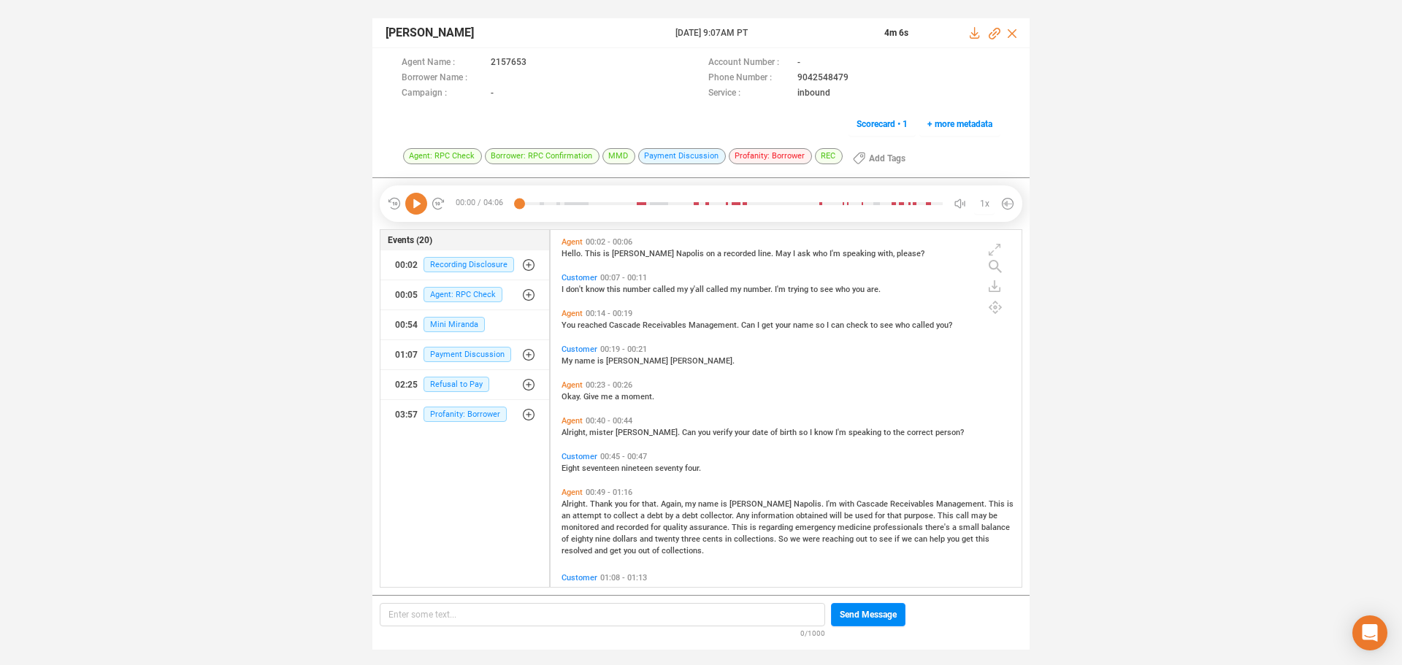
scroll to position [353, 464]
click at [419, 206] on icon at bounding box center [416, 204] width 22 height 22
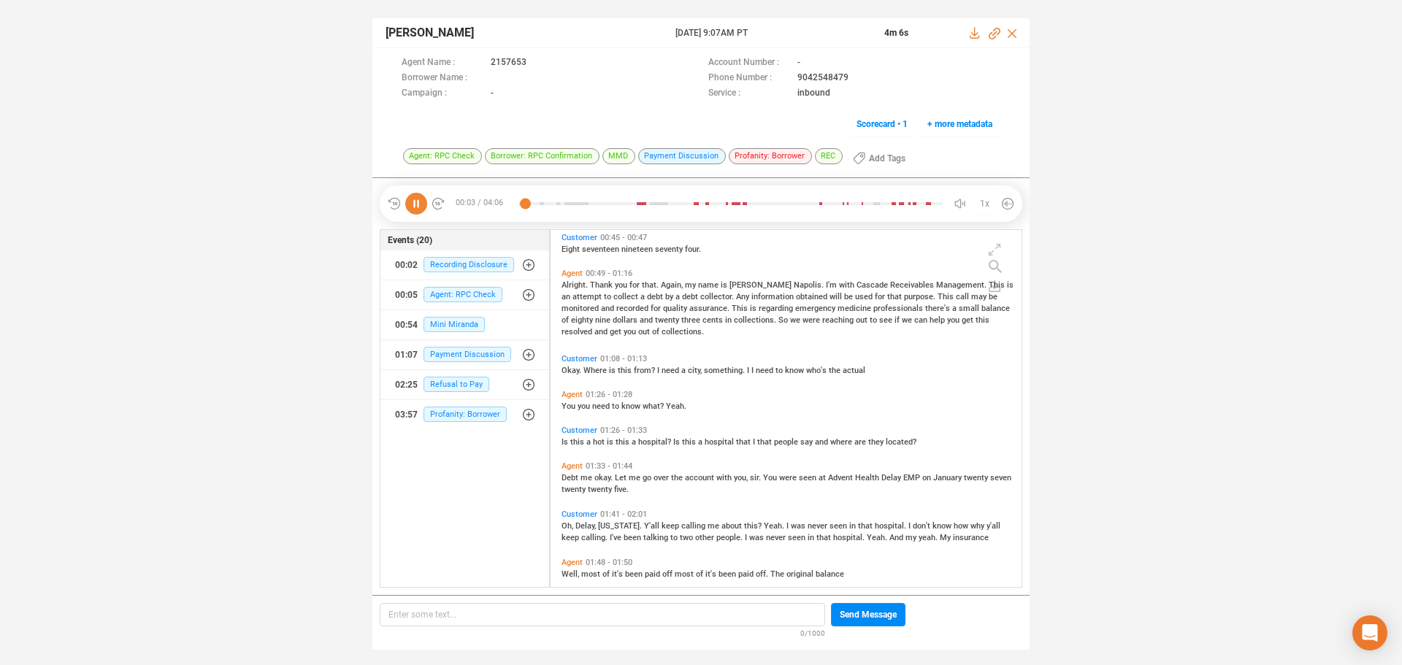
scroll to position [292, 0]
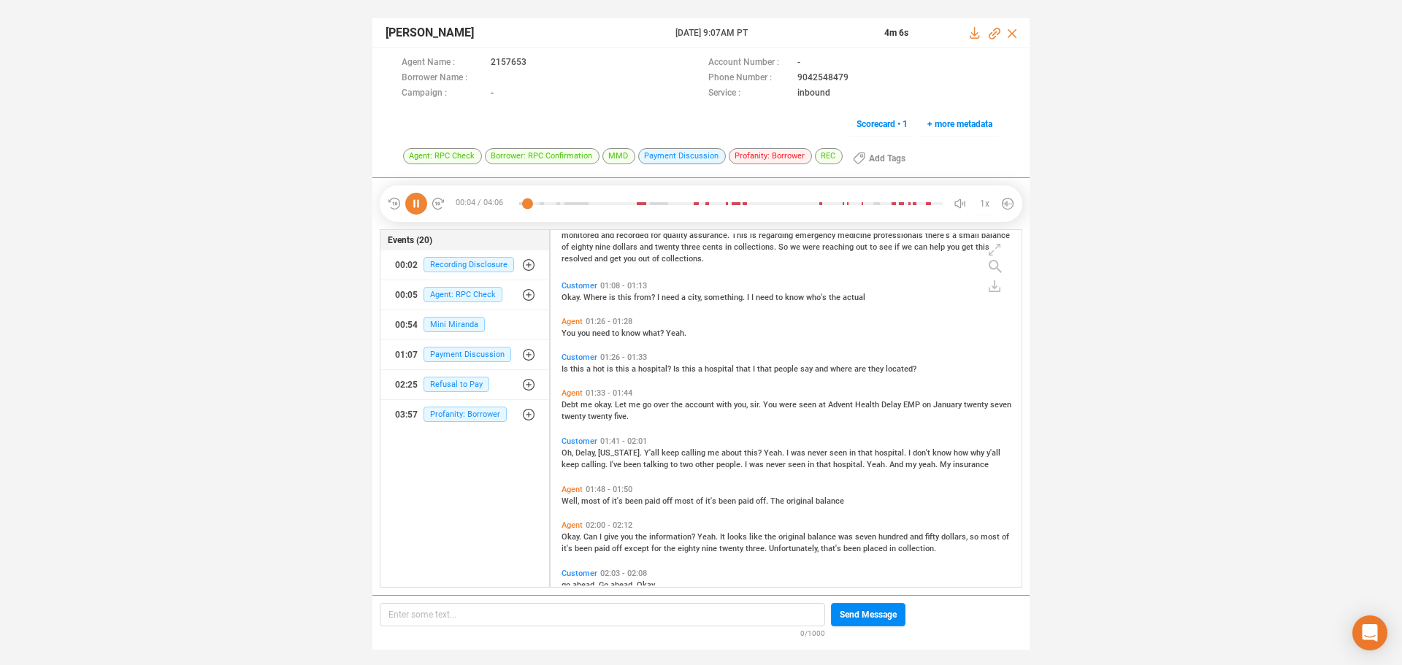
click at [573, 406] on span "Debt" at bounding box center [570, 404] width 19 height 9
click at [573, 503] on span "Well," at bounding box center [571, 501] width 20 height 9
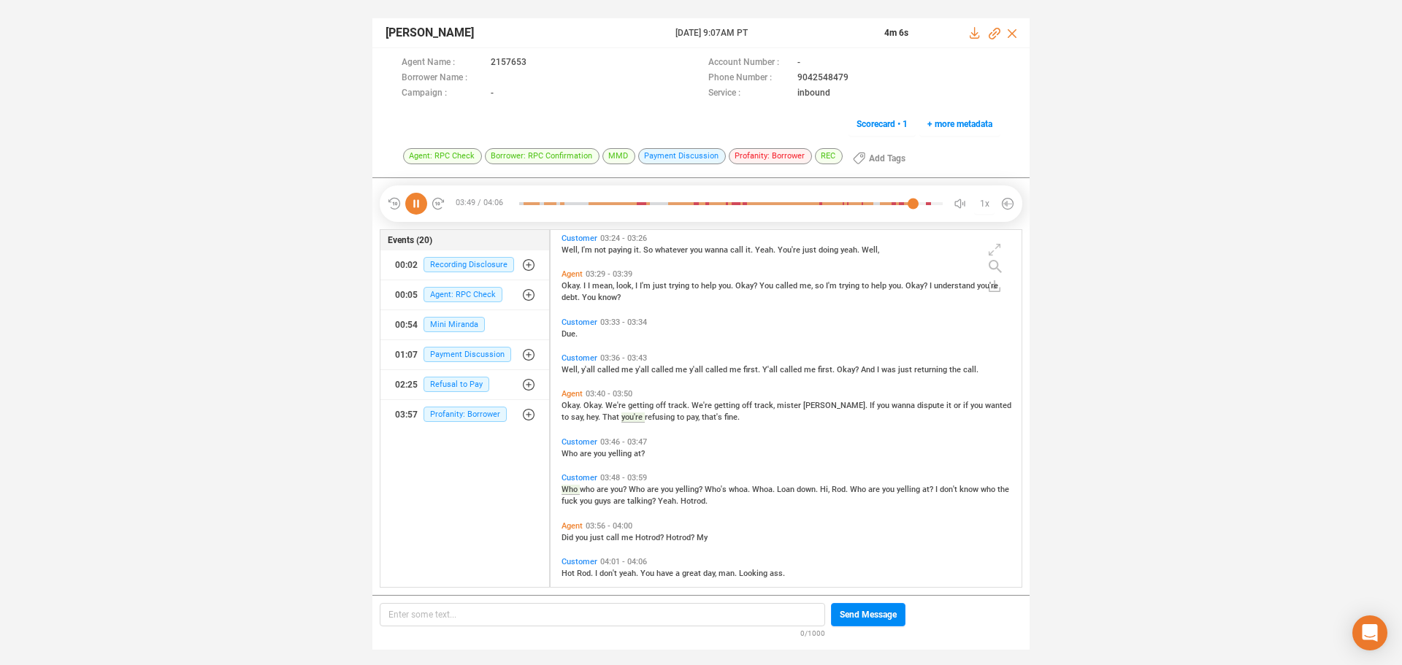
scroll to position [1133, 0]
